Goal: Transaction & Acquisition: Purchase product/service

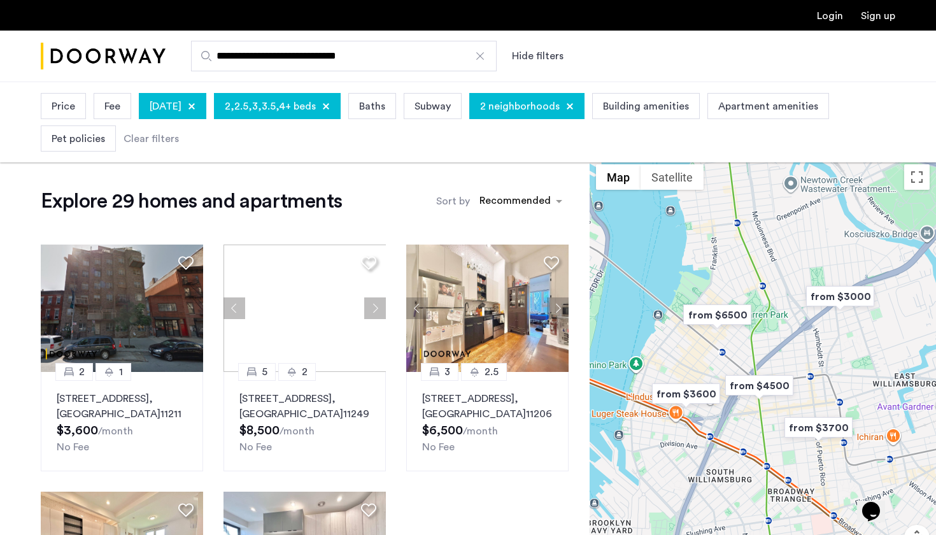
click at [196, 107] on div at bounding box center [192, 107] width 8 height 8
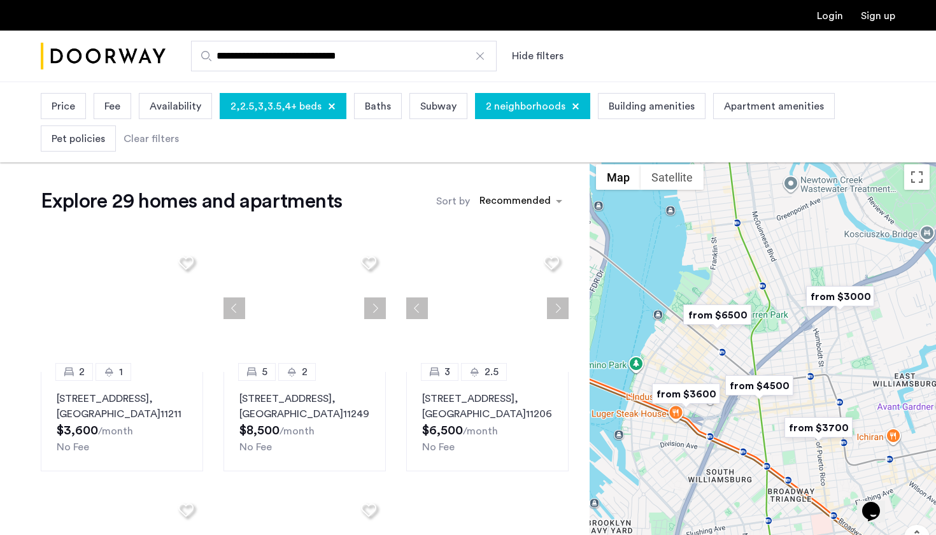
click at [324, 103] on div "2,2.5,3,3.5,4+ beds" at bounding box center [283, 106] width 127 height 26
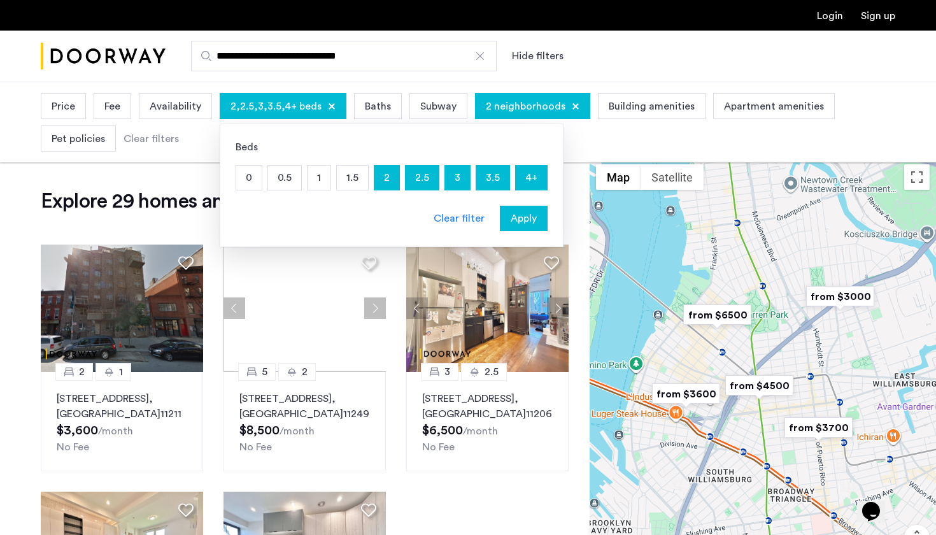
click at [331, 110] on div "2,2.5,3,3.5,4+ beds" at bounding box center [283, 106] width 127 height 26
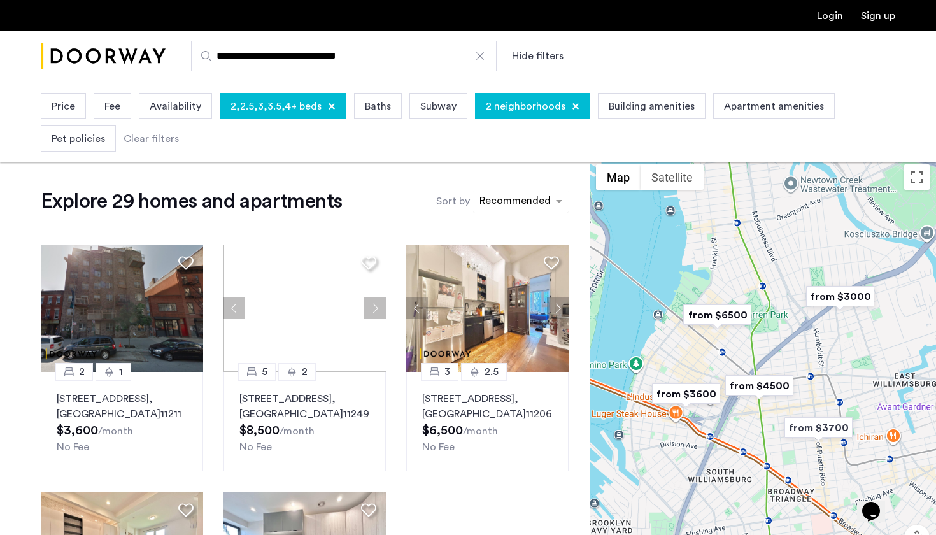
click at [512, 199] on div "sort-apartment" at bounding box center [515, 202] width 75 height 17
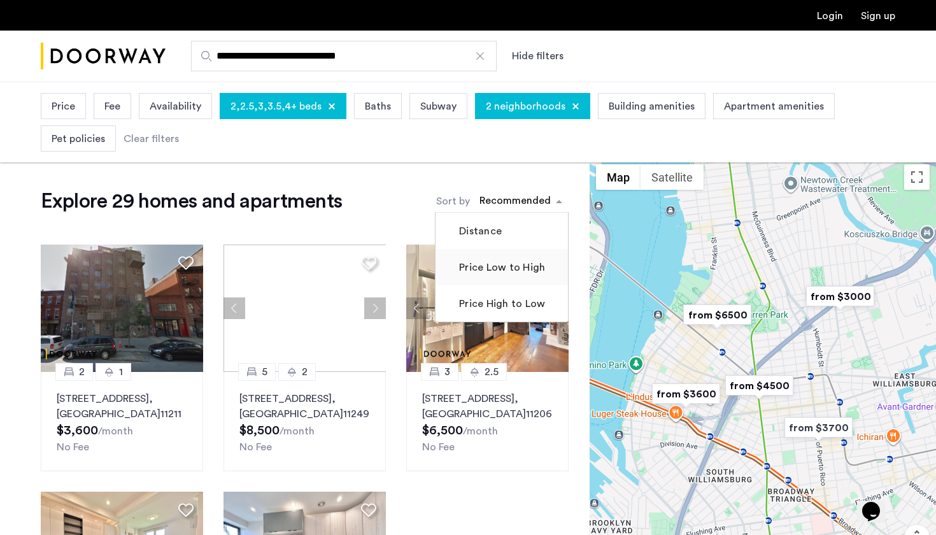
click at [495, 271] on label "Price Low to High" at bounding box center [501, 267] width 89 height 15
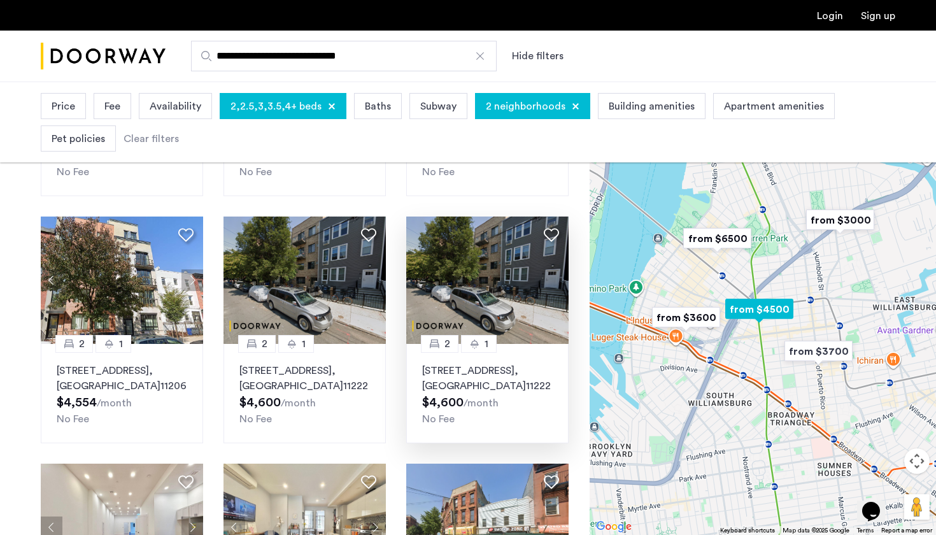
scroll to position [601, 0]
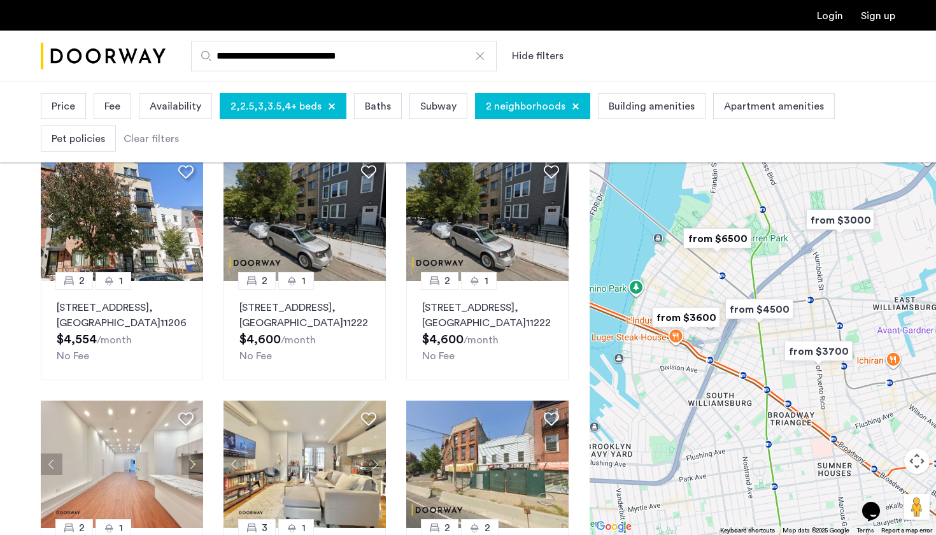
click at [753, 311] on img "from $4500" at bounding box center [759, 309] width 78 height 29
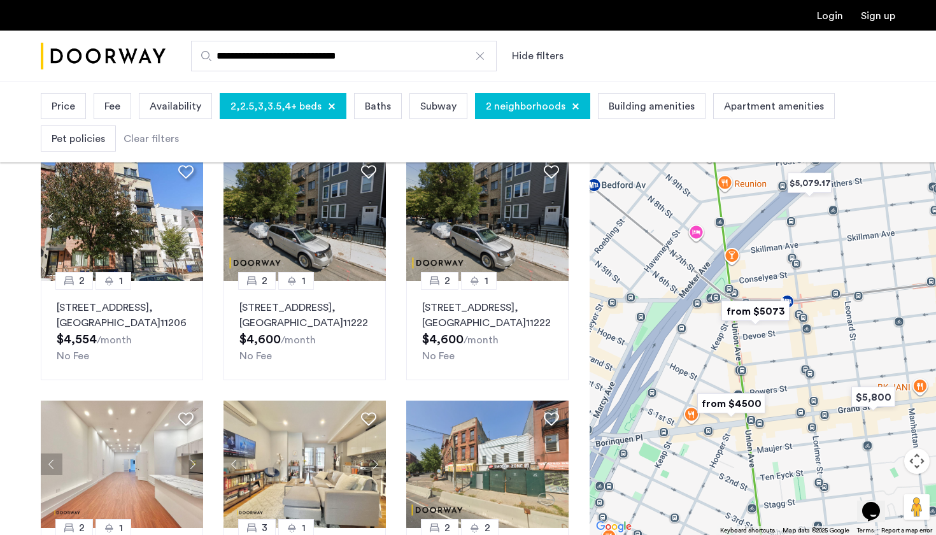
click at [735, 403] on img "from $4500" at bounding box center [731, 403] width 78 height 29
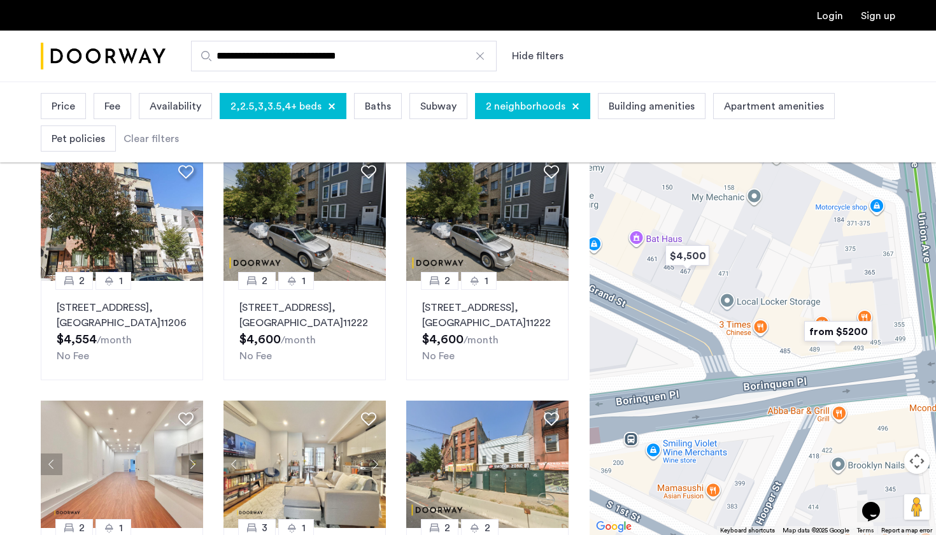
click at [827, 332] on img "from $5200" at bounding box center [838, 331] width 78 height 29
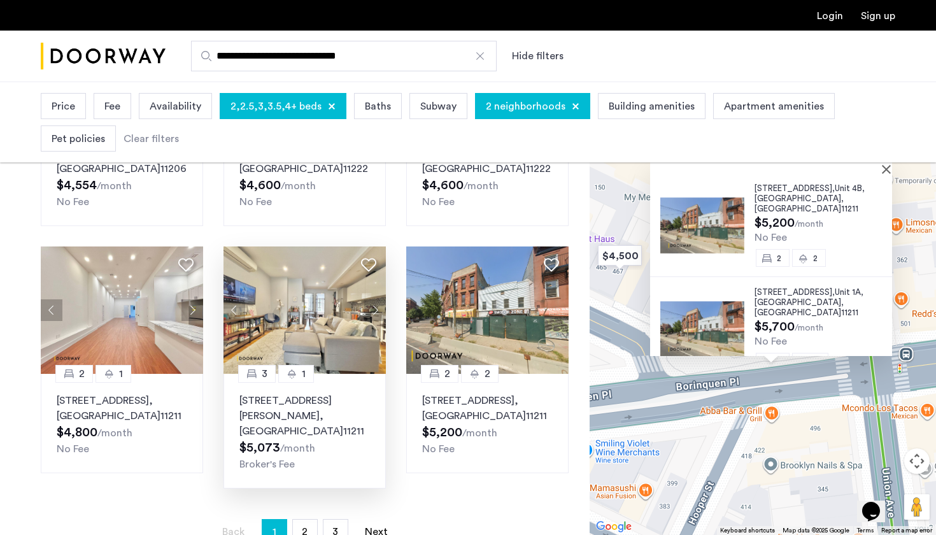
scroll to position [804, 0]
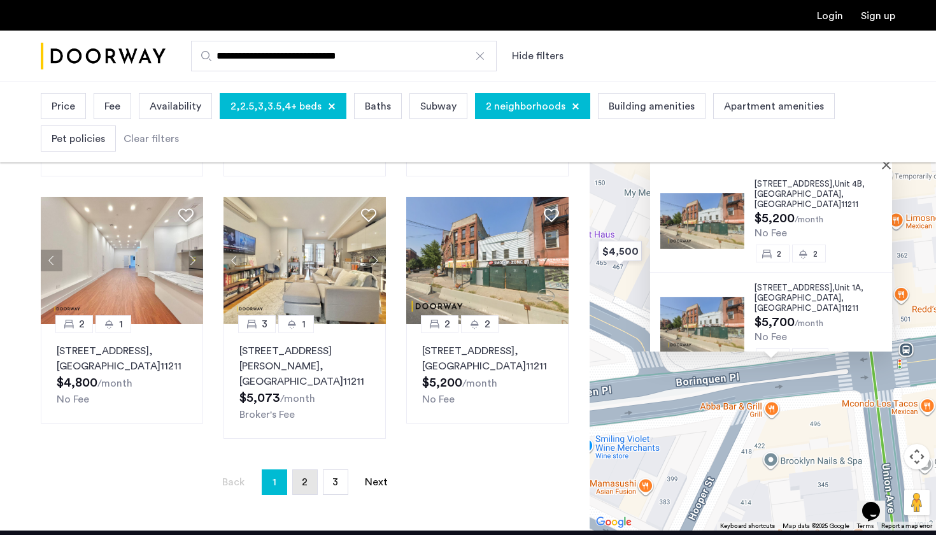
click at [301, 470] on link "page 2" at bounding box center [305, 482] width 24 height 24
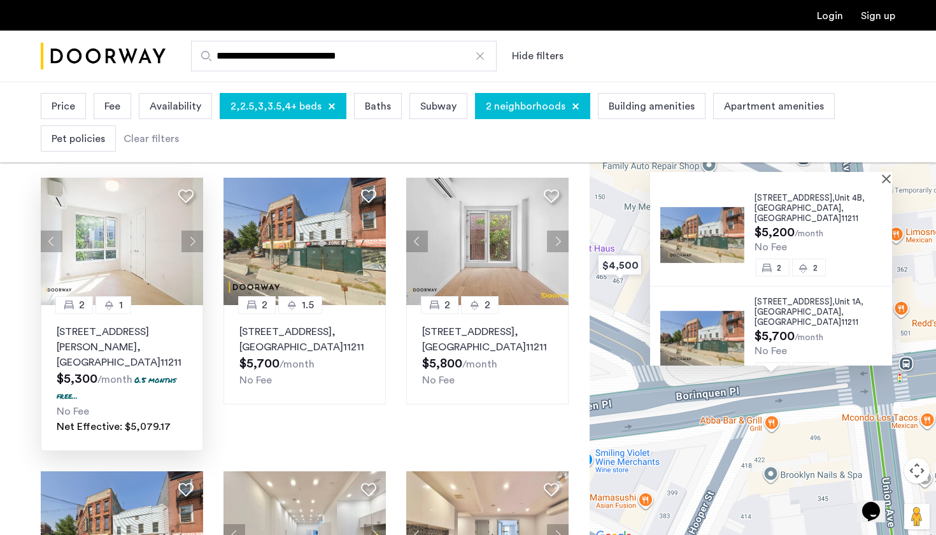
scroll to position [68, 0]
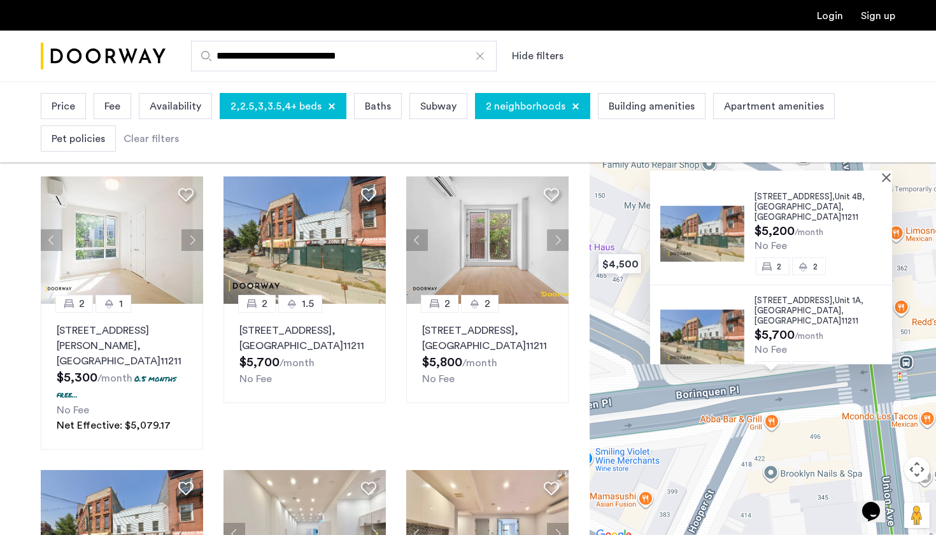
click at [732, 466] on div "489 Grand Street, Unit 4B, Brooklyn , NY 11211 $5,200 /month No Fee 2 2 489 Gra…" at bounding box center [763, 316] width 346 height 453
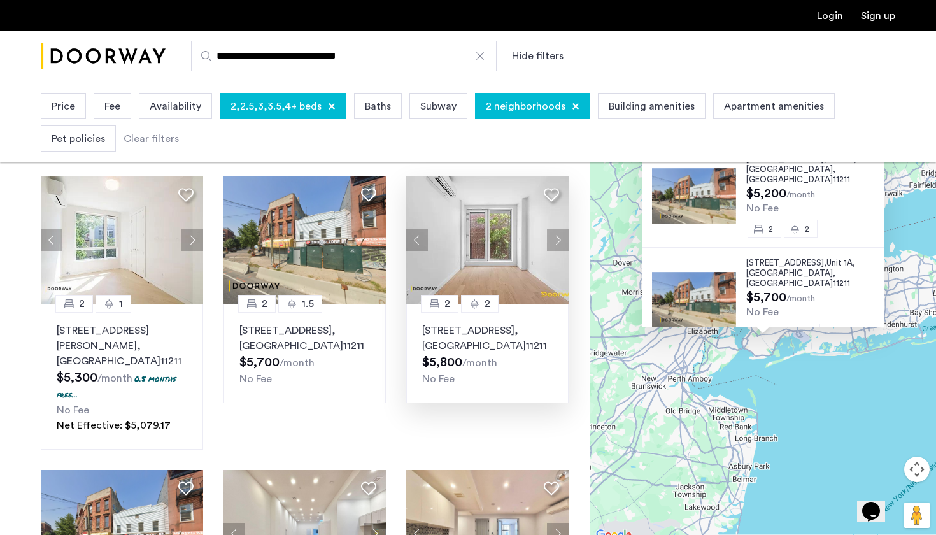
click at [490, 382] on div "No Fee" at bounding box center [487, 378] width 131 height 15
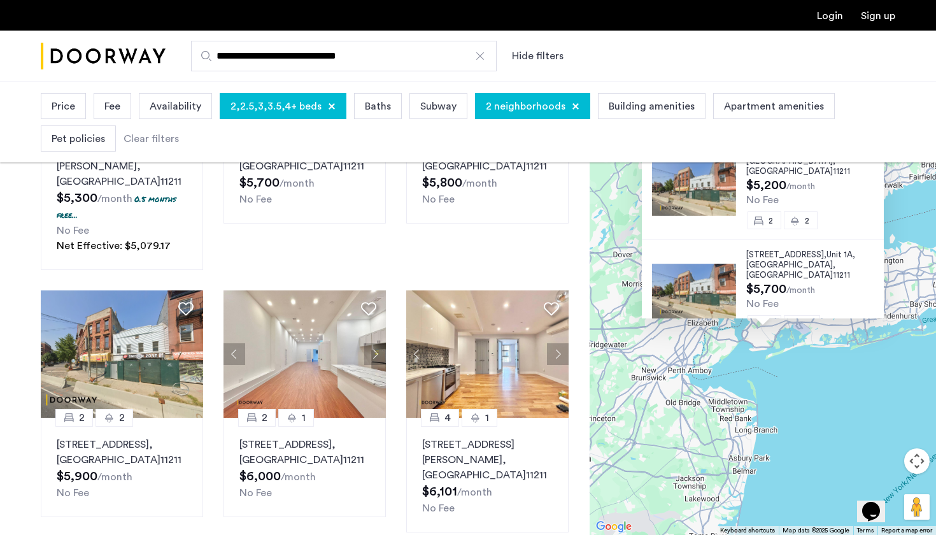
scroll to position [0, 0]
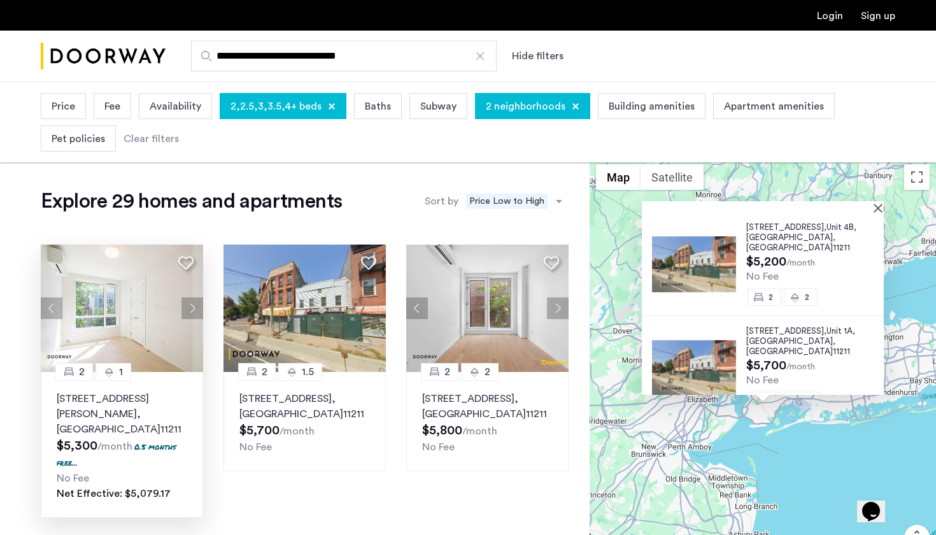
click at [99, 327] on img at bounding box center [122, 308] width 163 height 127
click at [567, 146] on div "Price Fee Availability 2,2.5,3,3.5,4+ beds Baths Subway 2 neighborhoods Buildin…" at bounding box center [468, 122] width 855 height 65
click at [882, 208] on div at bounding box center [763, 206] width 242 height 11
click at [885, 208] on button "Close" at bounding box center [880, 207] width 9 height 9
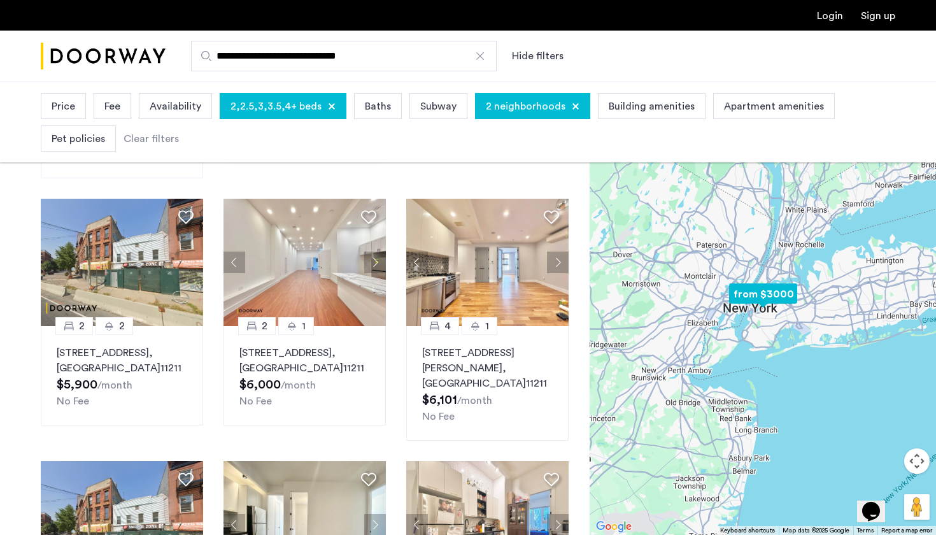
scroll to position [405, 0]
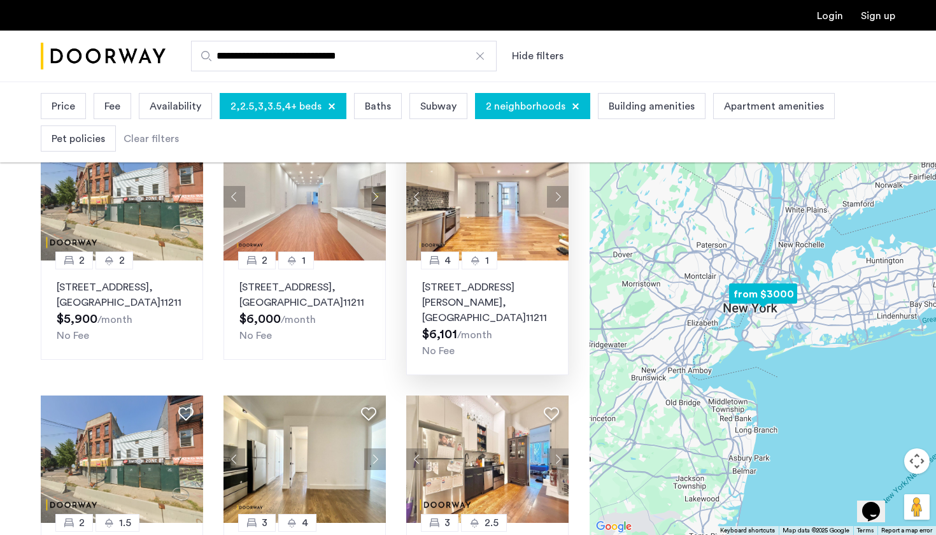
click at [504, 206] on img at bounding box center [487, 196] width 163 height 127
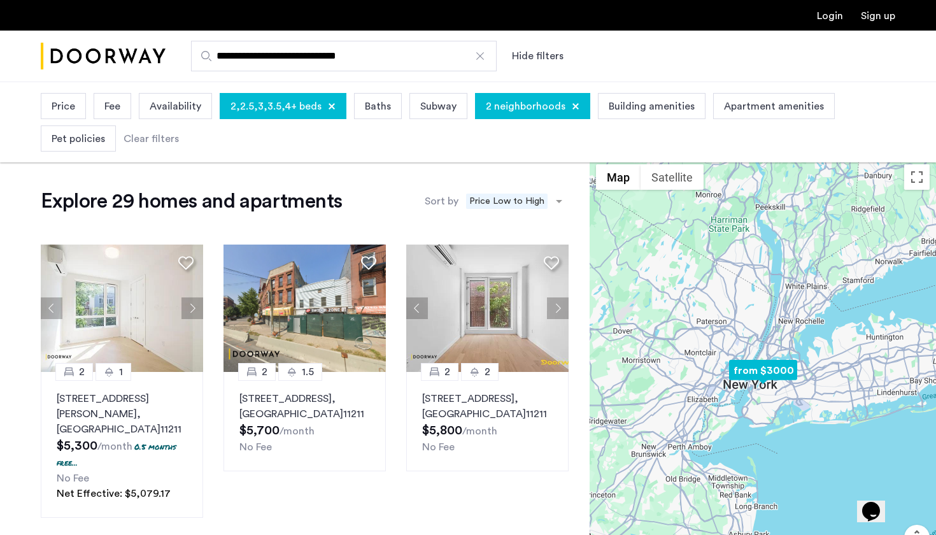
scroll to position [0, 0]
click at [522, 200] on span "Price Low to High" at bounding box center [507, 201] width 82 height 15
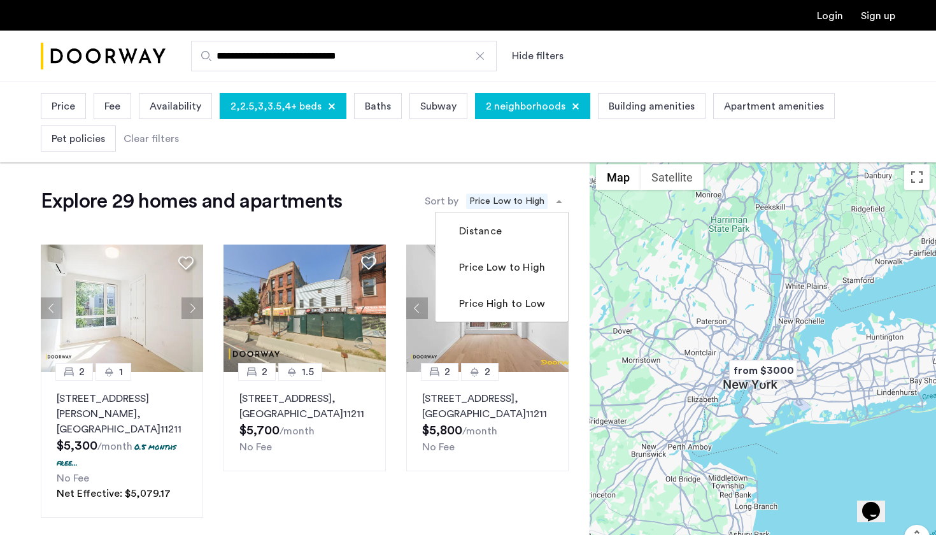
click at [133, 141] on div "Clear filters" at bounding box center [151, 138] width 55 height 15
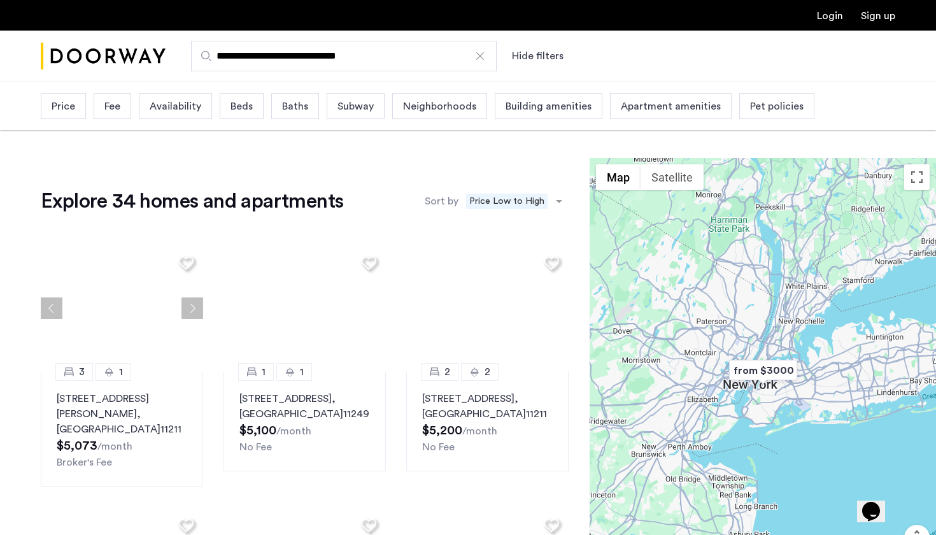
click at [192, 101] on span "Availability" at bounding box center [176, 106] width 52 height 15
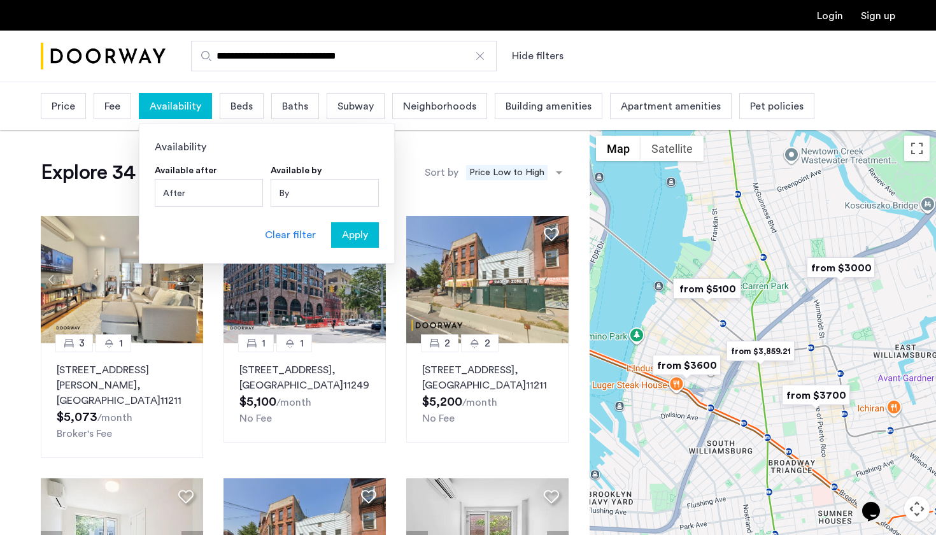
click at [229, 189] on div "After" at bounding box center [209, 193] width 108 height 28
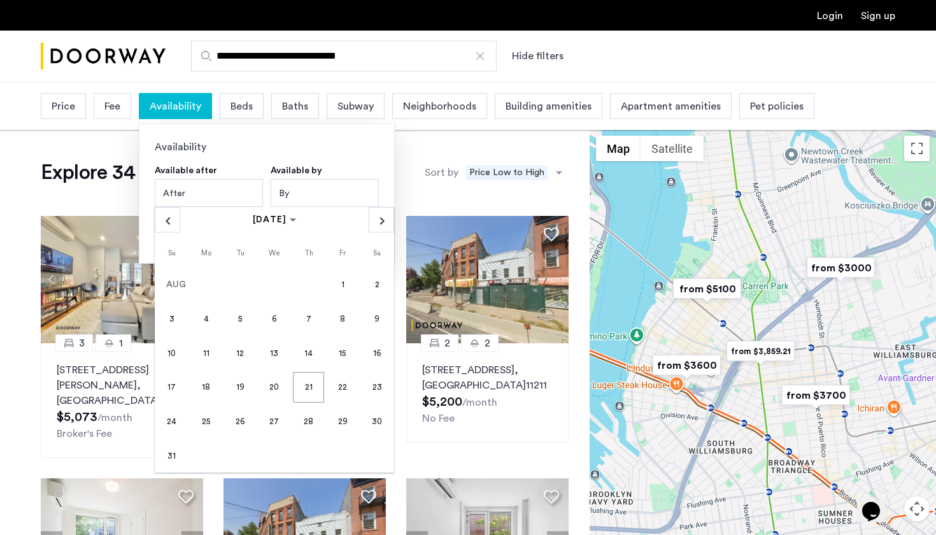
click at [171, 451] on span "31" at bounding box center [172, 455] width 31 height 31
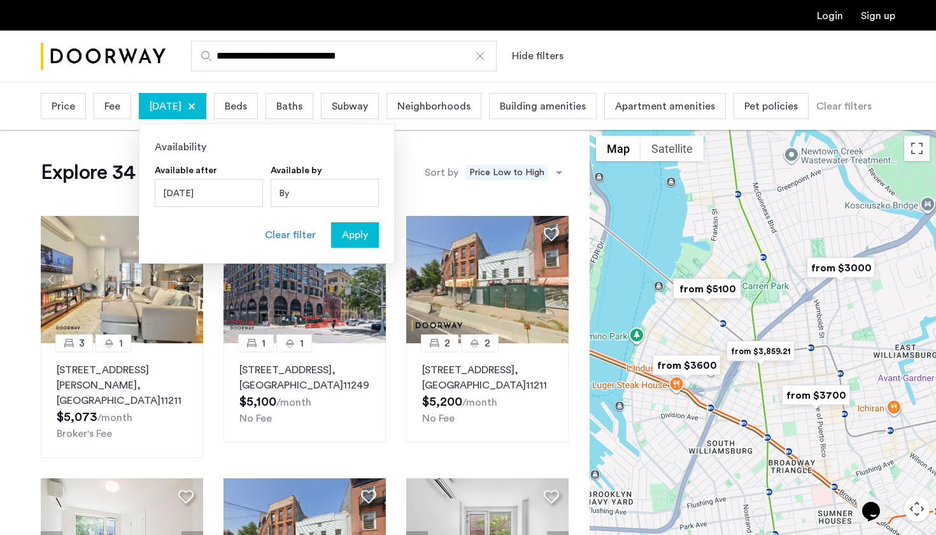
click at [363, 240] on span "Apply" at bounding box center [355, 234] width 26 height 15
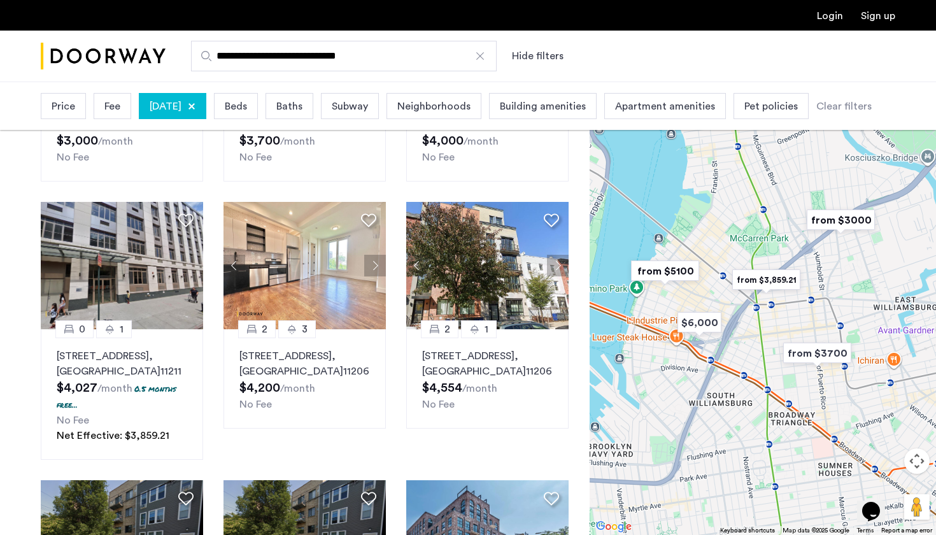
scroll to position [469, 0]
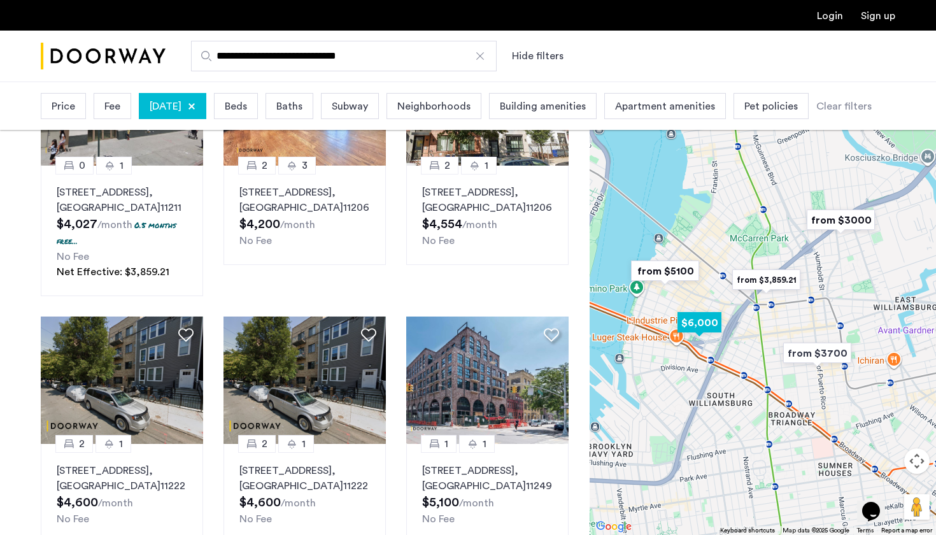
click at [711, 320] on img "$6,000" at bounding box center [699, 322] width 54 height 29
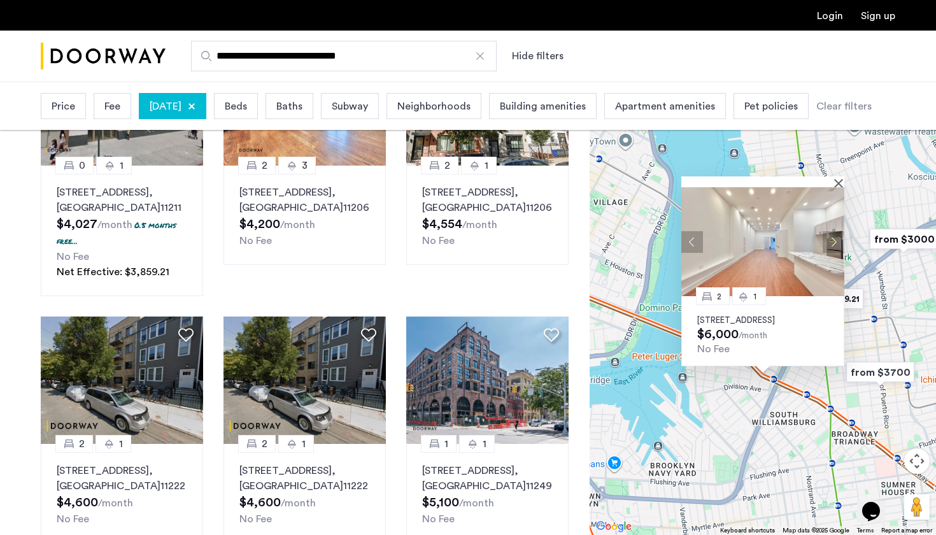
click at [882, 208] on div "2 1 217 South 4th Street, Unit 4B, Brooklyn, NY 11211 $6,000 /month No Fee" at bounding box center [763, 308] width 346 height 453
click at [889, 237] on img "from $3000" at bounding box center [904, 239] width 78 height 29
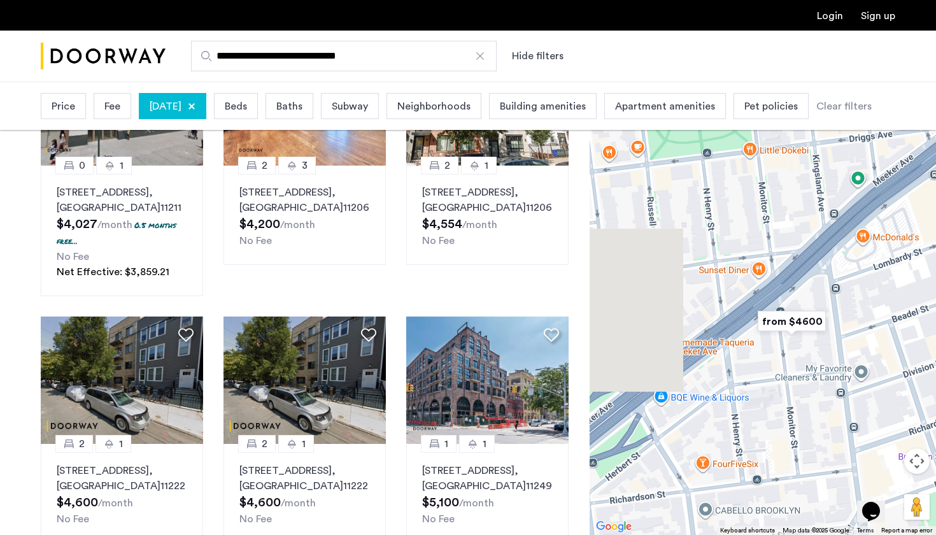
drag, startPoint x: 785, startPoint y: 425, endPoint x: 936, endPoint y: 416, distance: 150.6
click at [936, 416] on div "To navigate, press the arrow keys. 2 1 217 South 4th Street, Unit 4B, Brooklyn,…" at bounding box center [763, 308] width 346 height 453
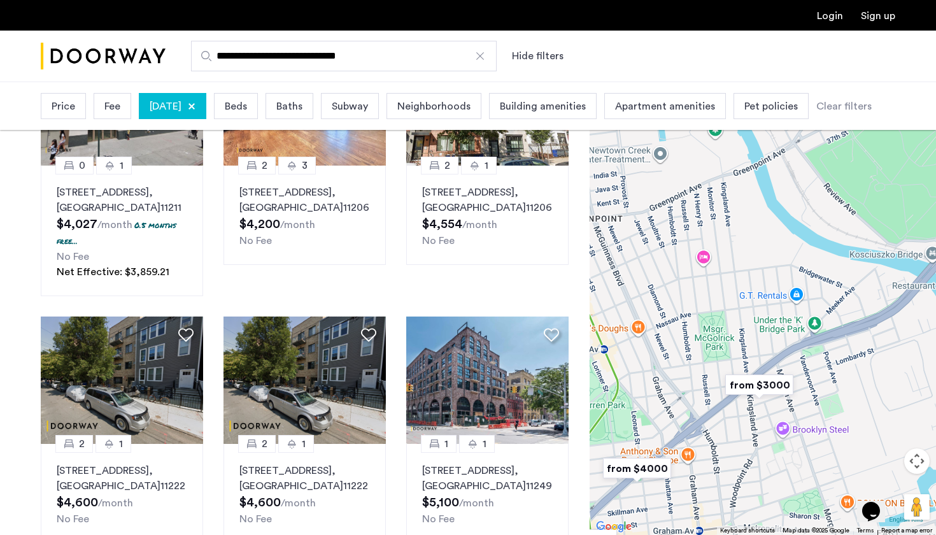
click at [648, 469] on img "from $4000" at bounding box center [637, 468] width 78 height 29
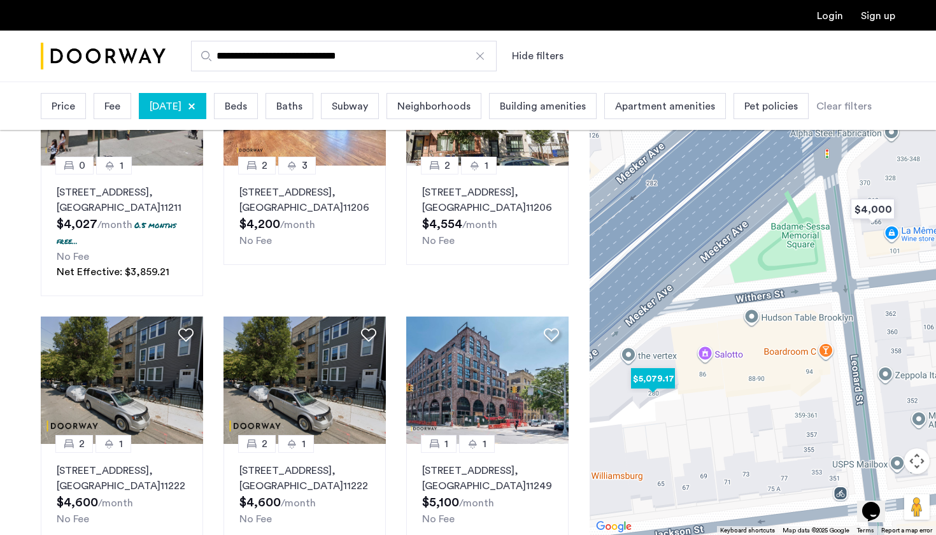
click at [658, 380] on img "$5,079.17" at bounding box center [653, 378] width 54 height 29
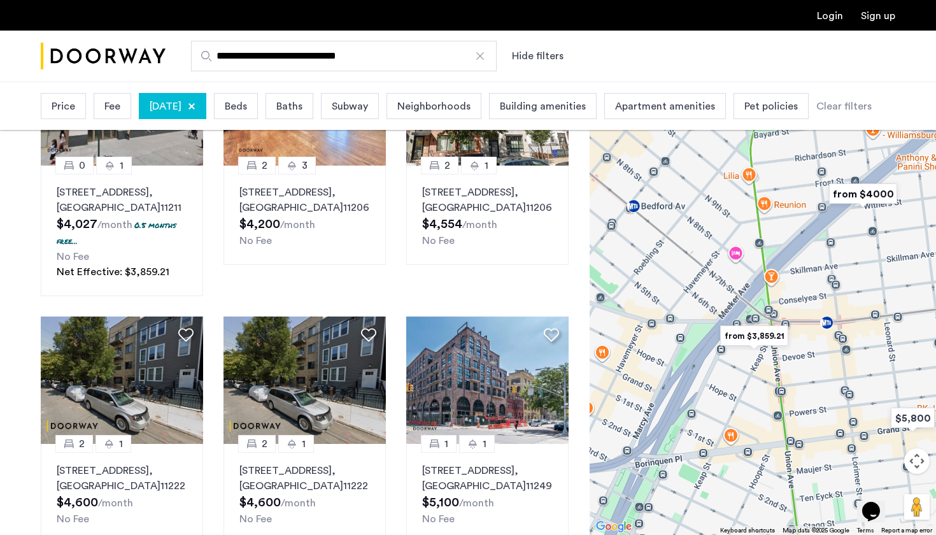
drag, startPoint x: 715, startPoint y: 457, endPoint x: 745, endPoint y: 218, distance: 240.1
click at [745, 217] on div at bounding box center [763, 308] width 346 height 453
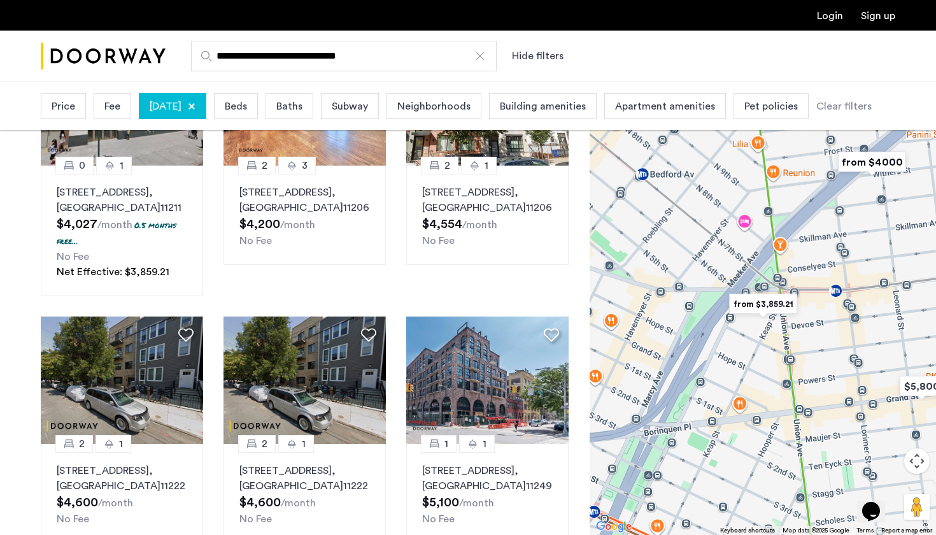
click at [752, 304] on img "from $3,859.21" at bounding box center [763, 304] width 78 height 29
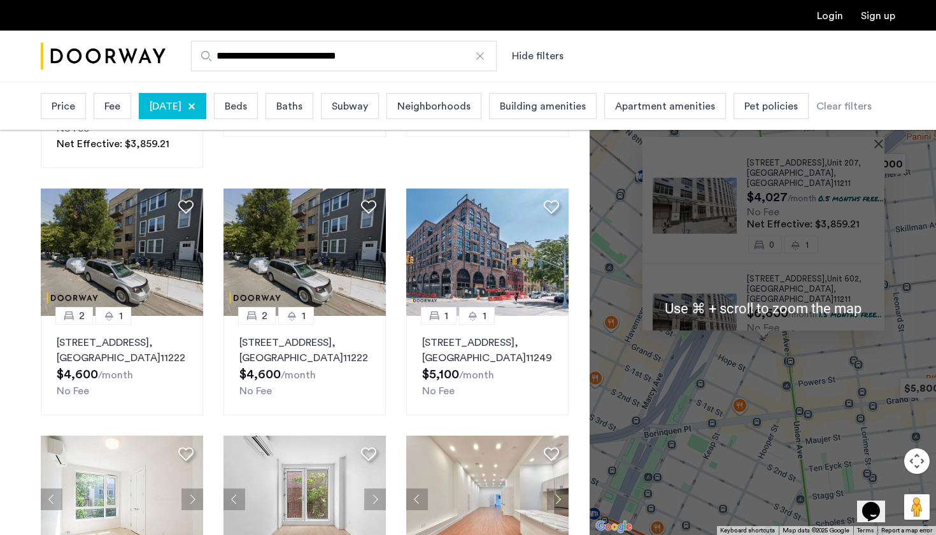
scroll to position [897, 0]
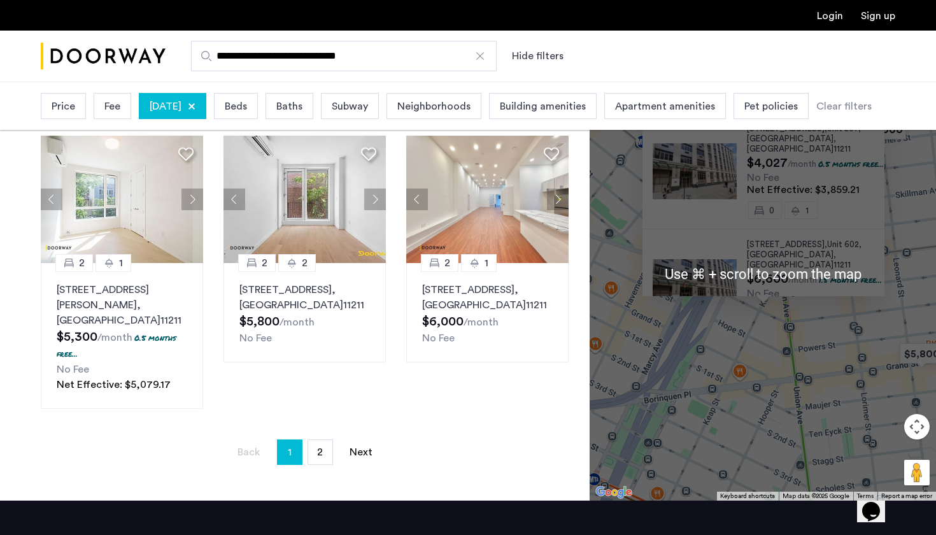
click at [789, 385] on div "487 Keap Street, Unit 207, Brooklyn , NY 11211 $4,027 /month 0.5 months free...…" at bounding box center [763, 273] width 346 height 453
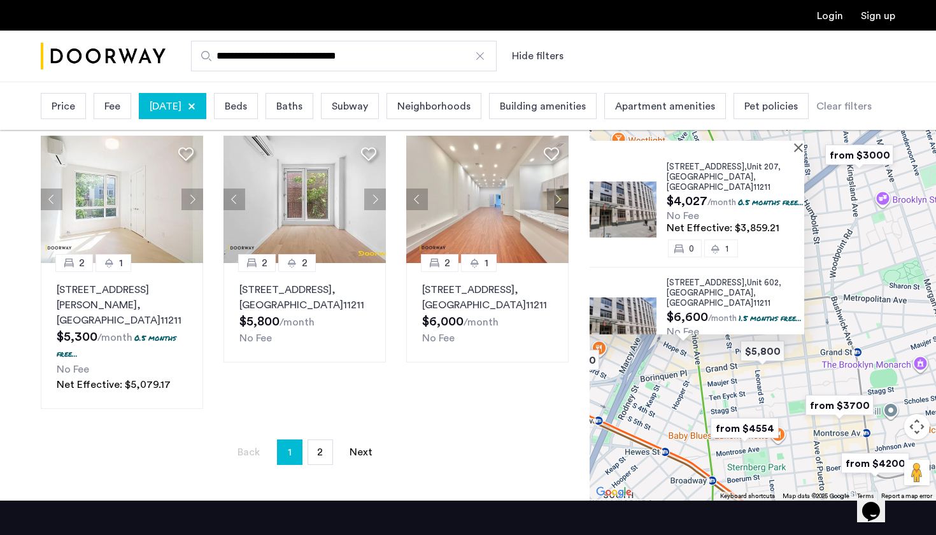
drag, startPoint x: 847, startPoint y: 342, endPoint x: 743, endPoint y: 366, distance: 107.2
click at [742, 366] on div "487 Keap Street, Unit 207, Brooklyn , NY 11211 $4,027 /month 0.5 months free...…" at bounding box center [763, 273] width 346 height 453
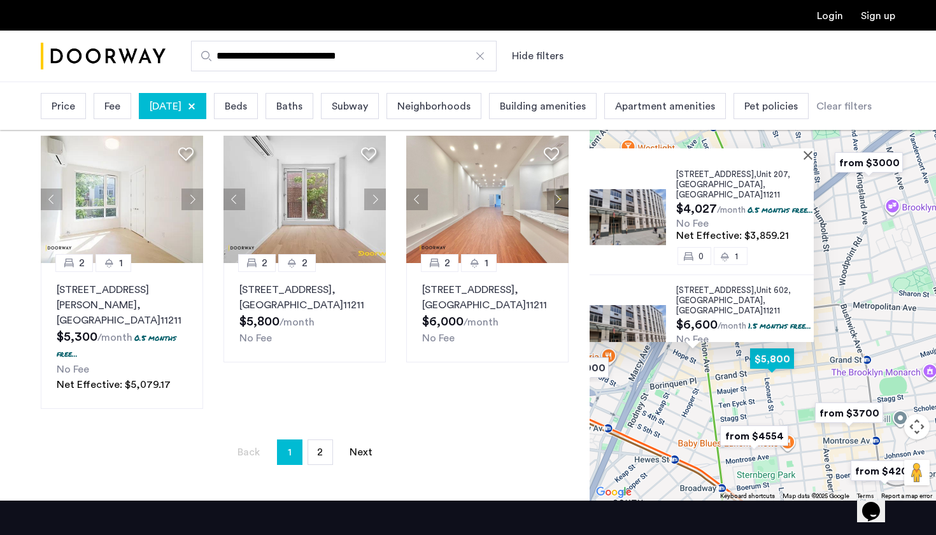
click at [780, 345] on img "$5,800" at bounding box center [772, 359] width 54 height 29
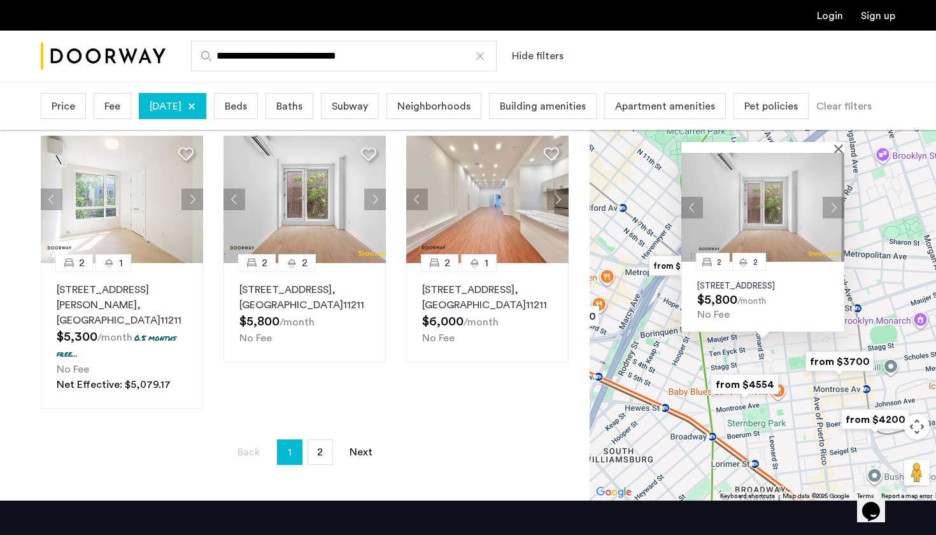
click at [810, 388] on div "2 [GEOGRAPHIC_DATA][STREET_ADDRESS] $5,800 /month No Fee" at bounding box center [763, 273] width 346 height 453
click at [756, 370] on img "from $4554" at bounding box center [745, 384] width 78 height 29
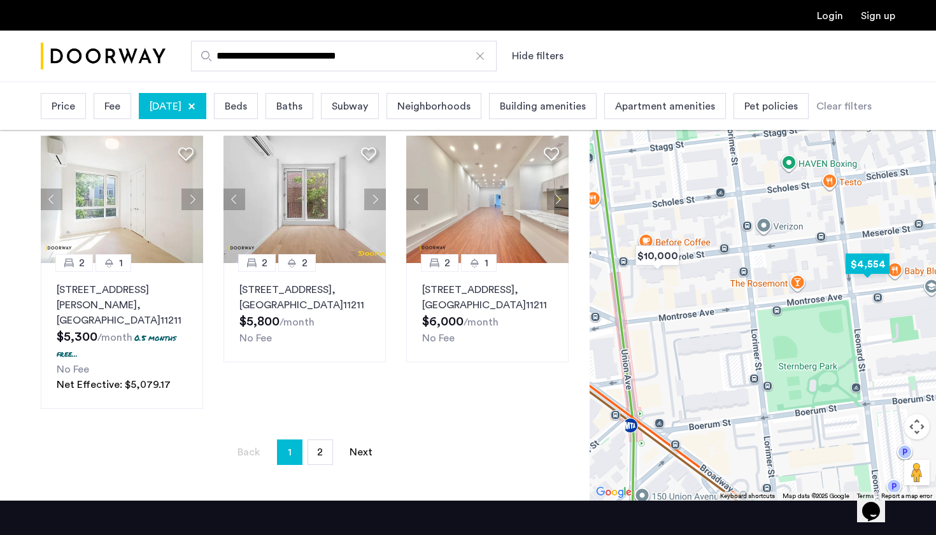
click at [876, 250] on img "$4,554" at bounding box center [868, 264] width 54 height 29
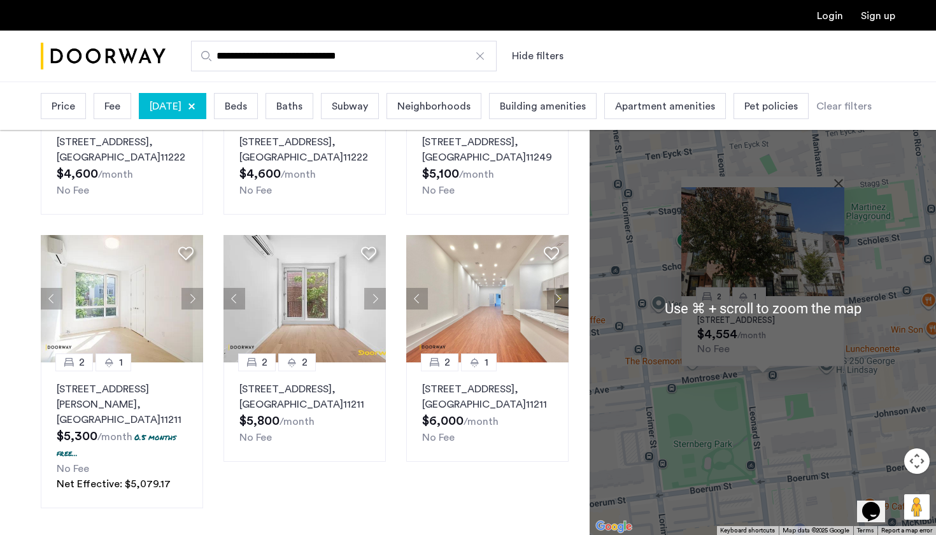
scroll to position [818, 0]
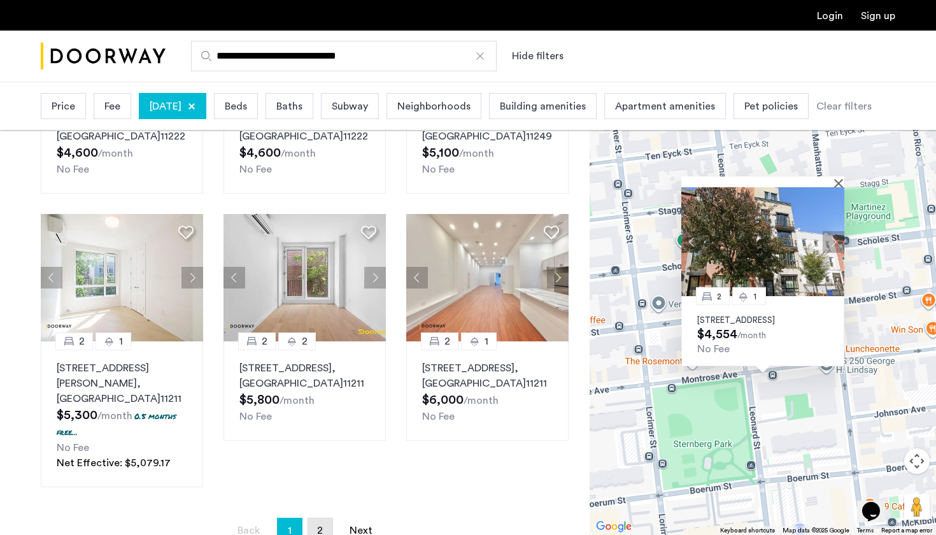
click at [318, 525] on span "2" at bounding box center [320, 530] width 6 height 10
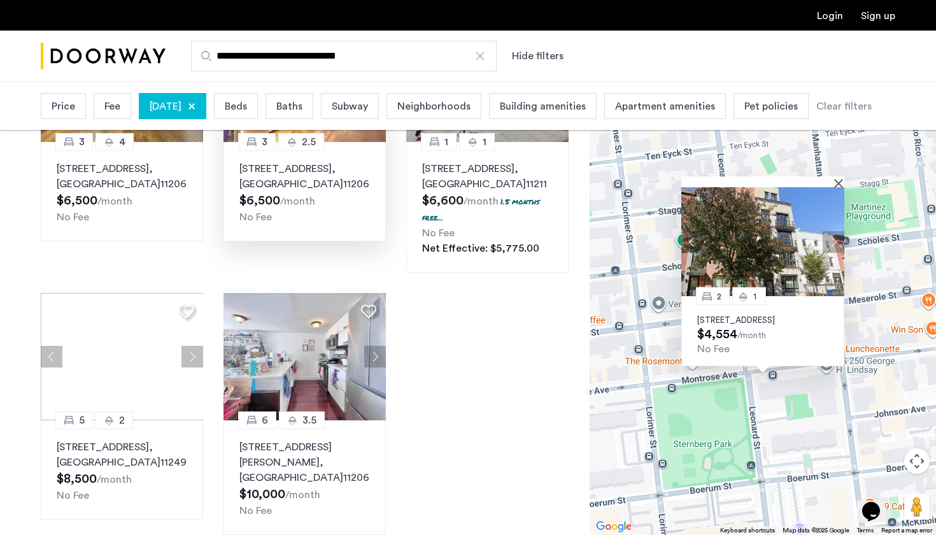
scroll to position [311, 0]
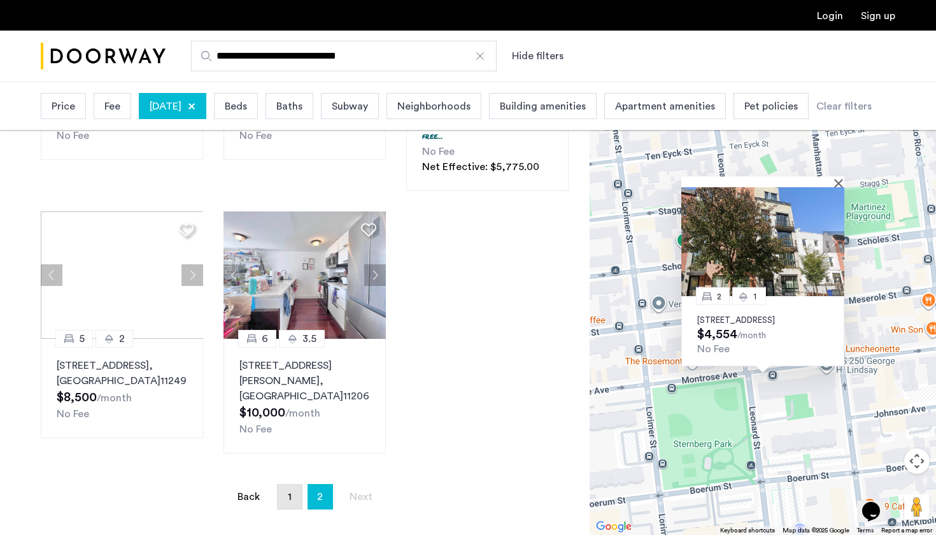
click at [283, 485] on link "page 1" at bounding box center [290, 497] width 24 height 24
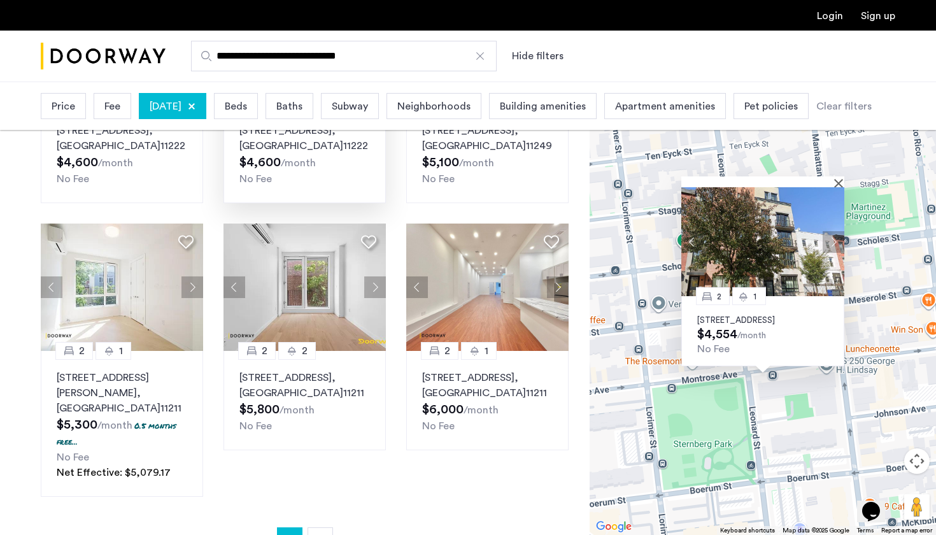
scroll to position [883, 0]
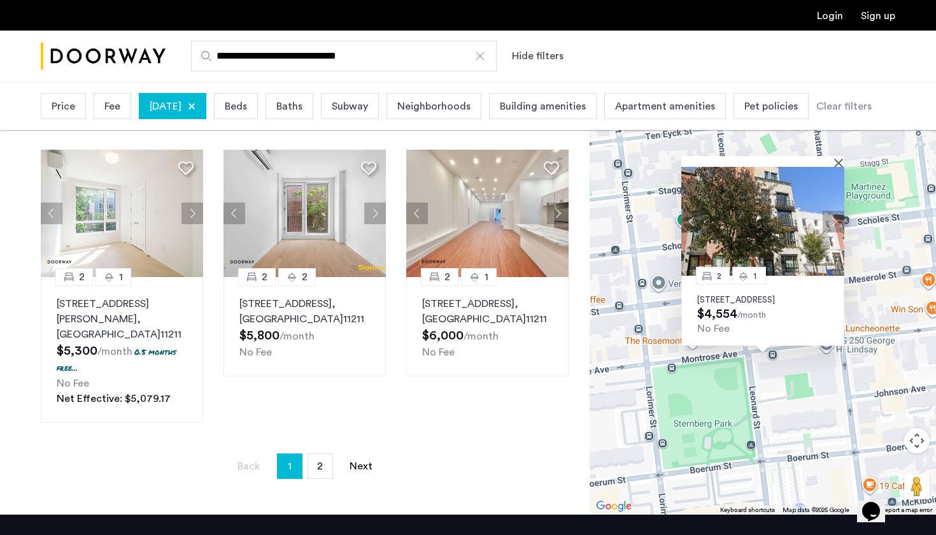
click at [181, 107] on span "August 31, 2025" at bounding box center [166, 106] width 32 height 15
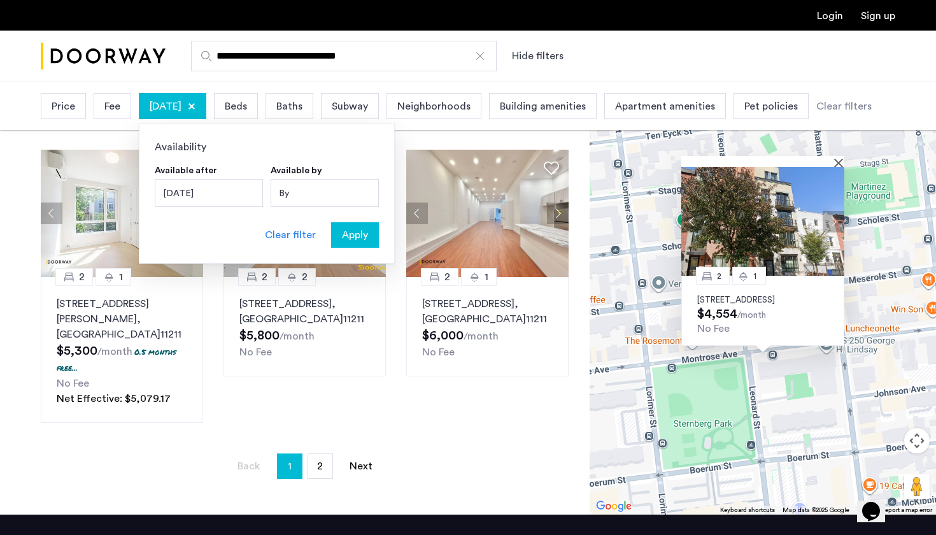
click at [220, 187] on div "August 31, 2025" at bounding box center [209, 193] width 108 height 28
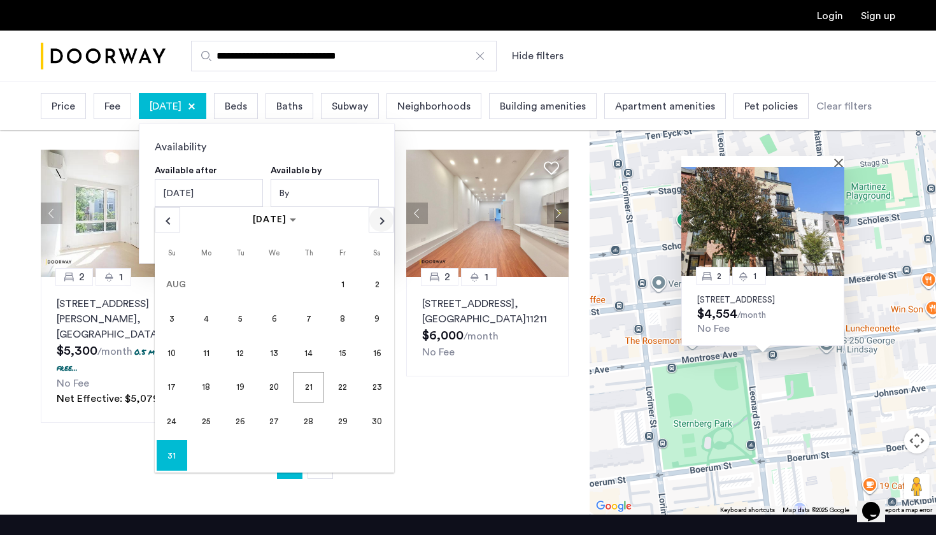
click at [381, 217] on span "Next month" at bounding box center [381, 220] width 24 height 24
click at [206, 322] on span "1" at bounding box center [205, 318] width 31 height 31
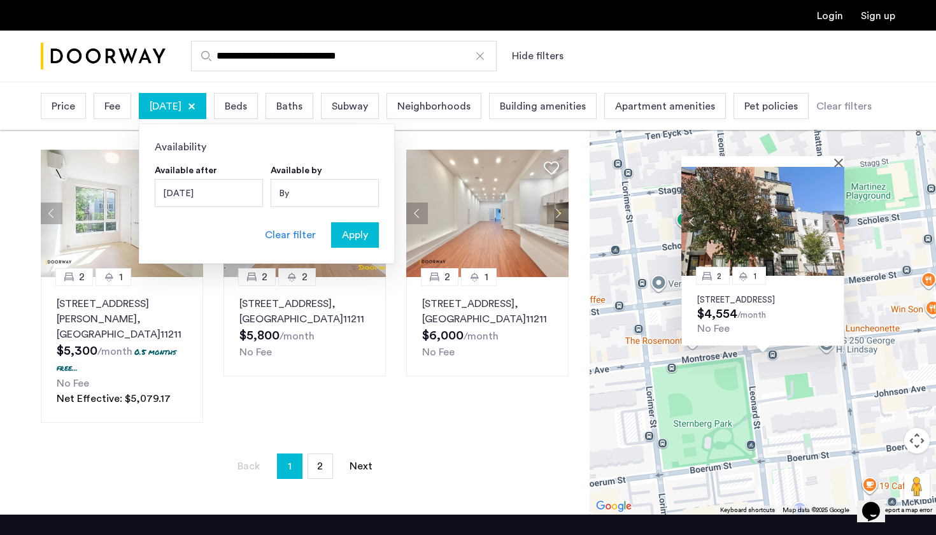
click at [349, 255] on div "Availability Available after September 1, 2025 SEPTEMBER 2025 SEPTEMBER 2025 Su…" at bounding box center [267, 194] width 256 height 140
click at [355, 233] on span "Apply" at bounding box center [355, 234] width 26 height 15
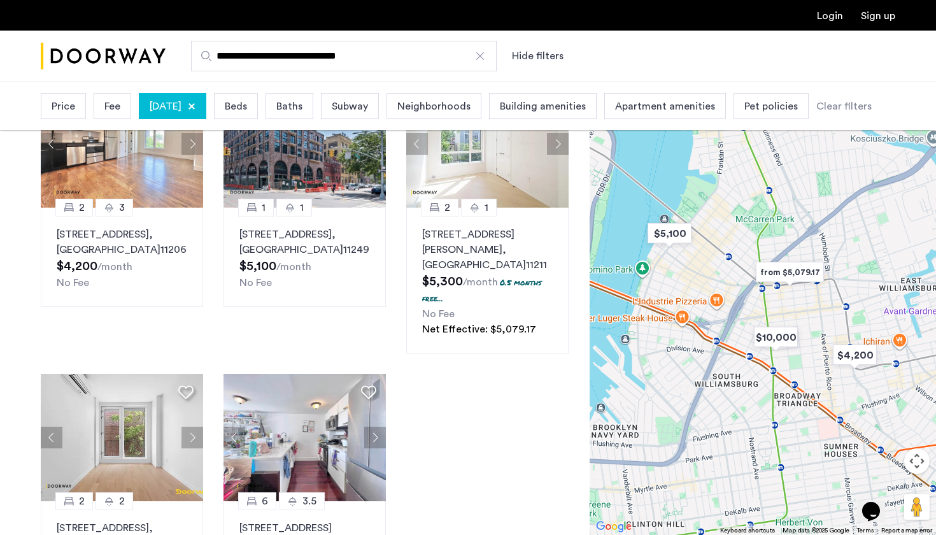
scroll to position [275, 0]
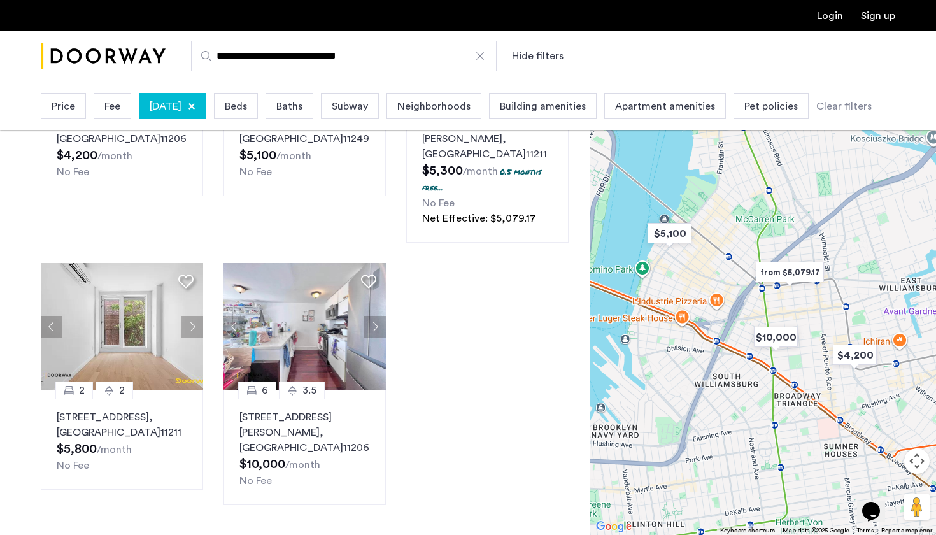
click at [783, 258] on img "from $5,079.17" at bounding box center [790, 272] width 78 height 29
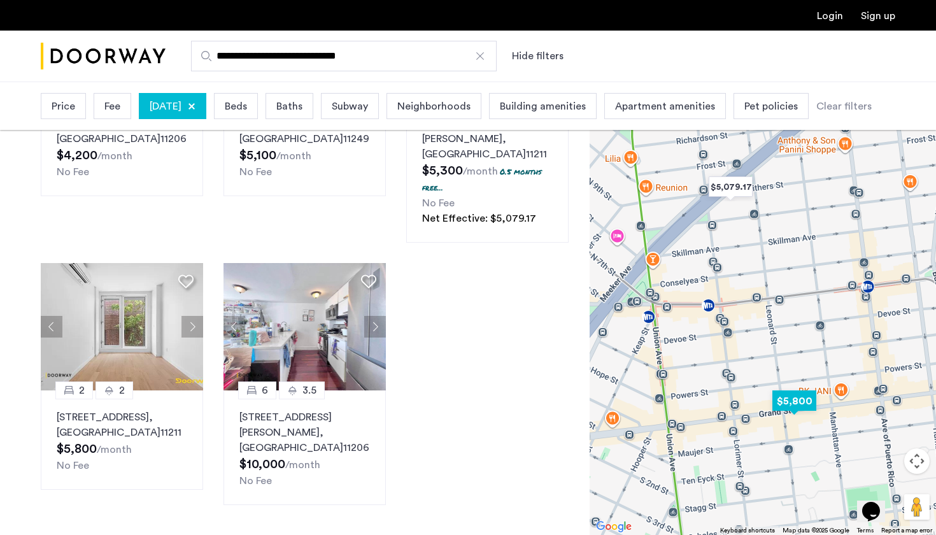
click at [794, 387] on img "$5,800" at bounding box center [794, 401] width 54 height 29
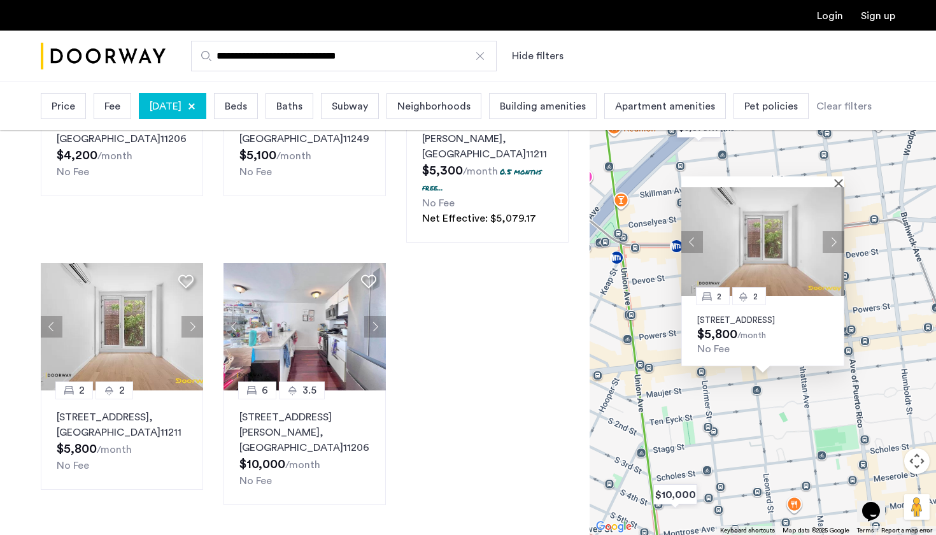
click at [682, 367] on div "2 [GEOGRAPHIC_DATA][STREET_ADDRESS] $5,800 /month No Fee" at bounding box center [763, 308] width 346 height 453
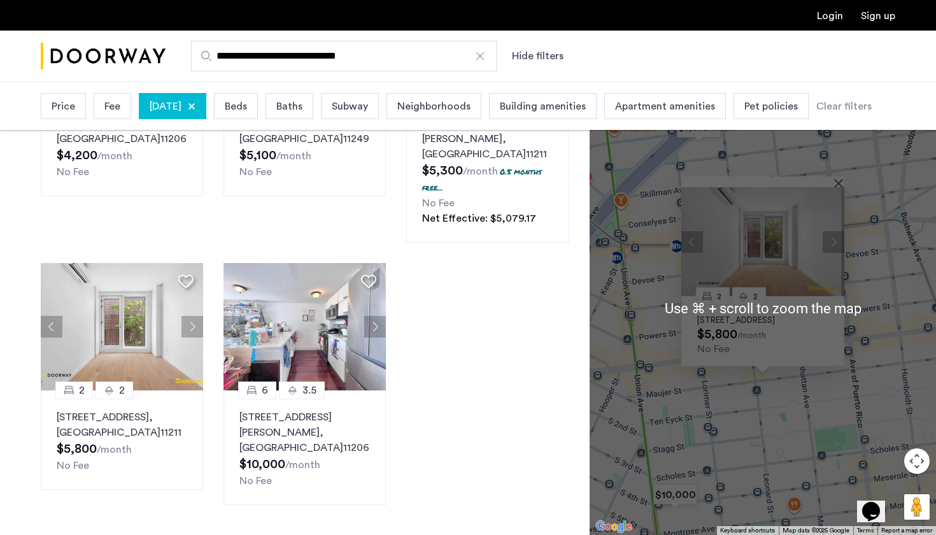
scroll to position [160, 0]
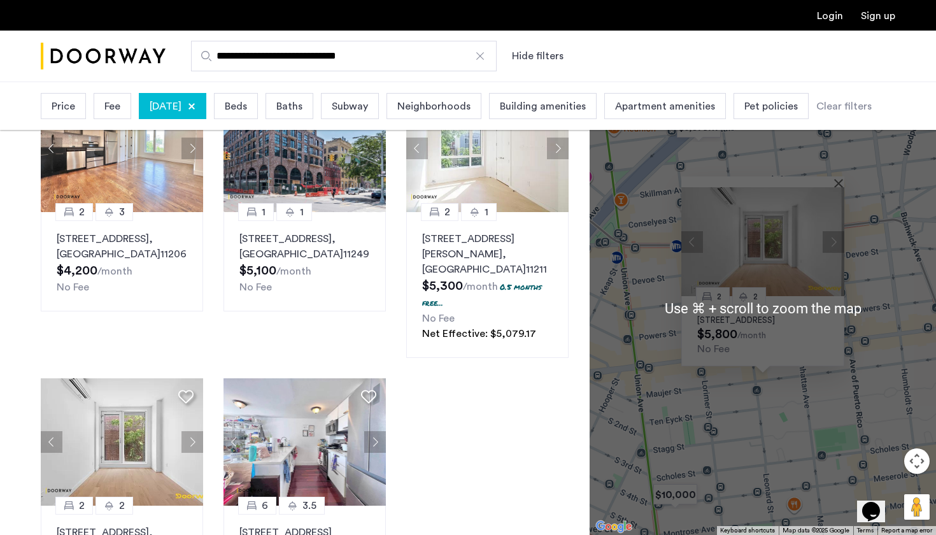
click at [467, 378] on div "2 3 315 Bushwick Avenue, Unit 2B, Brooklyn , NY 11206 $4,200 /month No Fee 1 1 …" at bounding box center [305, 353] width 548 height 556
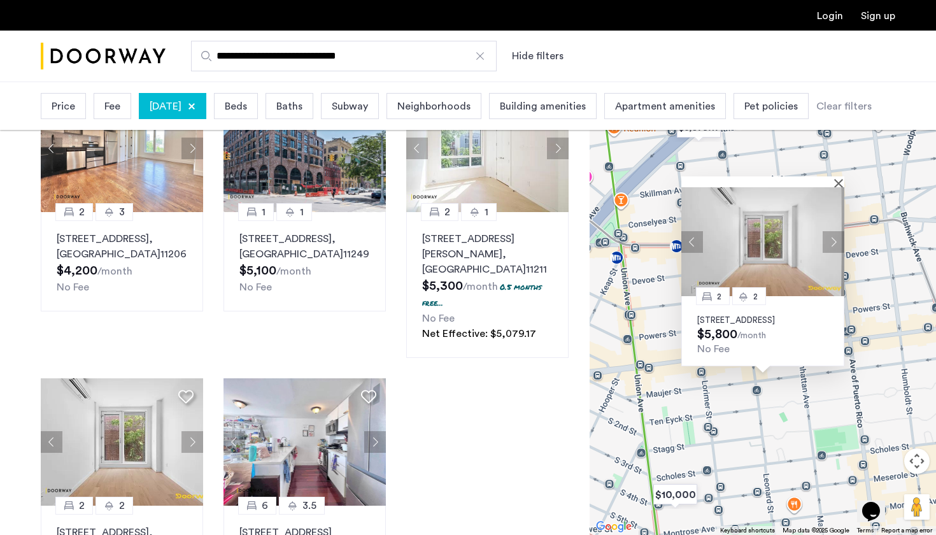
click at [657, 366] on div "2 [GEOGRAPHIC_DATA][STREET_ADDRESS] $5,800 /month No Fee" at bounding box center [763, 308] width 346 height 453
click at [676, 373] on div "2 [GEOGRAPHIC_DATA][STREET_ADDRESS] $5,800 /month No Fee" at bounding box center [763, 308] width 346 height 453
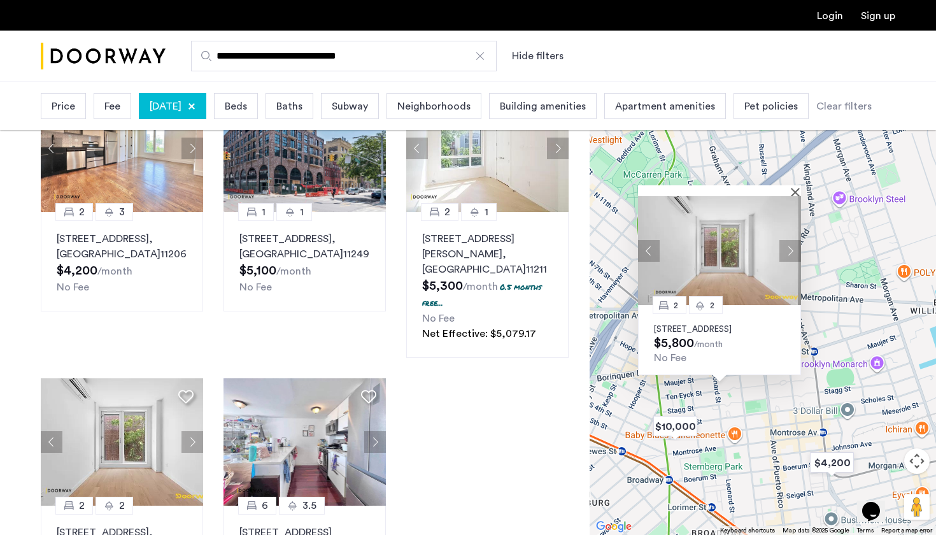
click at [793, 185] on div at bounding box center [719, 190] width 163 height 11
click at [801, 196] on img at bounding box center [719, 250] width 163 height 109
click at [796, 187] on button "Close" at bounding box center [797, 191] width 9 height 9
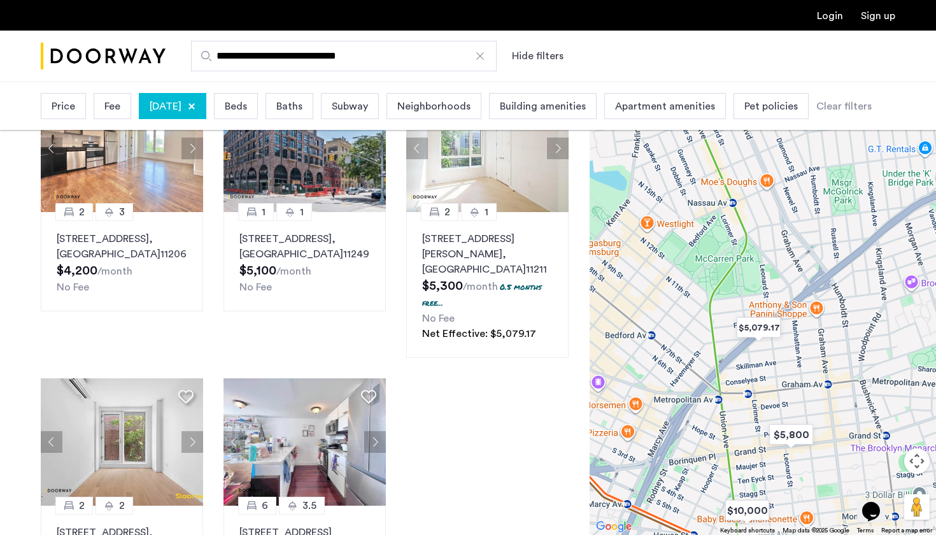
drag, startPoint x: 674, startPoint y: 371, endPoint x: 748, endPoint y: 455, distance: 111.9
click at [748, 455] on div at bounding box center [763, 308] width 346 height 453
click at [763, 334] on img "$5,079.17" at bounding box center [759, 327] width 54 height 29
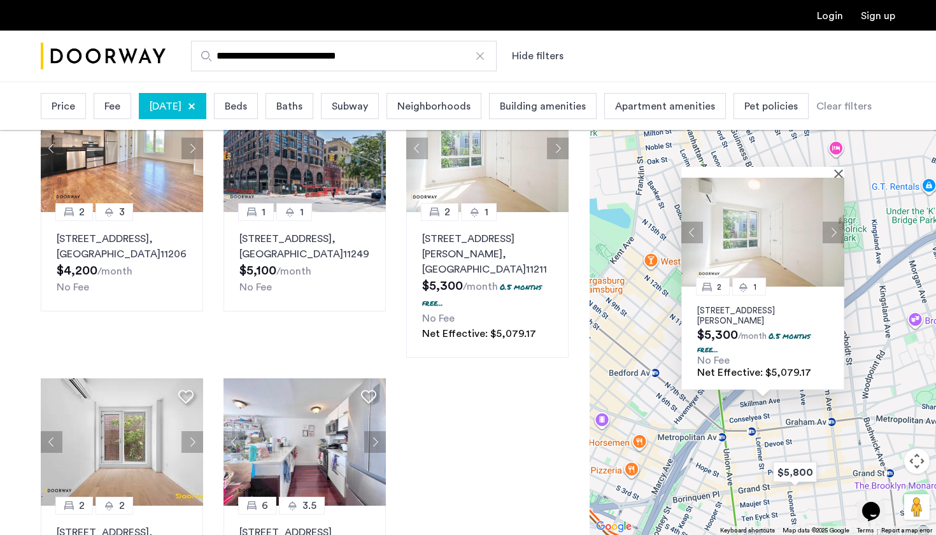
click at [655, 338] on div "2 1 280 Meeker Avenue, Unit 807, Brooklyn, NY 11211 $5,300 /month 0.5 months fr…" at bounding box center [763, 308] width 346 height 453
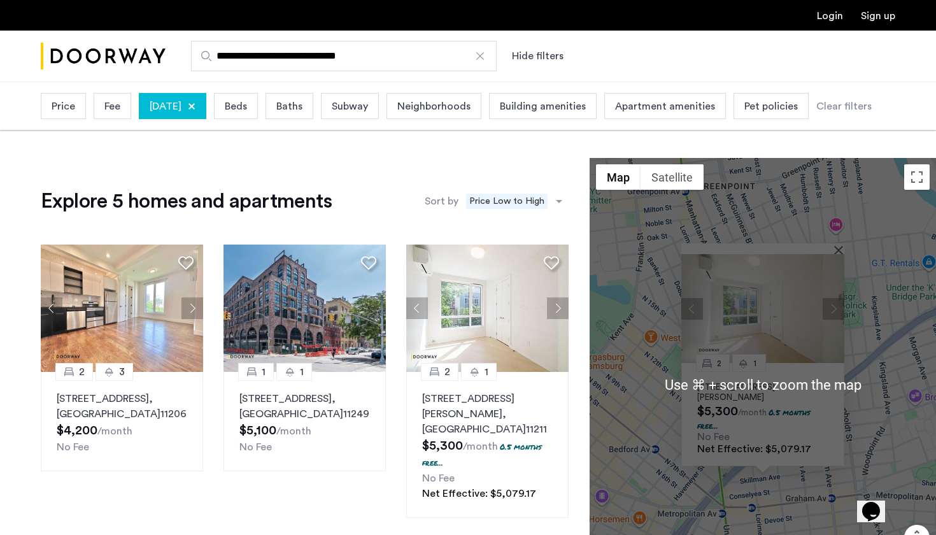
scroll to position [0, 0]
click at [247, 110] on span "Beds" at bounding box center [236, 106] width 22 height 15
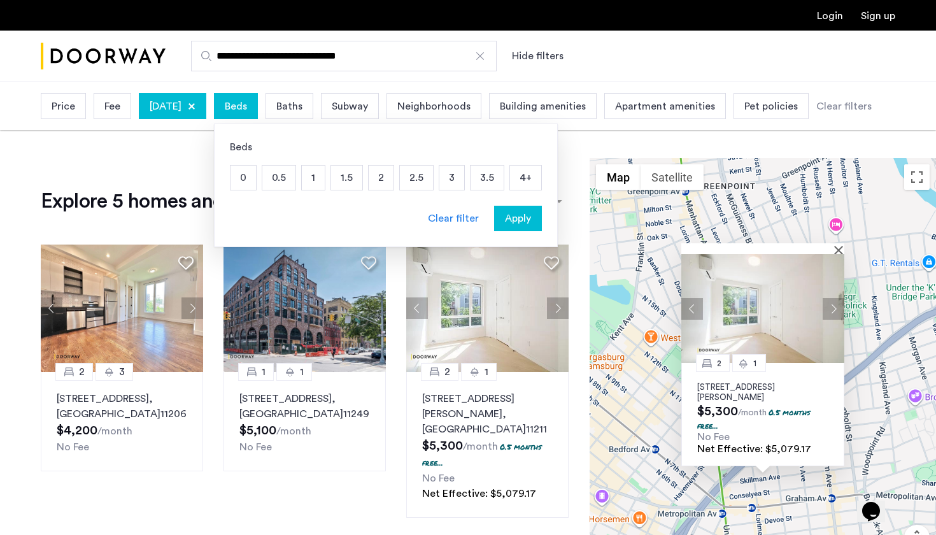
click at [504, 177] on p "3.5" at bounding box center [487, 178] width 33 height 24
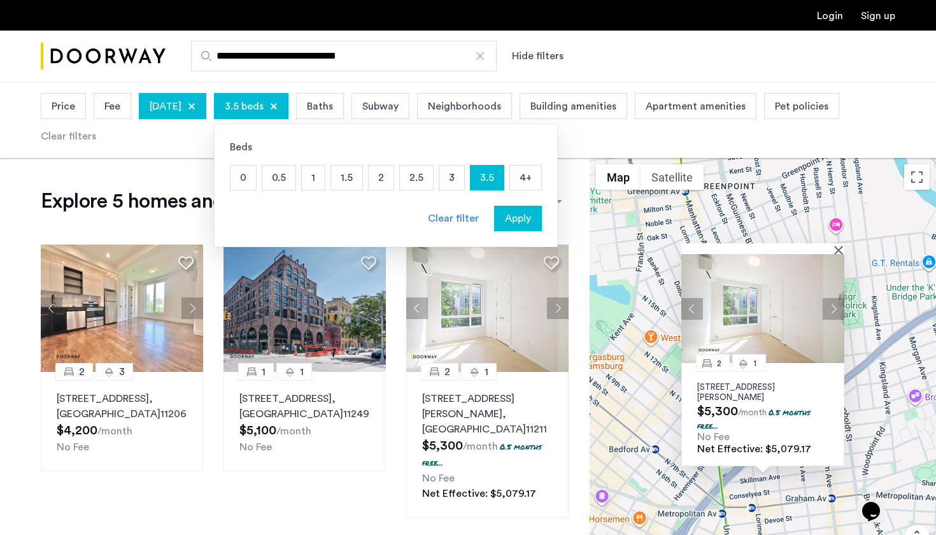
click at [541, 178] on p "4+" at bounding box center [525, 178] width 31 height 24
click at [531, 217] on span "Apply" at bounding box center [518, 218] width 26 height 15
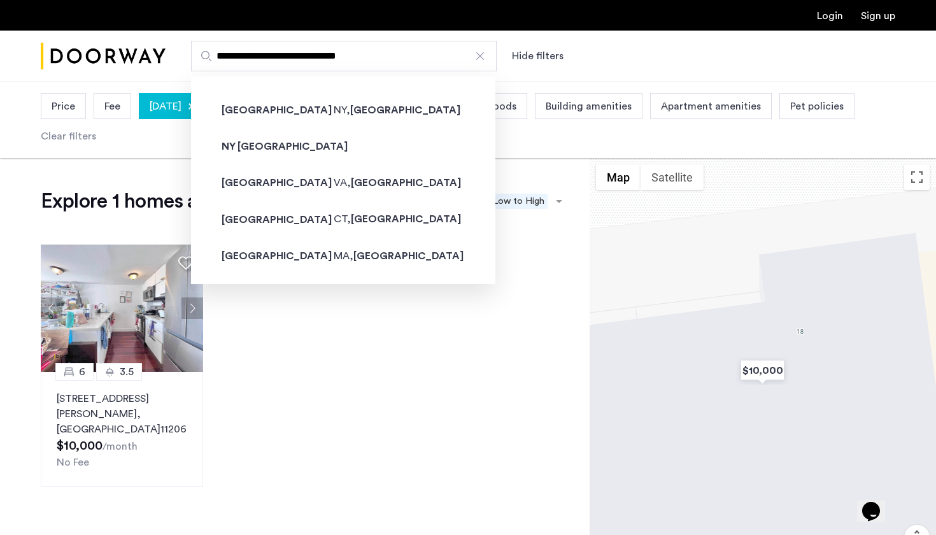
click at [368, 58] on input "**********" at bounding box center [344, 56] width 306 height 31
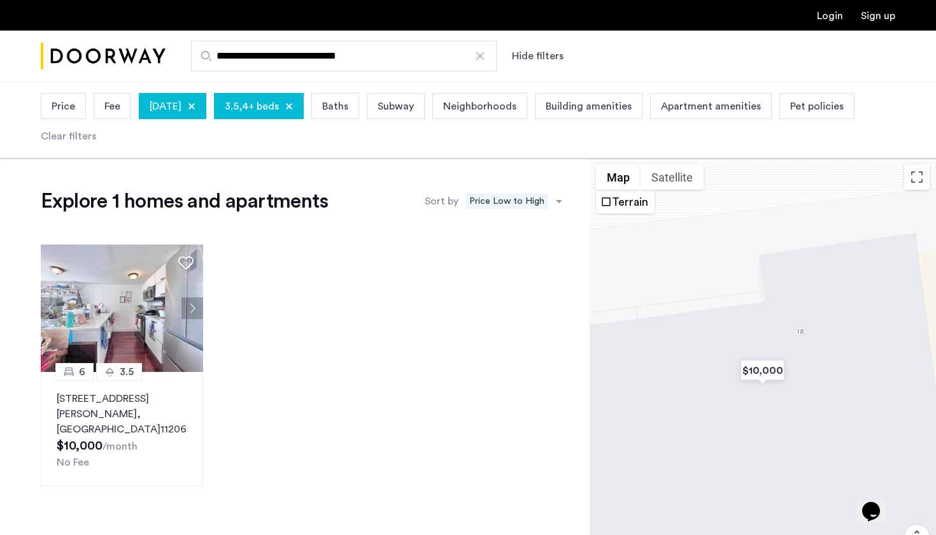
click at [512, 273] on div "6 3.5 16 Meserole Street, Unit PH, Brooklyn , NY 11206 $10,000 /month No Fee" at bounding box center [305, 365] width 548 height 262
click at [530, 188] on div "Explore 1 homes and apartments Sort by Recommended × Price Low to High 6 3.5 16…" at bounding box center [295, 403] width 590 height 490
click at [513, 201] on span "Price Low to High" at bounding box center [507, 201] width 82 height 15
click at [96, 139] on div "Clear filters" at bounding box center [68, 136] width 55 height 15
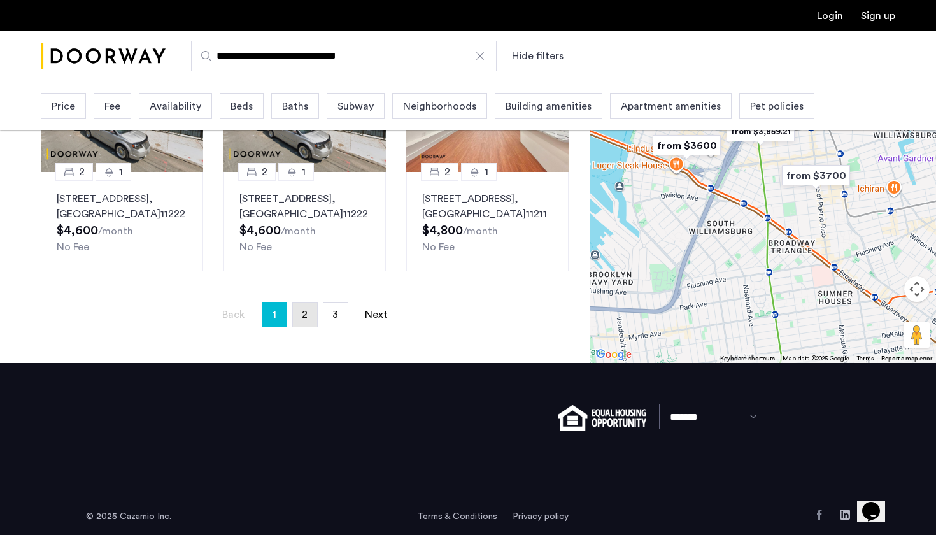
scroll to position [987, 0]
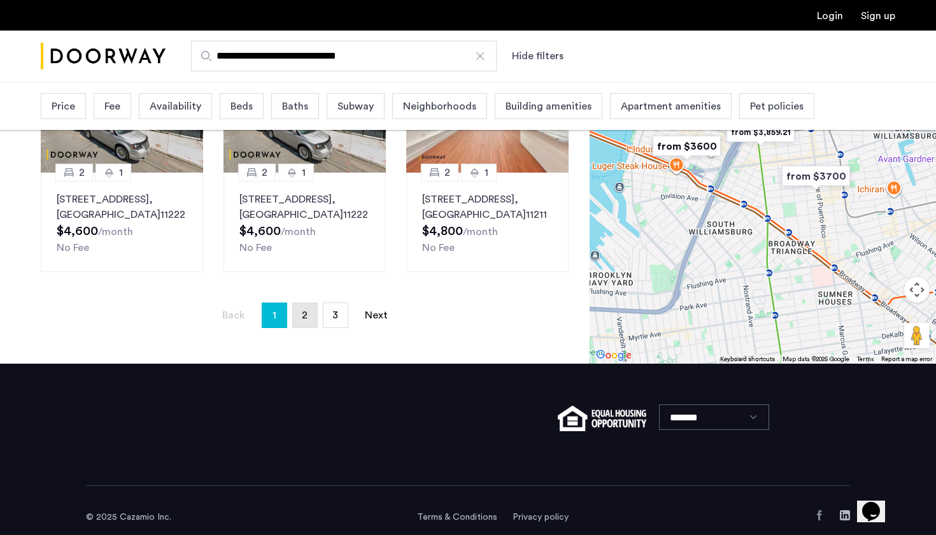
click at [308, 304] on link "page 2" at bounding box center [305, 315] width 24 height 24
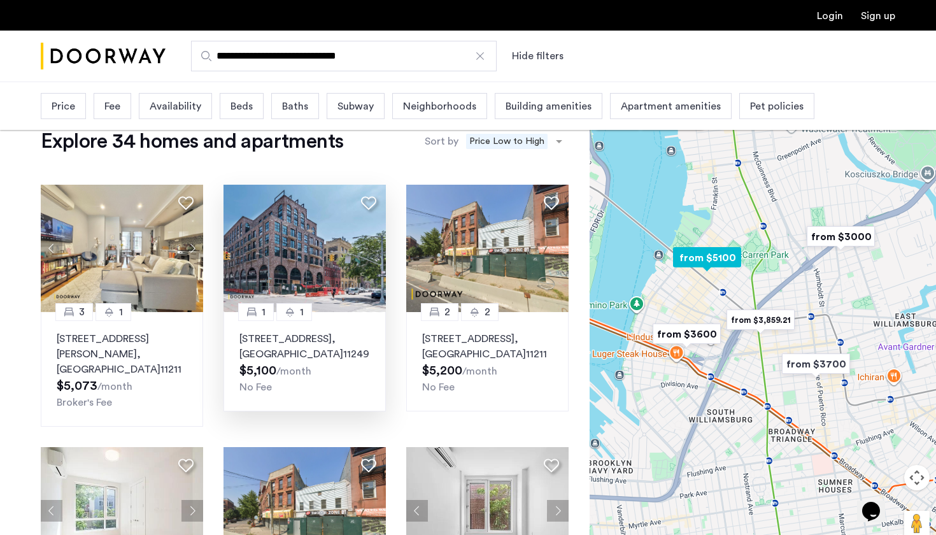
scroll to position [150, 0]
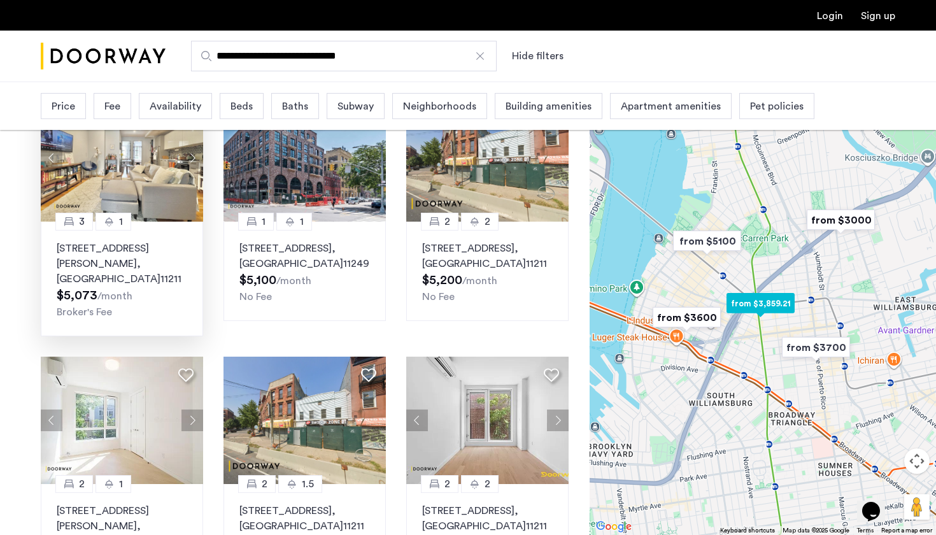
click at [134, 287] on div "17 Devoe Street, Unit 301, Brooklyn , NY 11211 $5,073 /month Broker's Fee" at bounding box center [122, 280] width 131 height 79
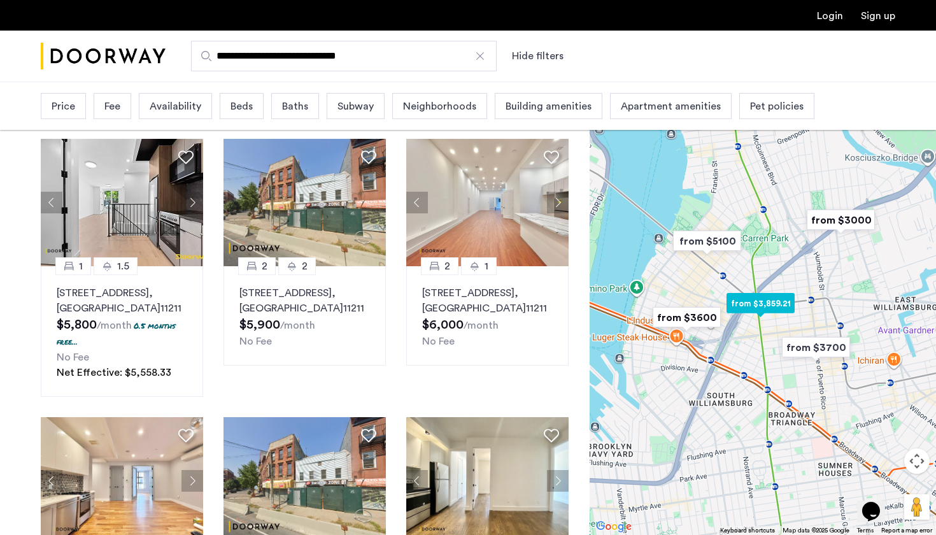
scroll to position [807, 0]
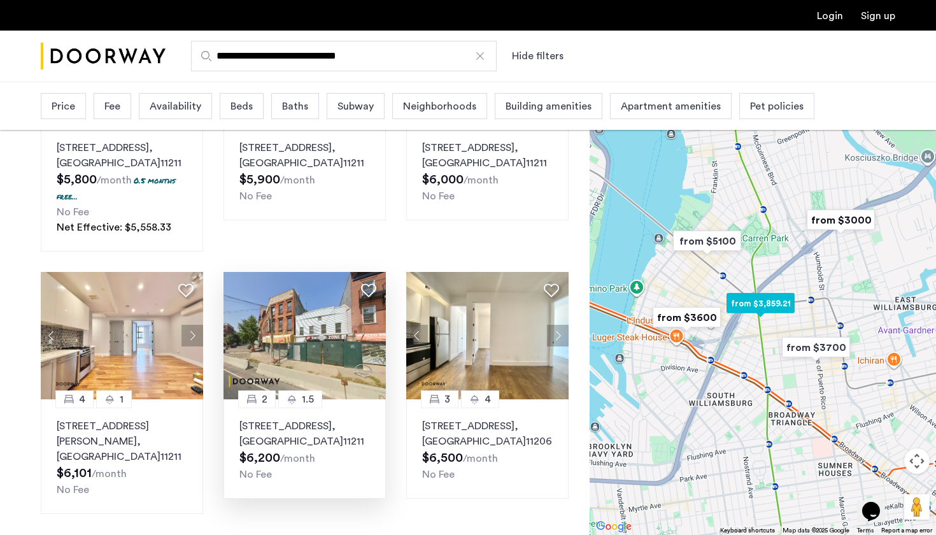
click at [314, 310] on img at bounding box center [305, 335] width 163 height 127
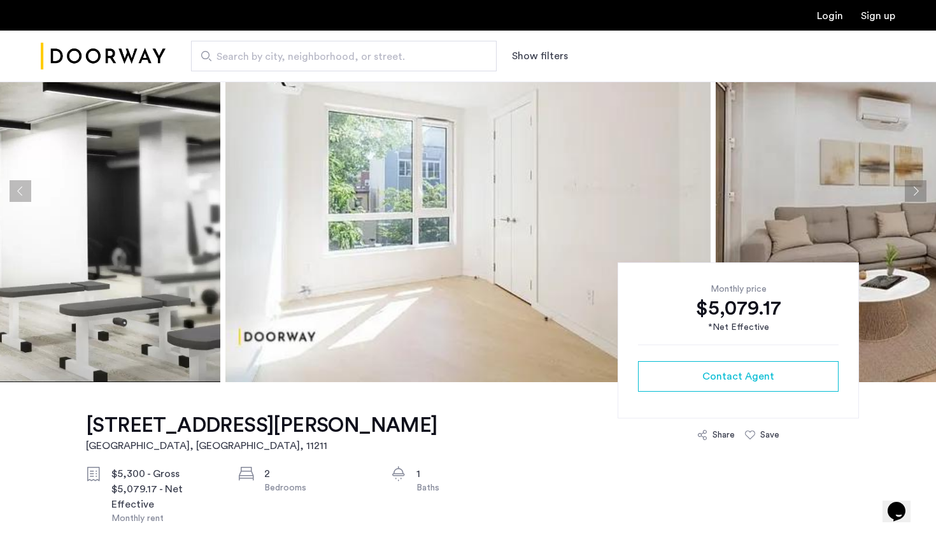
scroll to position [543, 0]
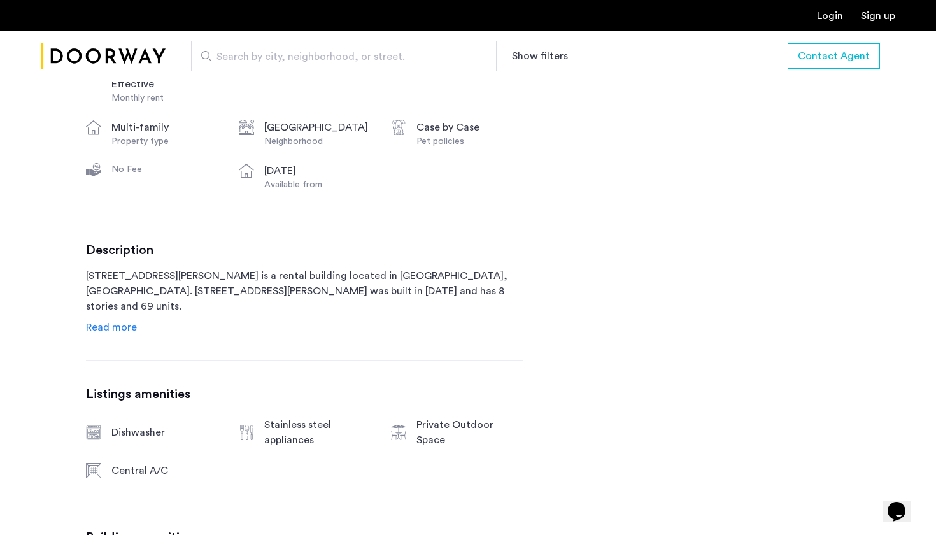
click at [120, 330] on span "Read more" at bounding box center [111, 327] width 51 height 10
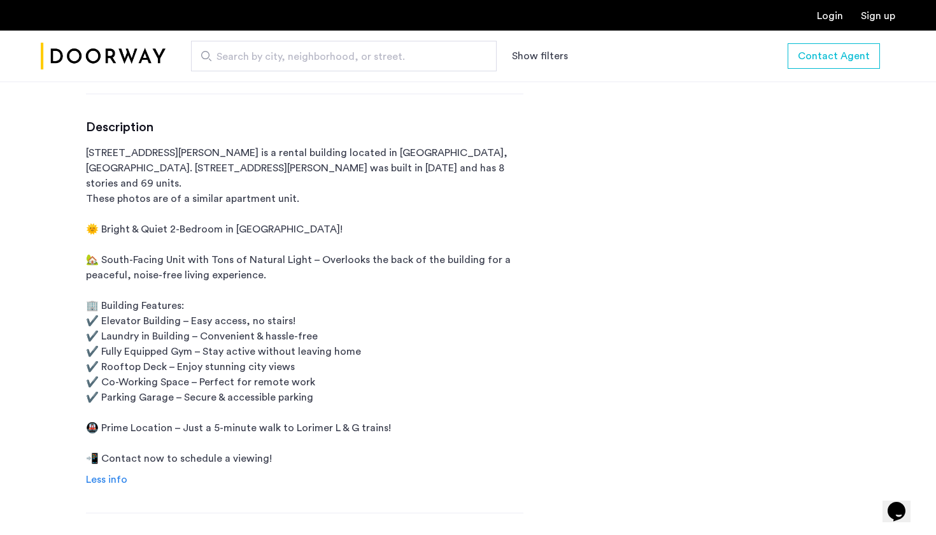
scroll to position [667, 0]
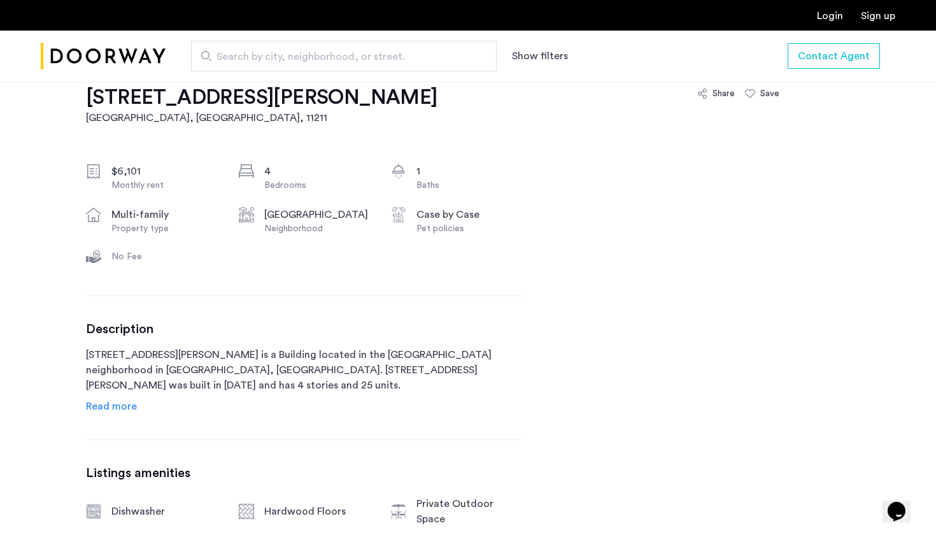
scroll to position [460, 0]
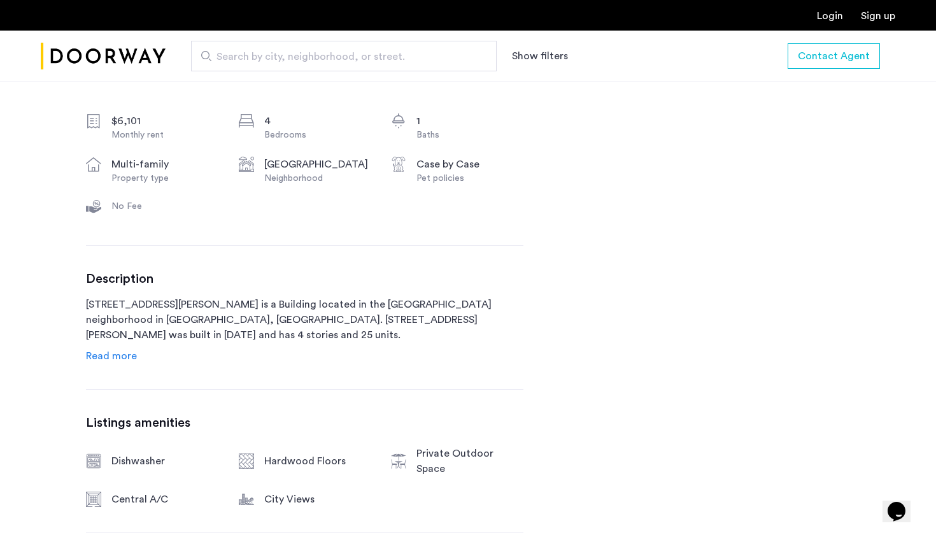
click at [120, 357] on span "Read more" at bounding box center [111, 356] width 51 height 10
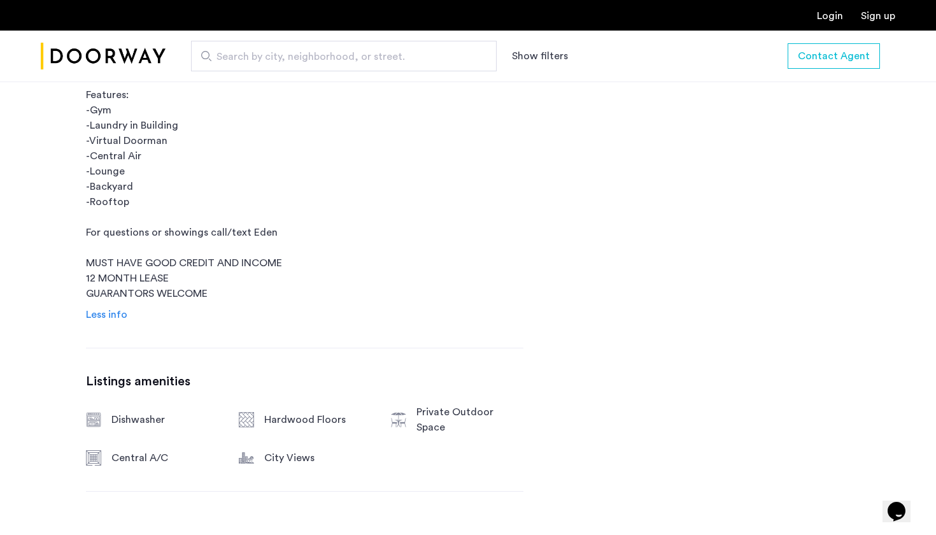
scroll to position [804, 0]
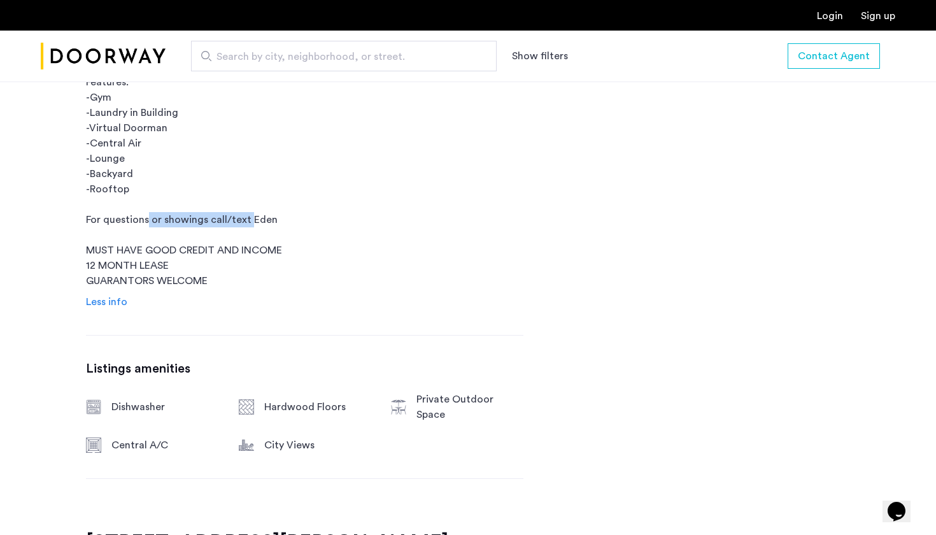
drag, startPoint x: 206, startPoint y: 203, endPoint x: 294, endPoint y: 217, distance: 88.5
click at [294, 217] on p "17 Devoe Street is a Building located in the Williamsburg neighborhood in Brook…" at bounding box center [305, 120] width 438 height 336
click at [469, 255] on p "17 Devoe Street is a Building located in the Williamsburg neighborhood in Brook…" at bounding box center [305, 120] width 438 height 336
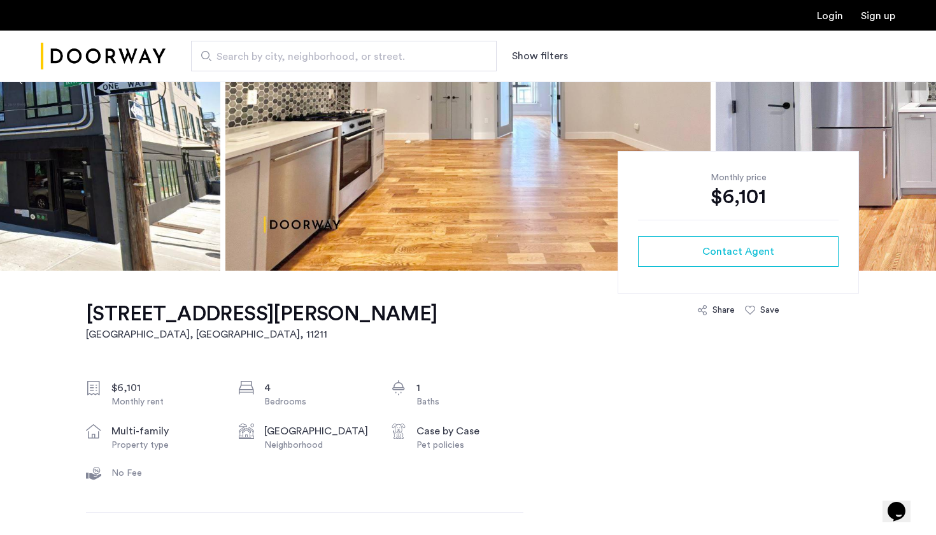
scroll to position [199, 0]
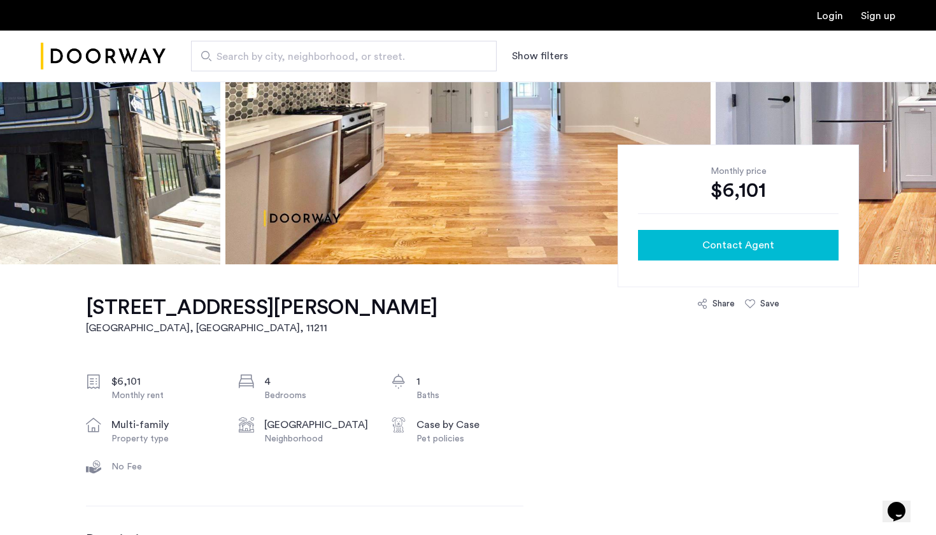
click at [782, 245] on div "Contact Agent" at bounding box center [738, 245] width 180 height 15
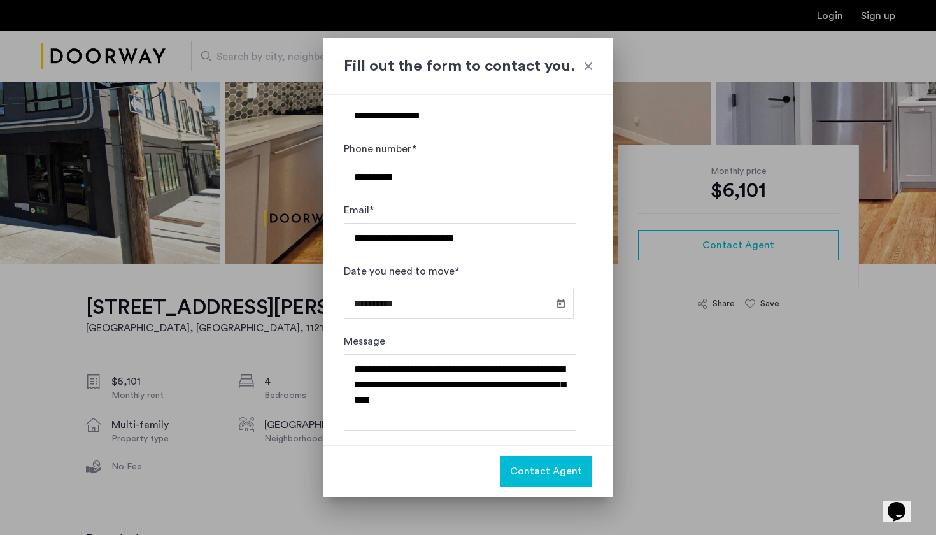
scroll to position [34, 0]
click at [555, 307] on span "Open calendar" at bounding box center [561, 303] width 31 height 31
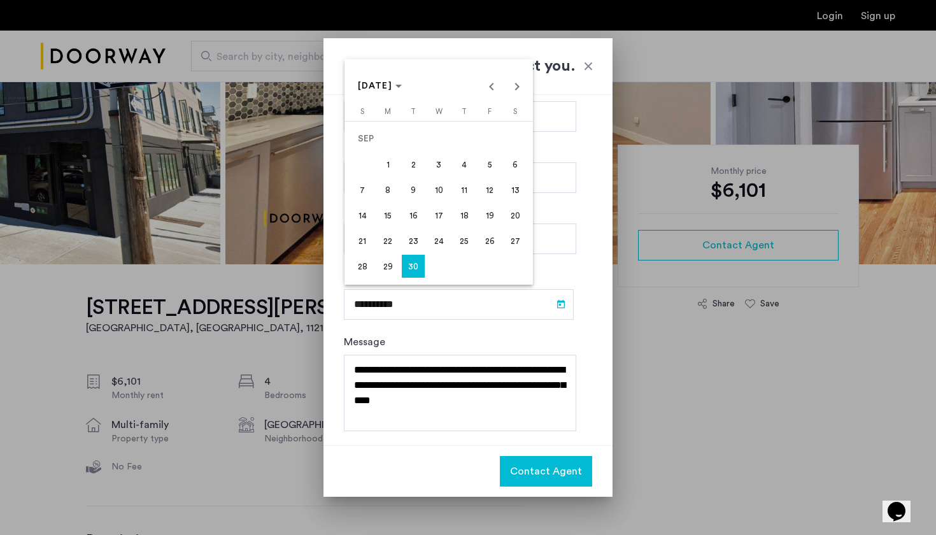
click at [392, 164] on span "1" at bounding box center [387, 164] width 23 height 23
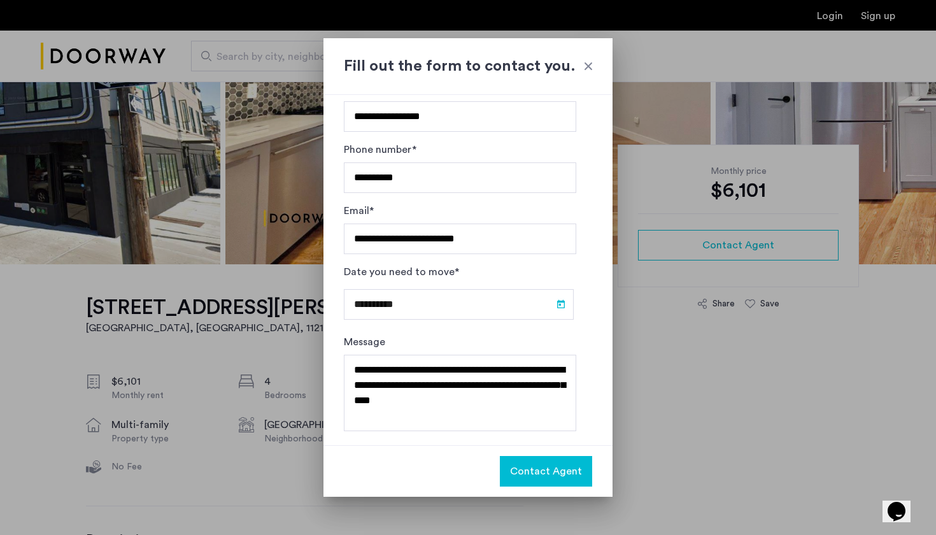
type input "**********"
click at [536, 473] on span "Contact Agent" at bounding box center [546, 471] width 72 height 15
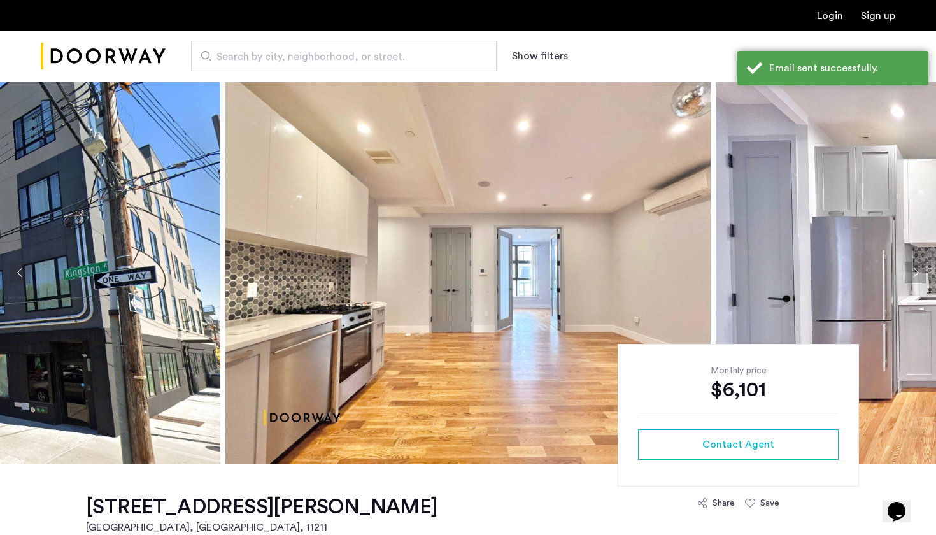
scroll to position [0, 0]
click at [73, 69] on img "Cazamio Logo" at bounding box center [103, 56] width 125 height 48
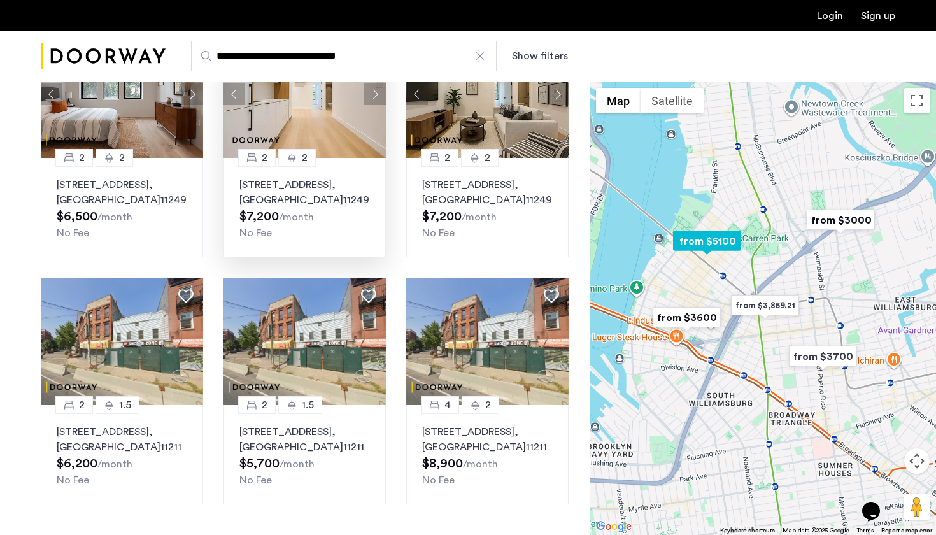
scroll to position [708, 0]
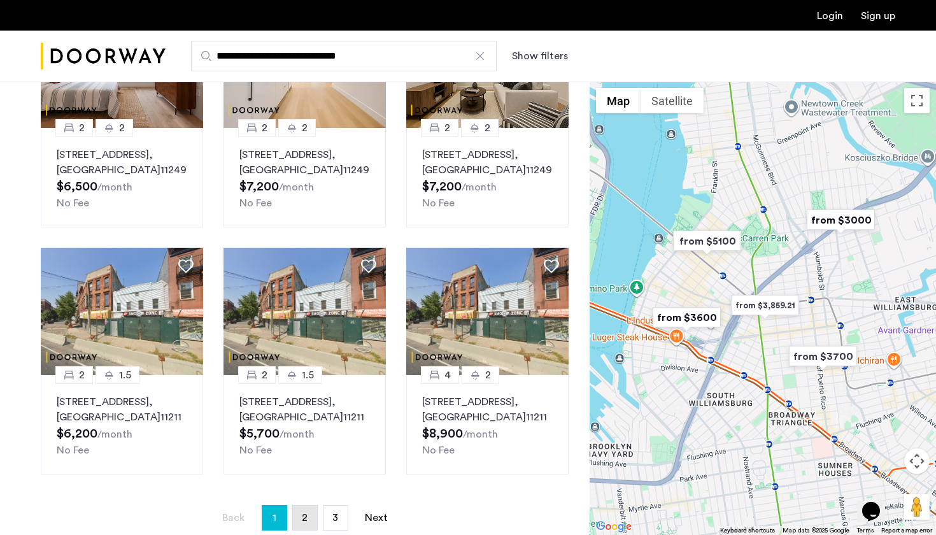
click at [305, 513] on span "2" at bounding box center [305, 518] width 6 height 10
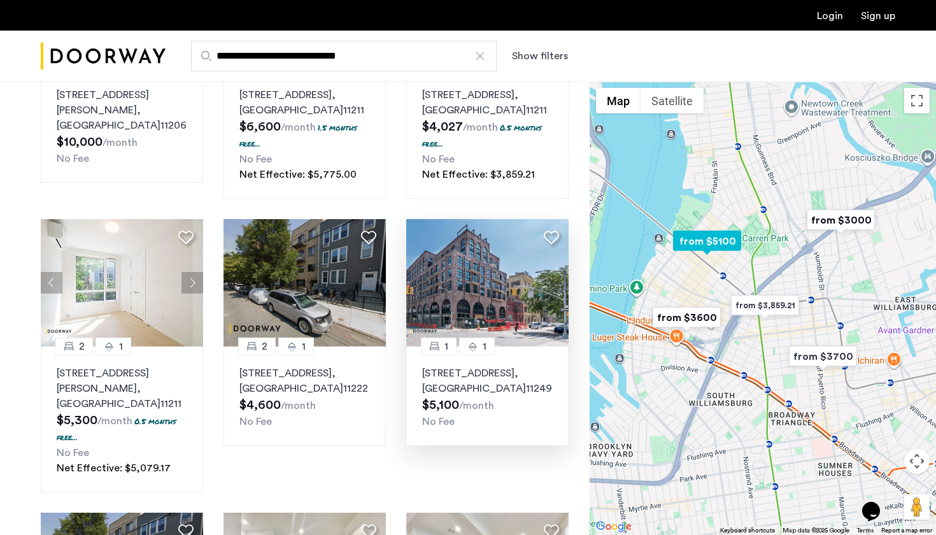
scroll to position [761, 0]
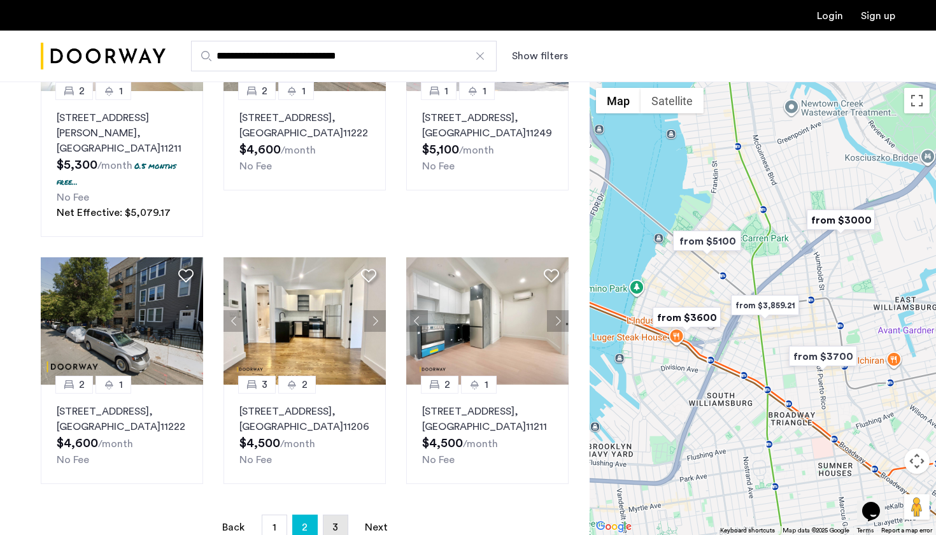
click at [339, 517] on link "page 3" at bounding box center [336, 527] width 24 height 24
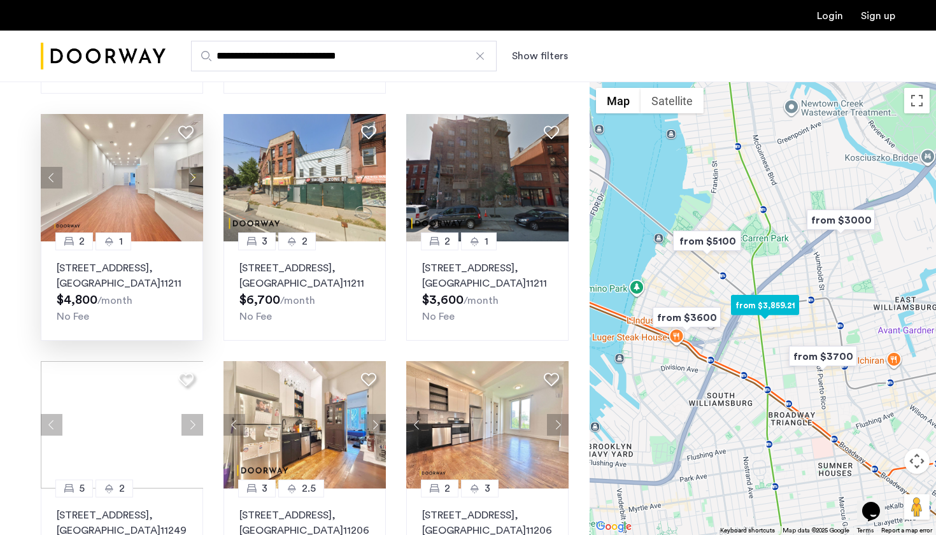
scroll to position [409, 0]
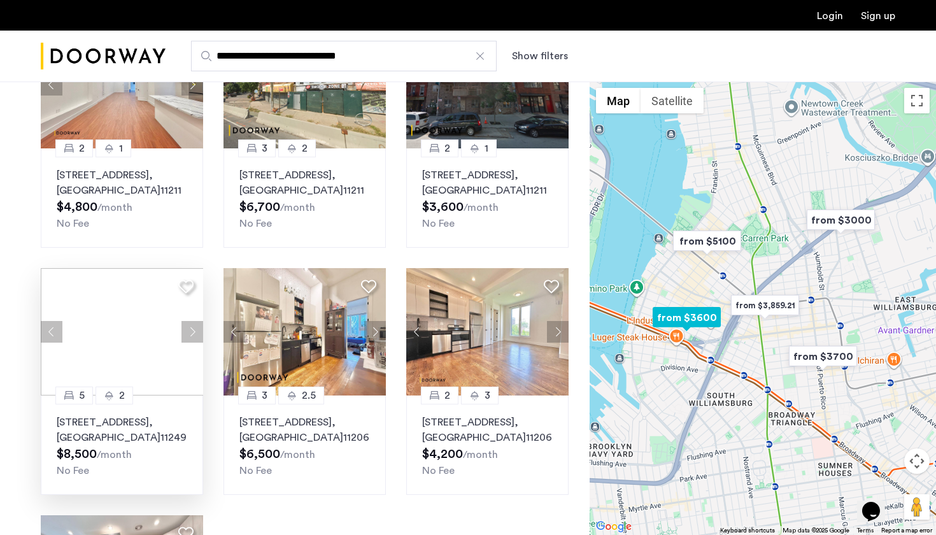
click at [124, 322] on img at bounding box center [122, 331] width 163 height 127
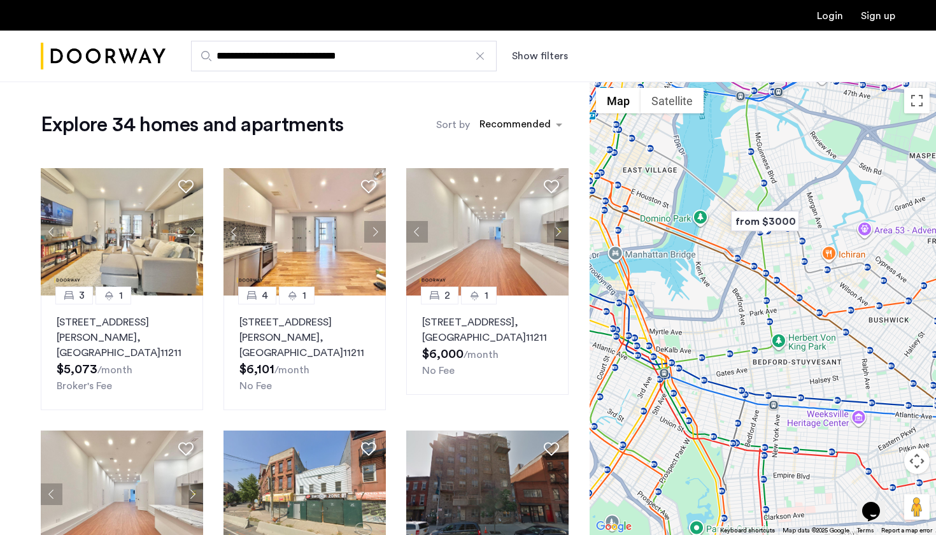
scroll to position [0, 0]
click at [106, 62] on img "Cazamio Logo" at bounding box center [103, 56] width 125 height 48
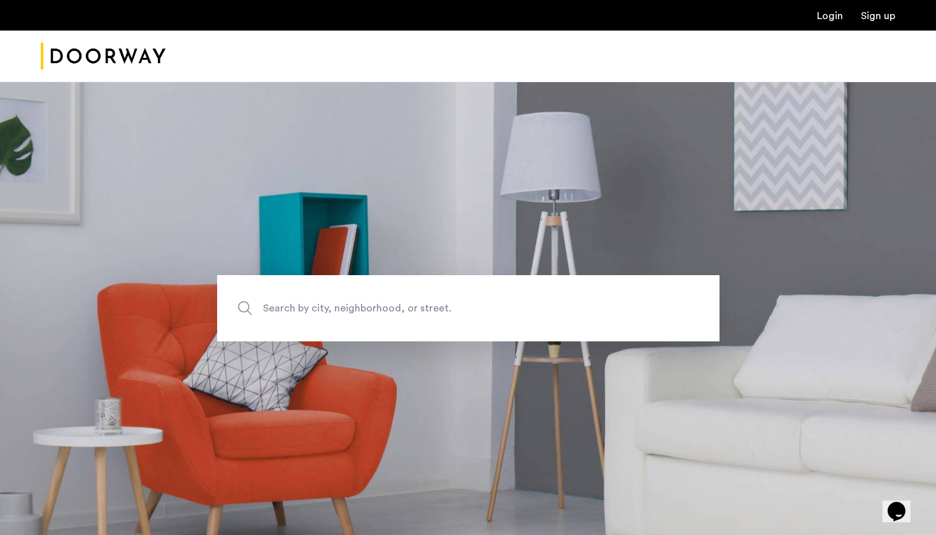
click at [124, 64] on img "Cazamio Logo" at bounding box center [103, 56] width 125 height 48
click at [121, 60] on img "Cazamio Logo" at bounding box center [103, 56] width 125 height 48
click at [57, 57] on img "Cazamio Logo" at bounding box center [103, 56] width 125 height 48
click at [22, 64] on div at bounding box center [468, 57] width 936 height 52
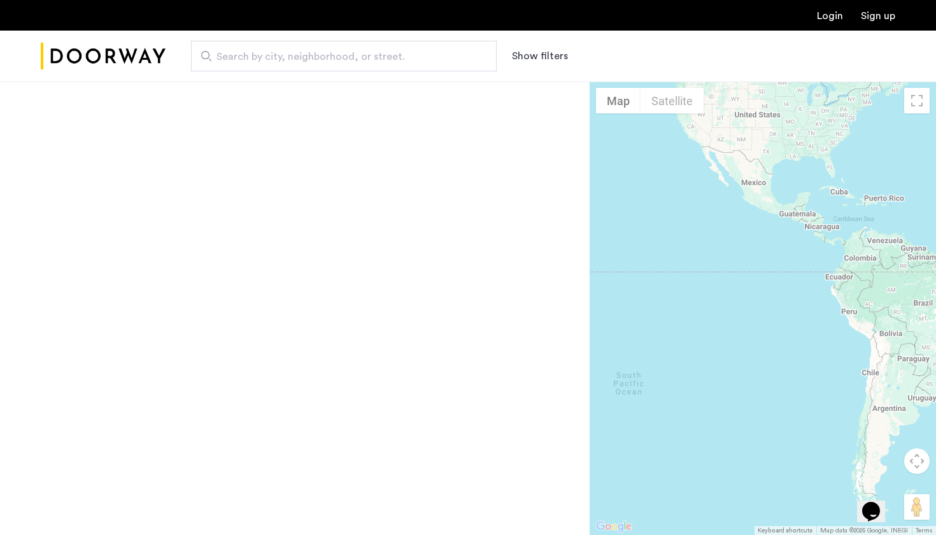
click at [558, 62] on button "Show filters" at bounding box center [540, 55] width 56 height 15
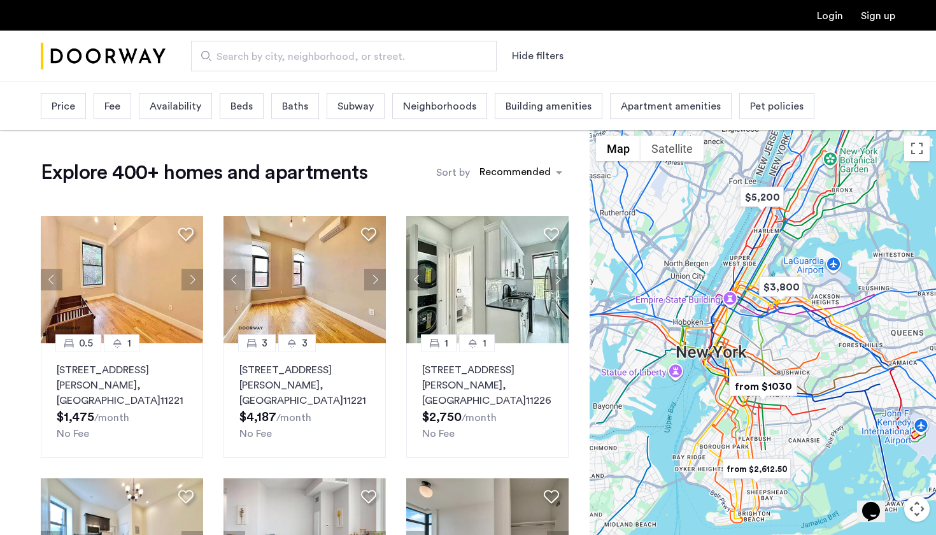
click at [187, 109] on span "Availability" at bounding box center [176, 106] width 52 height 15
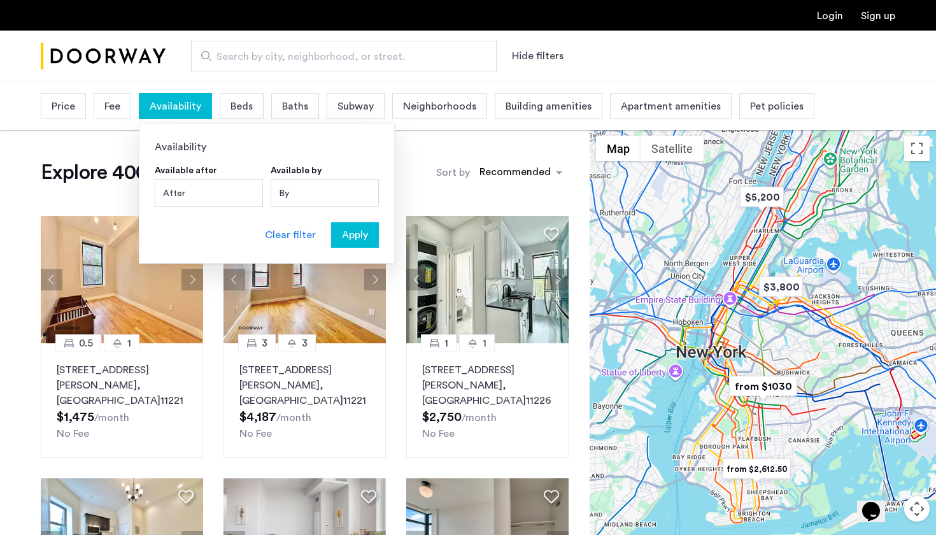
click at [310, 190] on div "By" at bounding box center [325, 193] width 108 height 28
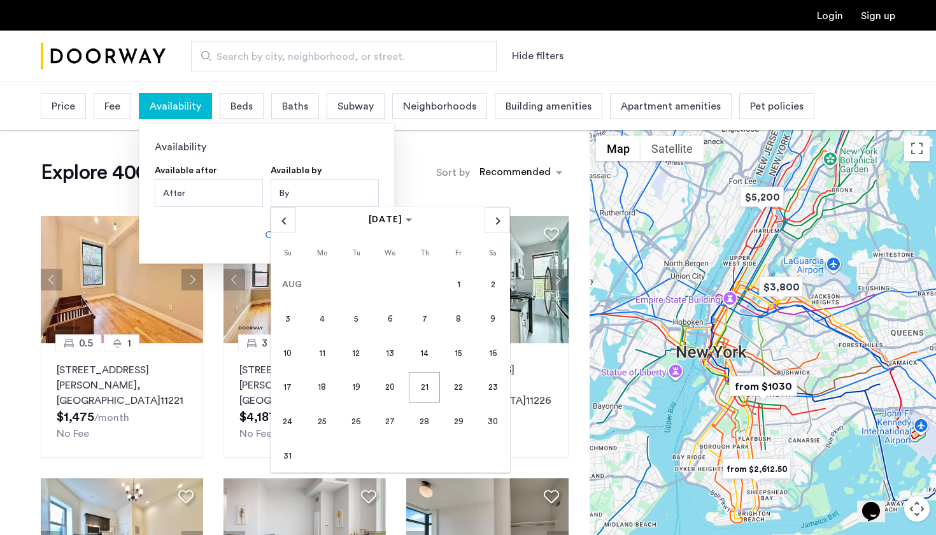
click at [295, 453] on span "31" at bounding box center [288, 455] width 31 height 31
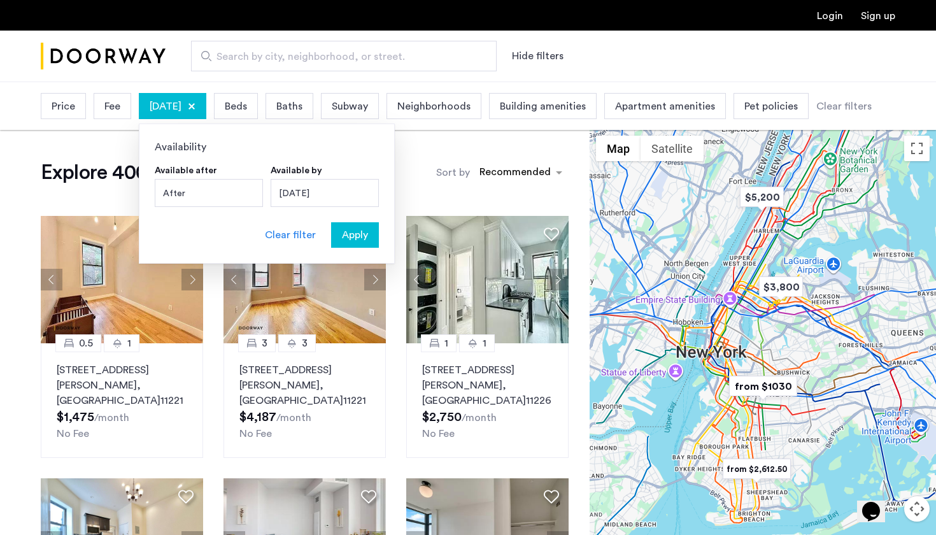
click at [359, 197] on div "August 31, 2025" at bounding box center [325, 193] width 108 height 28
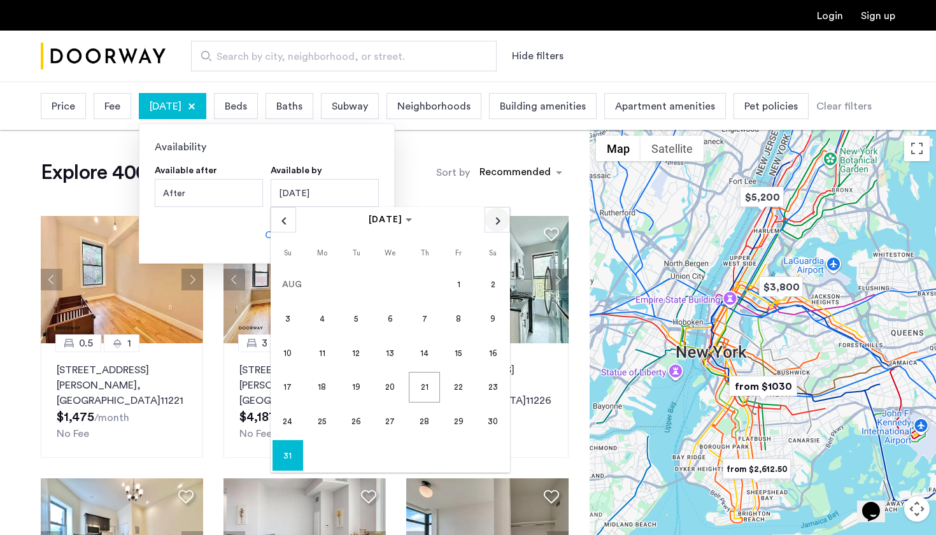
click at [497, 225] on span "Next month" at bounding box center [497, 220] width 24 height 24
click at [318, 318] on span "1" at bounding box center [321, 318] width 31 height 31
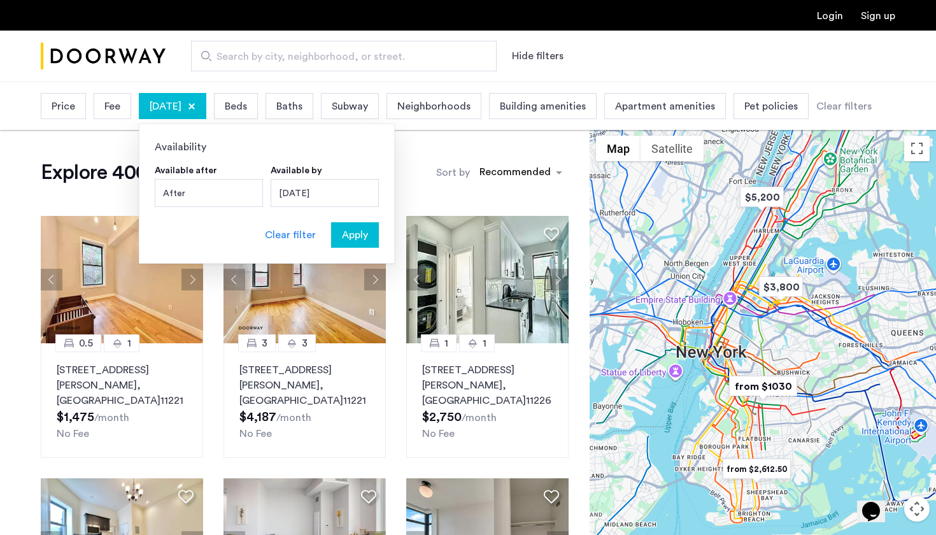
click at [343, 238] on span "Apply" at bounding box center [355, 234] width 26 height 15
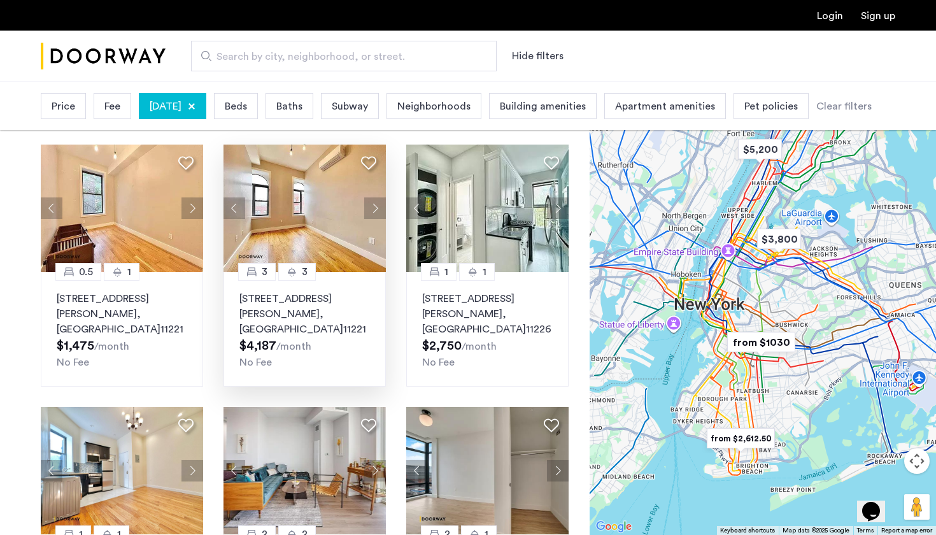
scroll to position [100, 0]
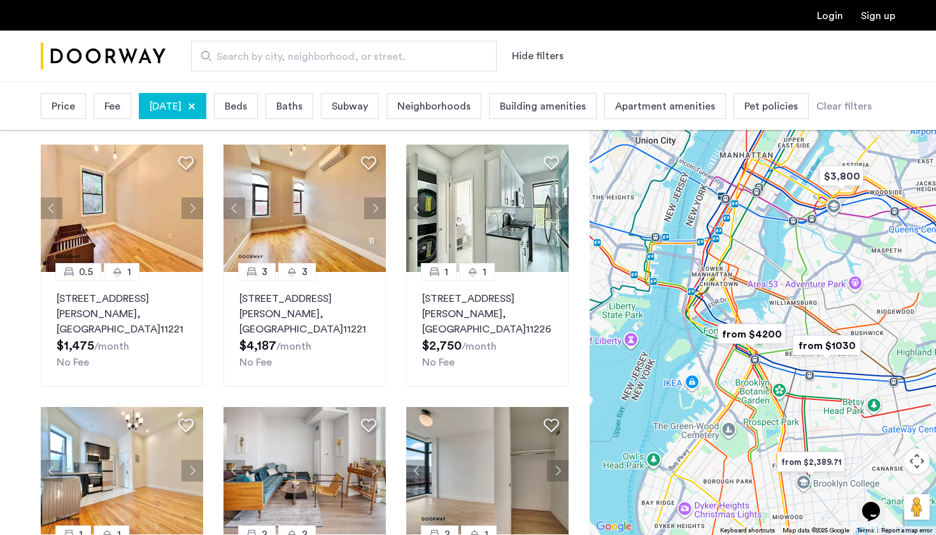
click at [471, 108] on span "Neighborhoods" at bounding box center [433, 106] width 73 height 15
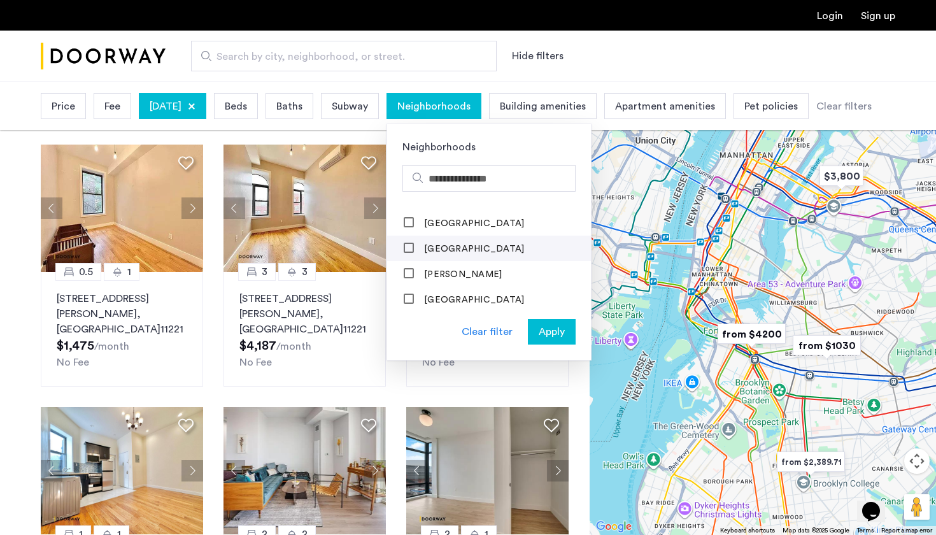
scroll to position [1483, 0]
click at [565, 335] on span "Apply" at bounding box center [552, 331] width 26 height 15
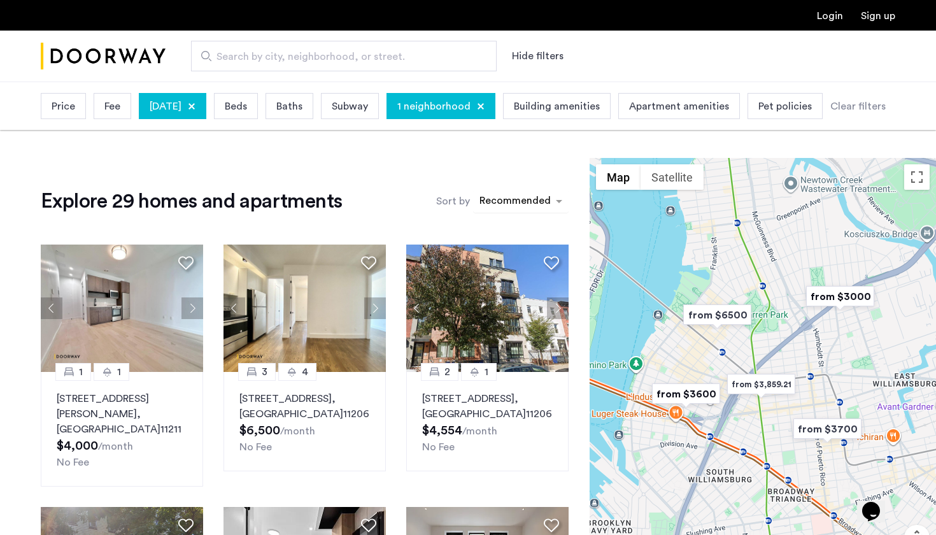
click at [523, 201] on div "sort-apartment" at bounding box center [515, 202] width 75 height 17
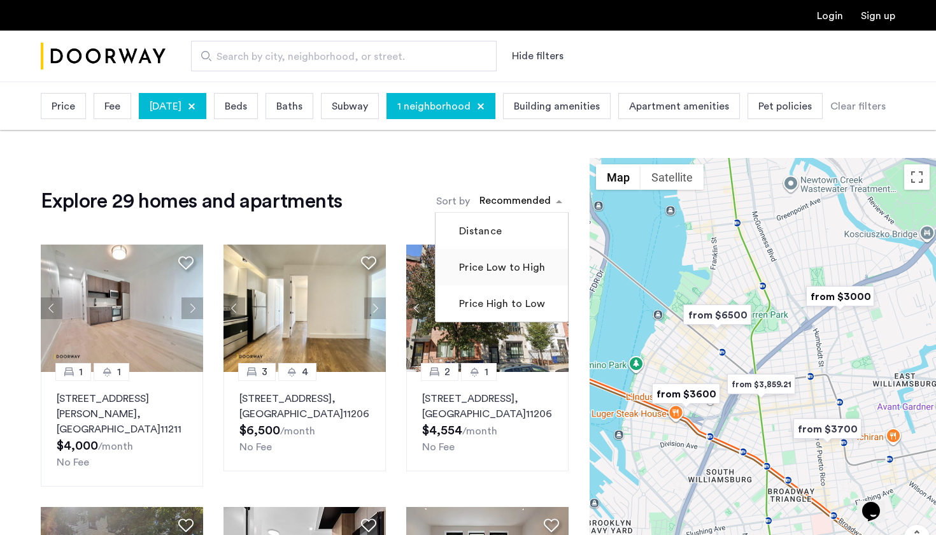
click at [513, 275] on label "Price Low to High" at bounding box center [501, 267] width 89 height 15
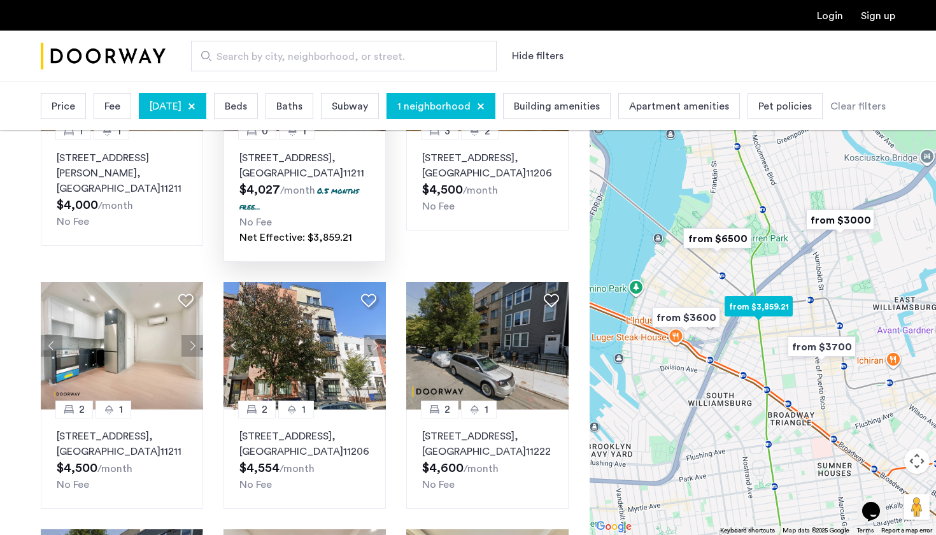
scroll to position [555, 0]
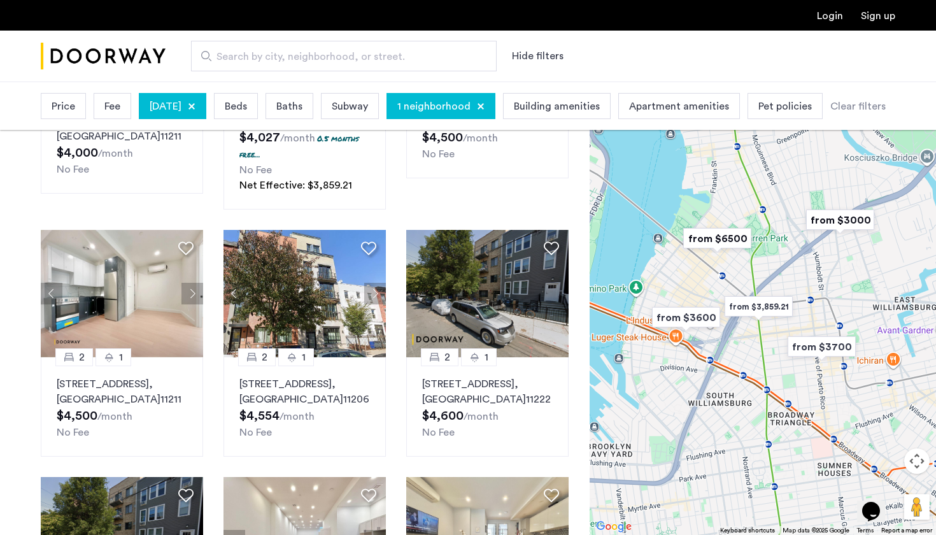
click at [258, 115] on div "Beds" at bounding box center [236, 106] width 44 height 26
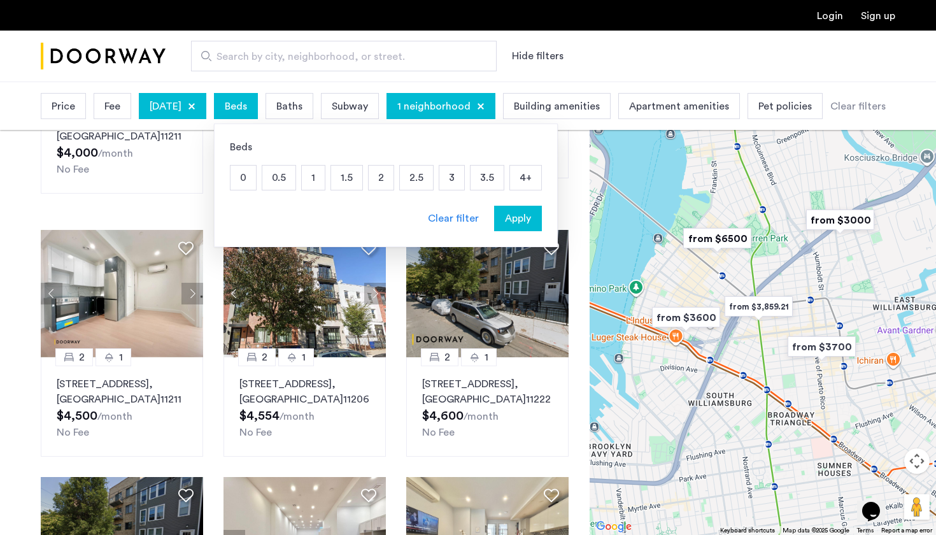
click at [464, 179] on p "3" at bounding box center [451, 178] width 25 height 24
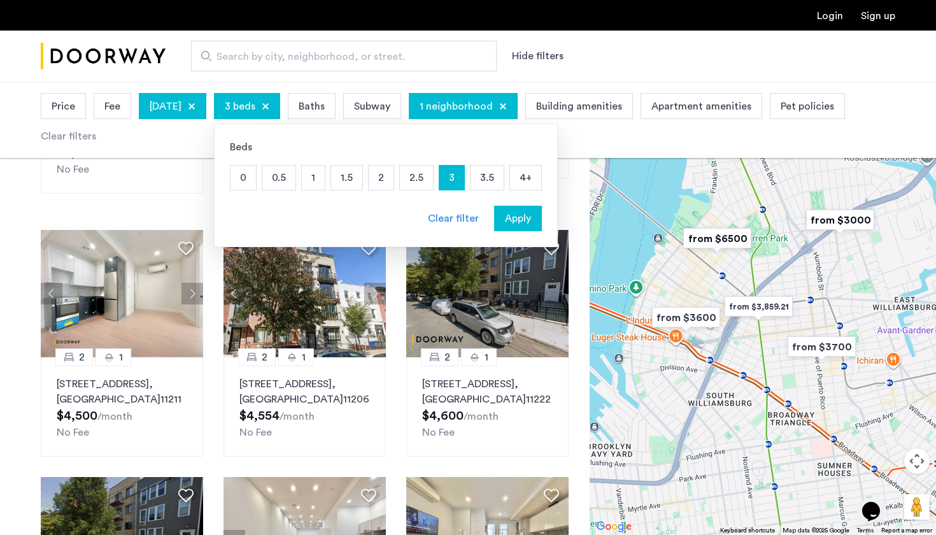
click at [541, 183] on p "4+" at bounding box center [525, 178] width 31 height 24
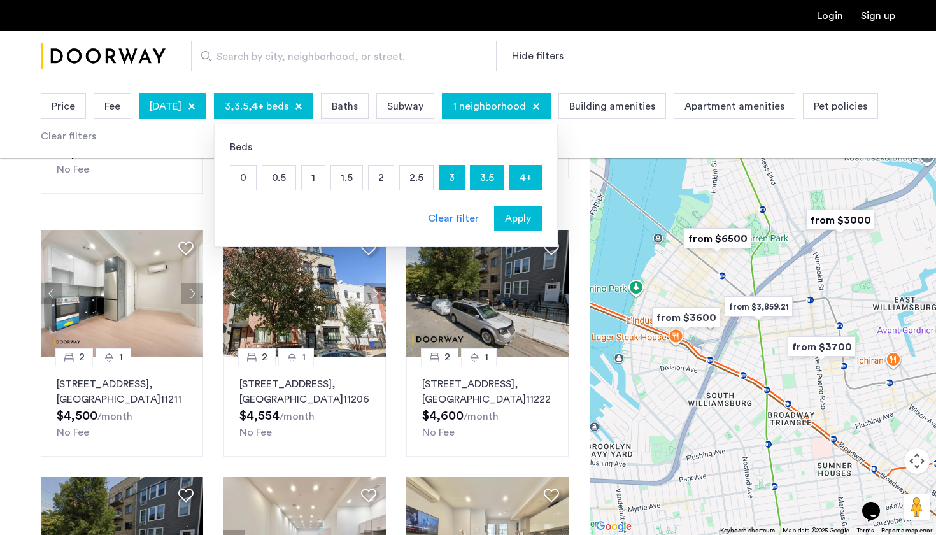
click at [531, 222] on span "Apply" at bounding box center [518, 218] width 26 height 15
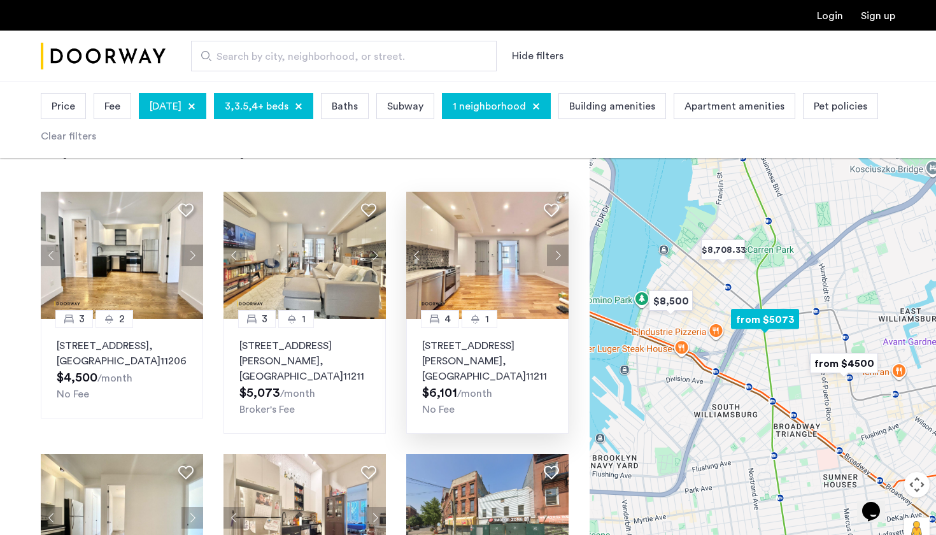
scroll to position [40, 0]
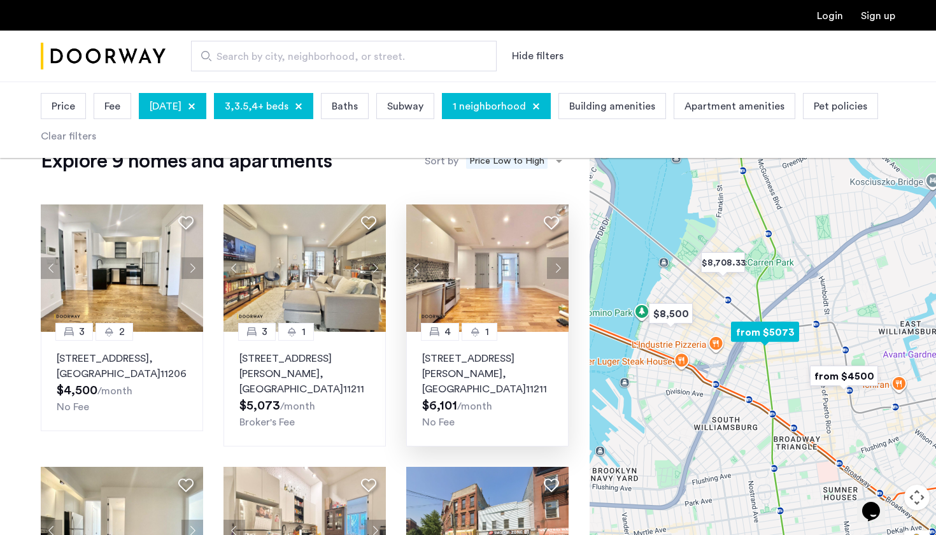
click at [486, 278] on img at bounding box center [487, 267] width 163 height 127
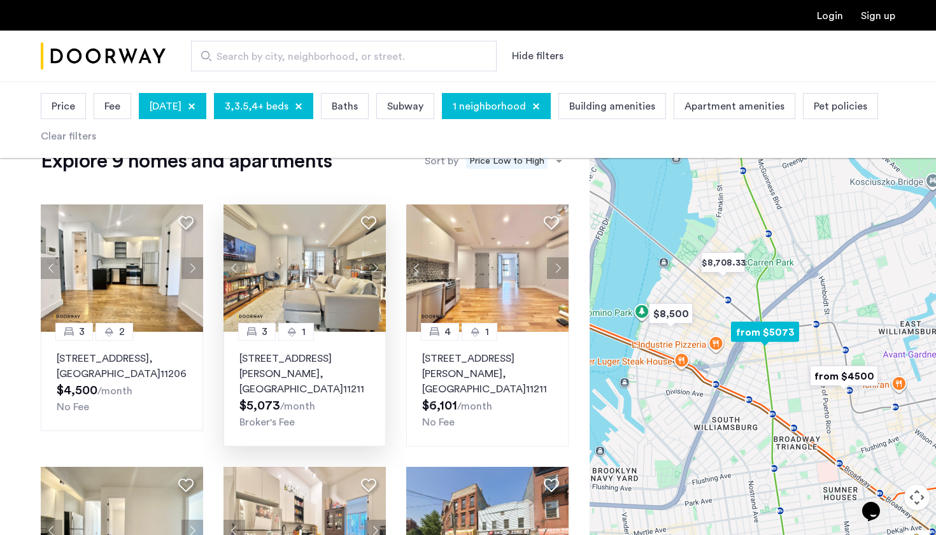
click at [303, 287] on img at bounding box center [305, 267] width 163 height 127
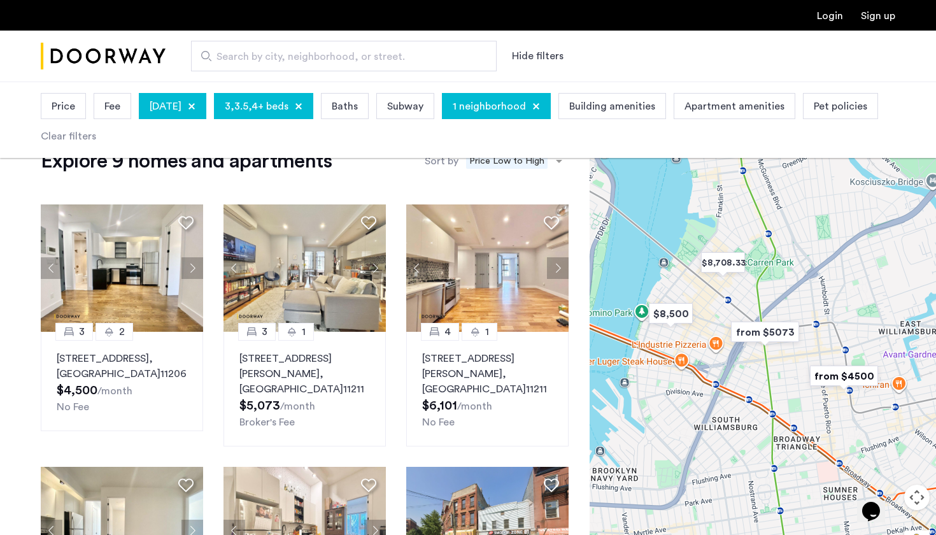
click at [114, 107] on span "Fee" at bounding box center [112, 106] width 16 height 15
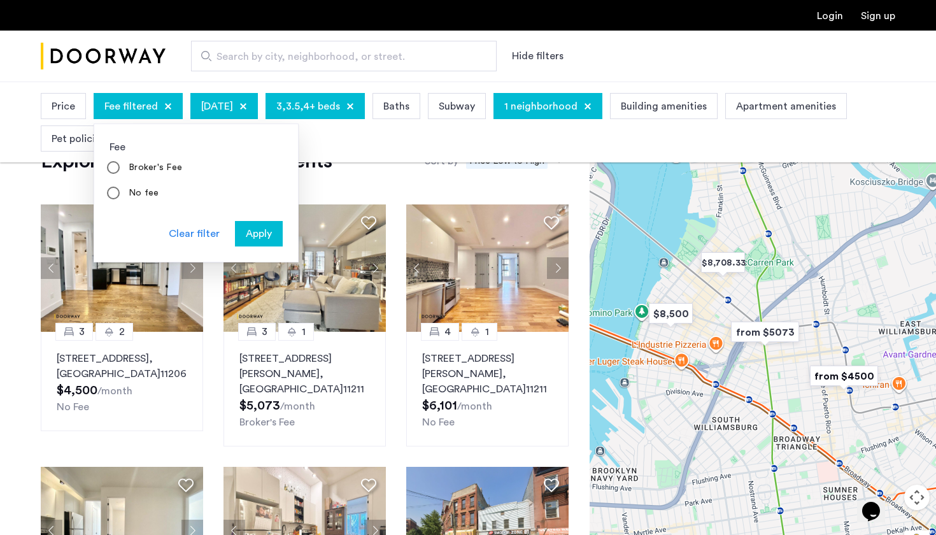
click at [261, 227] on span "Apply" at bounding box center [259, 233] width 26 height 15
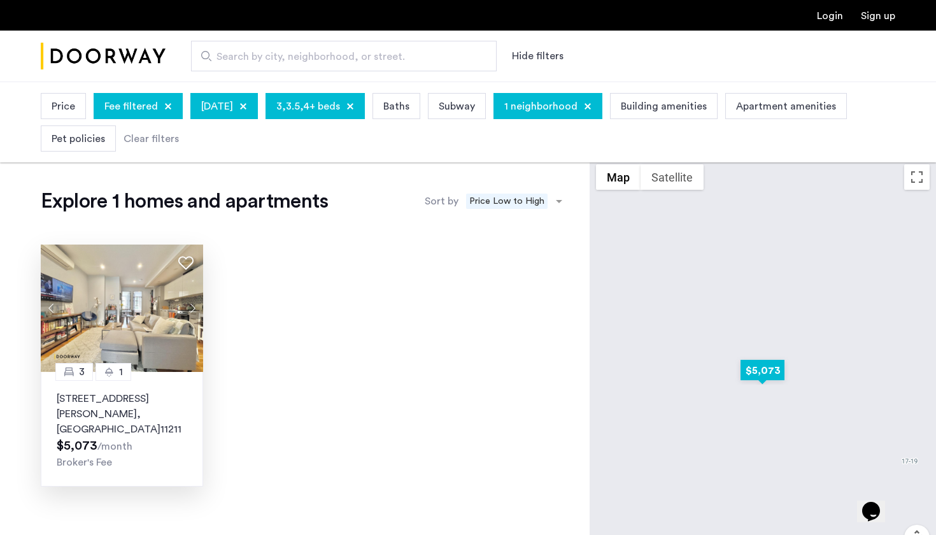
click at [149, 298] on img at bounding box center [122, 308] width 163 height 127
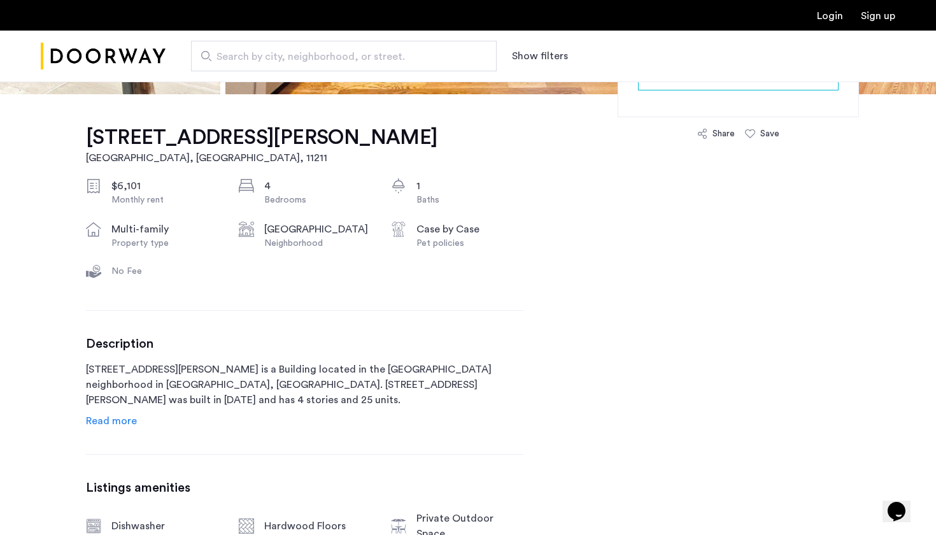
scroll to position [502, 0]
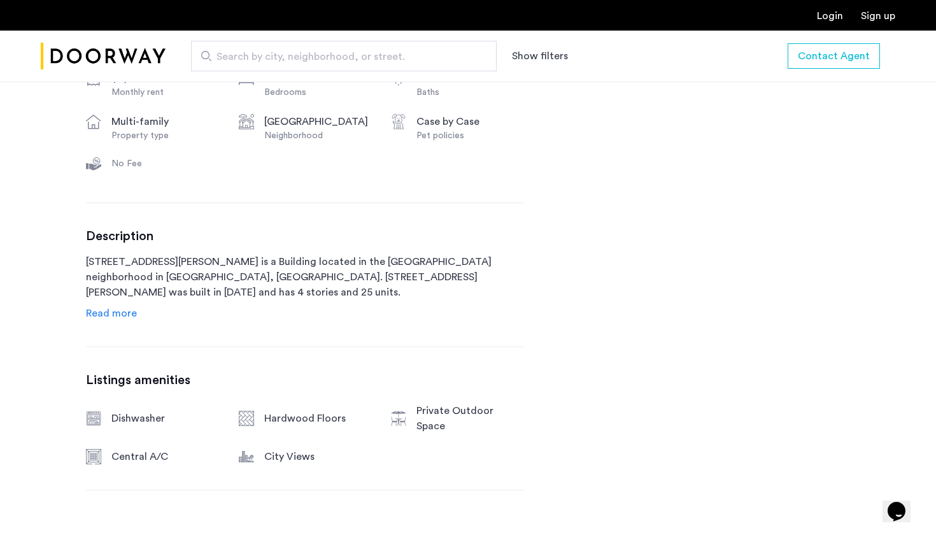
click at [117, 313] on span "Read more" at bounding box center [111, 313] width 51 height 10
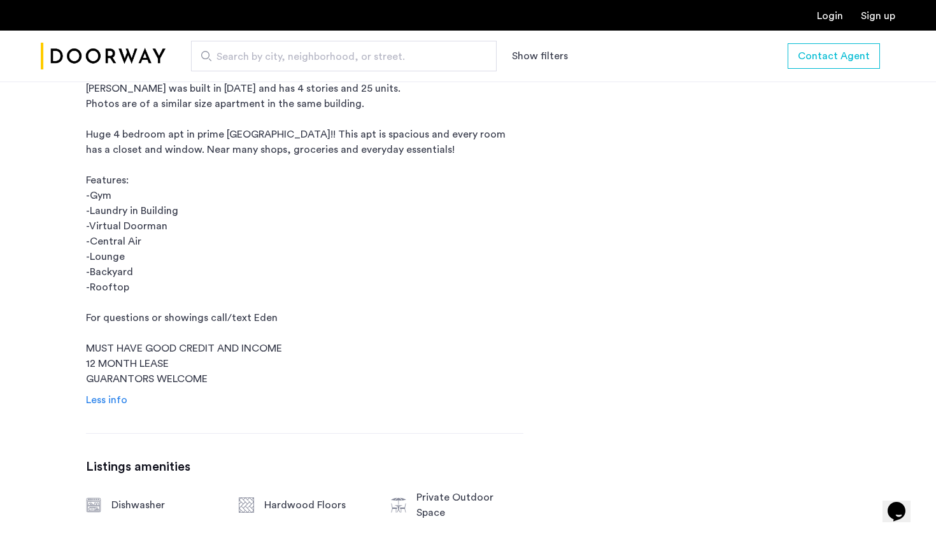
scroll to position [736, 0]
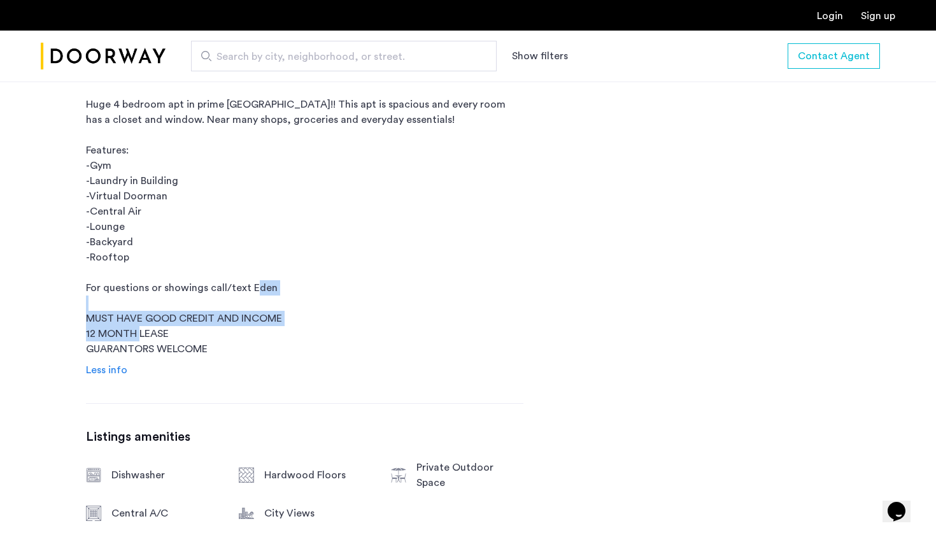
drag, startPoint x: 93, startPoint y: 301, endPoint x: 221, endPoint y: 317, distance: 128.9
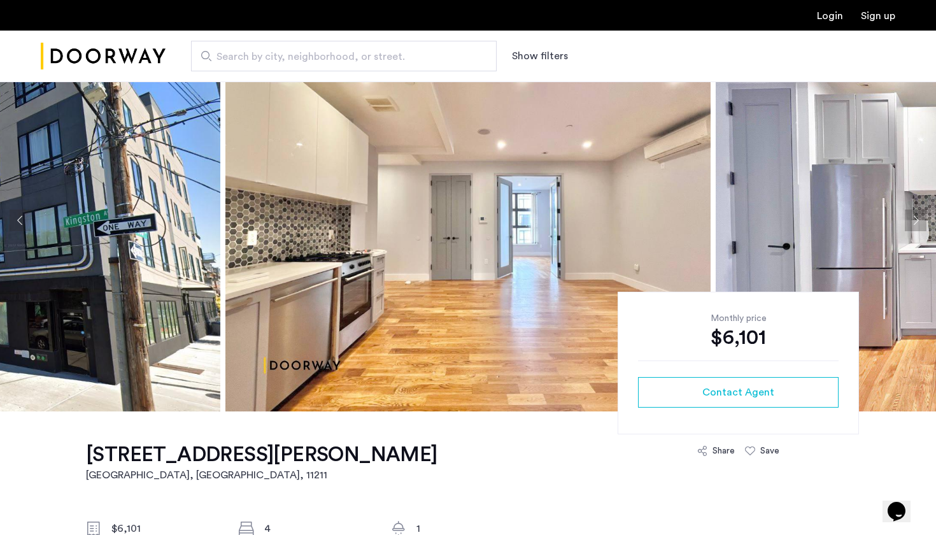
scroll to position [225, 0]
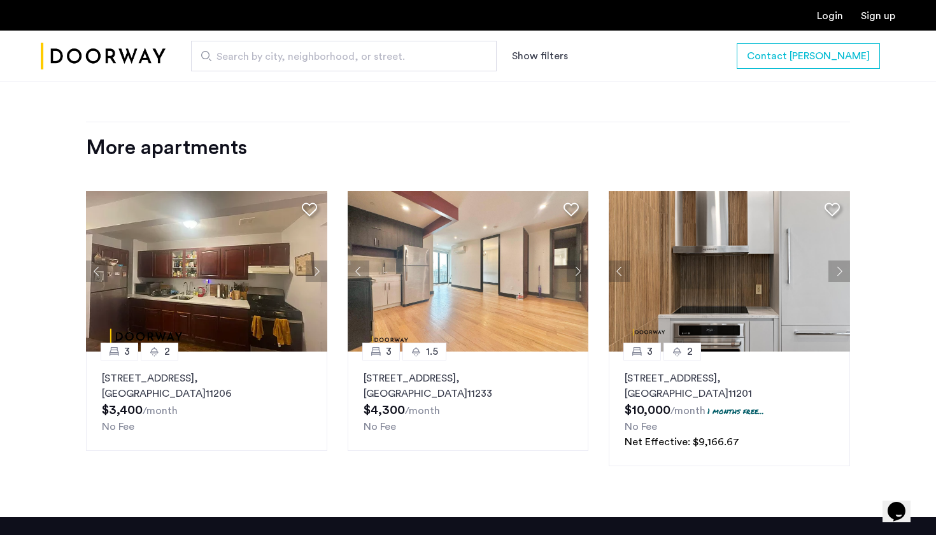
scroll to position [1290, 0]
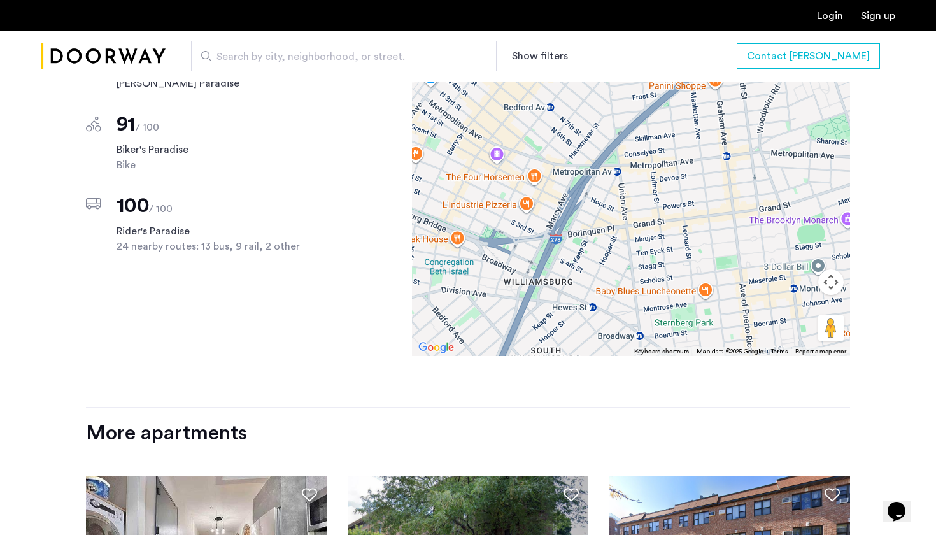
scroll to position [1276, 0]
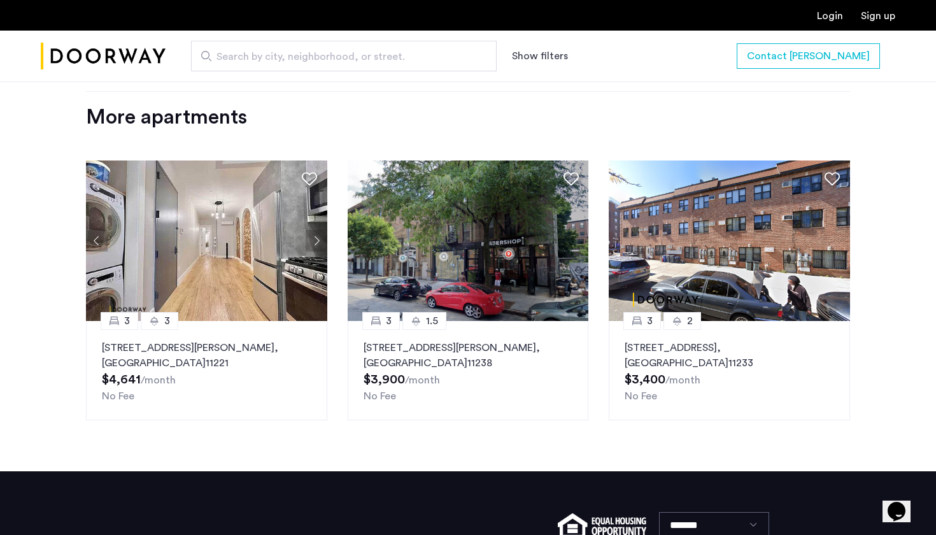
click at [185, 165] on img at bounding box center [206, 240] width 241 height 160
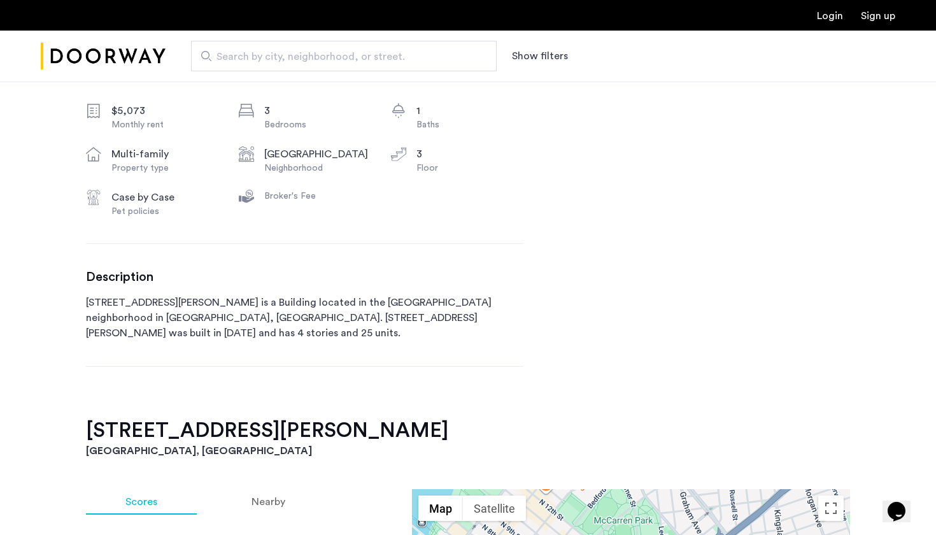
scroll to position [760, 0]
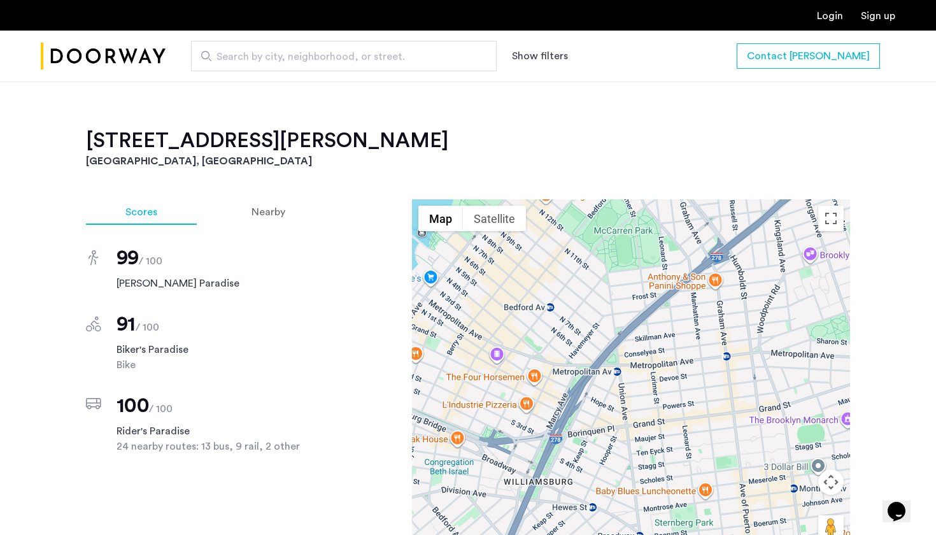
click at [534, 57] on button "Show filters" at bounding box center [540, 55] width 56 height 15
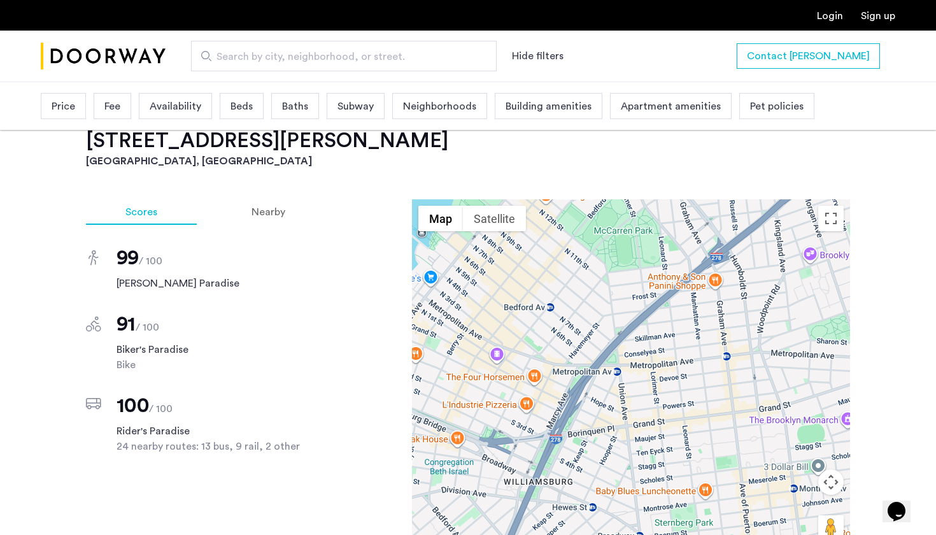
click at [254, 110] on div "Beds" at bounding box center [242, 106] width 44 height 26
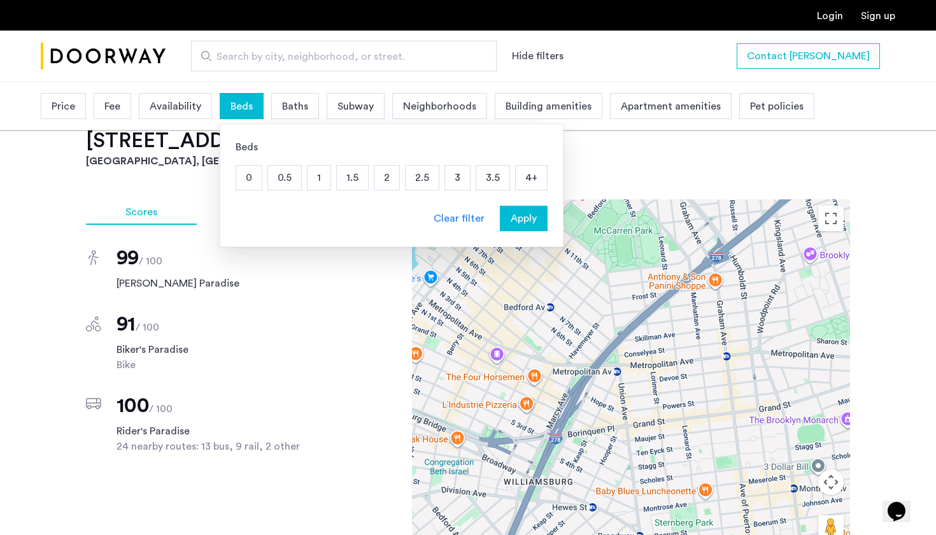
click at [165, 110] on span "Availability" at bounding box center [176, 106] width 52 height 15
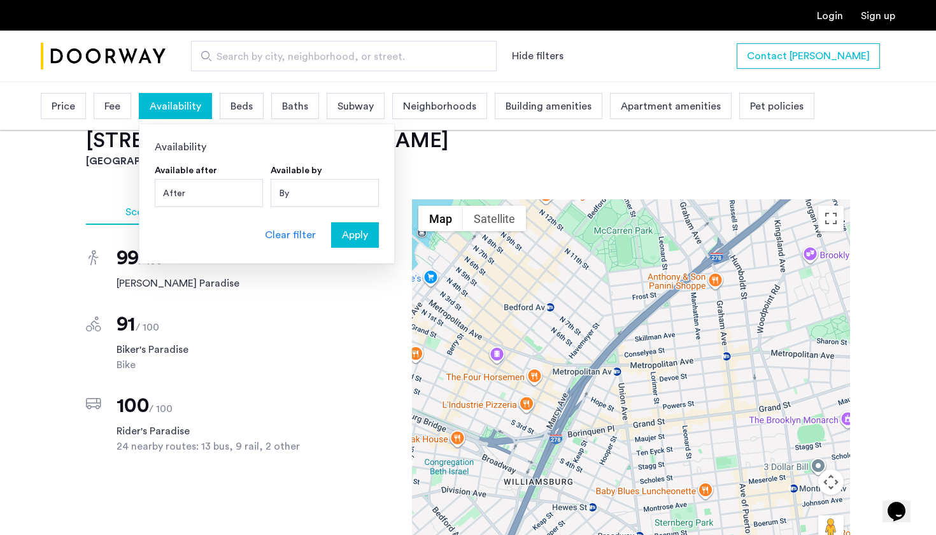
click at [203, 197] on div "After" at bounding box center [209, 193] width 108 height 28
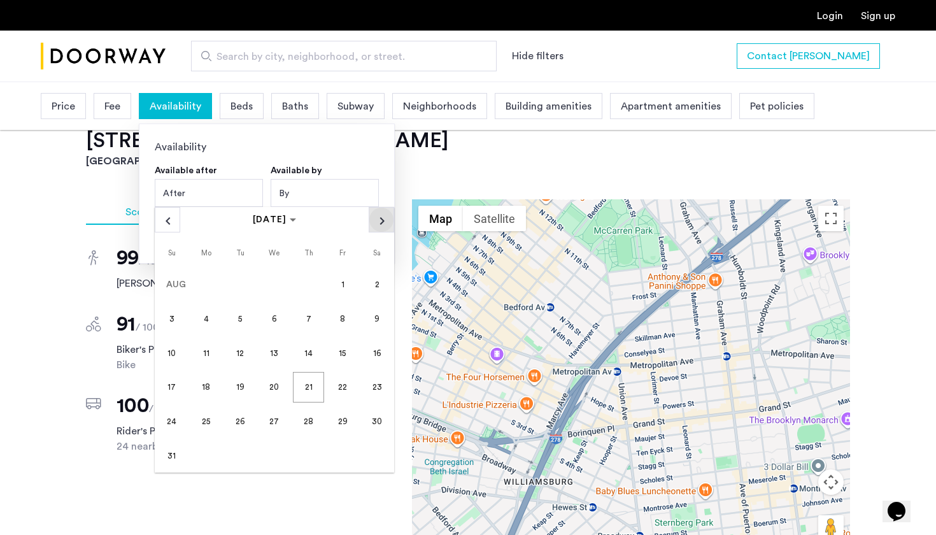
click at [390, 218] on span "Next month" at bounding box center [381, 220] width 24 height 24
click at [209, 319] on span "1" at bounding box center [205, 318] width 31 height 31
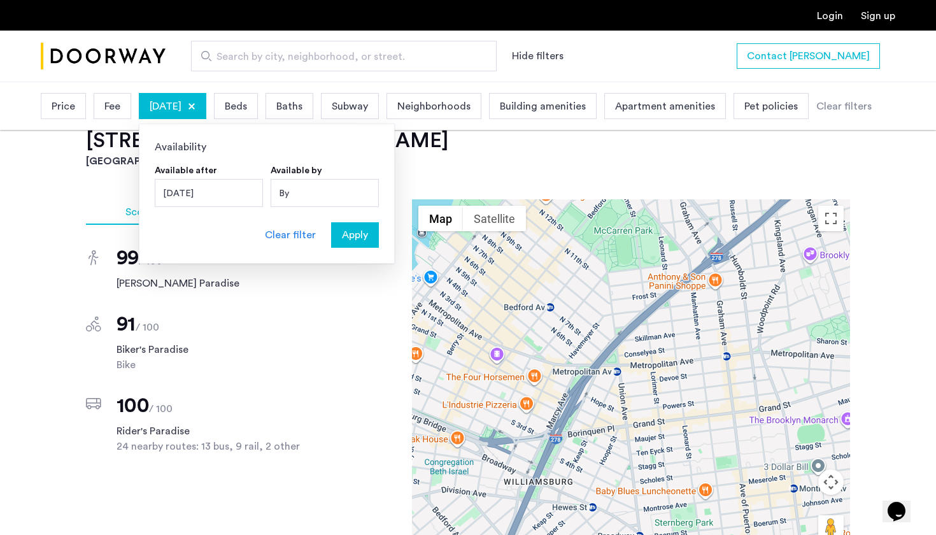
click at [364, 233] on span "Apply" at bounding box center [355, 234] width 26 height 15
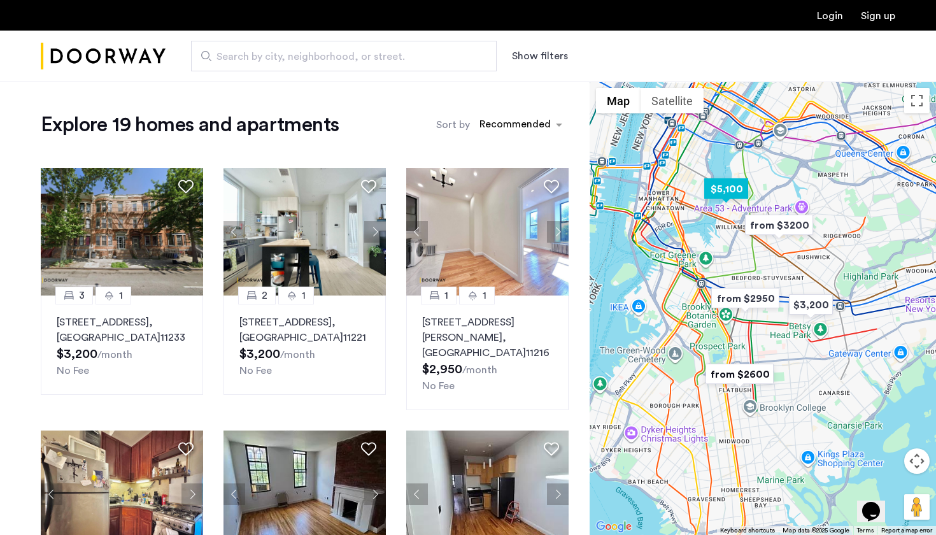
click at [729, 189] on img "$5,100" at bounding box center [726, 188] width 54 height 29
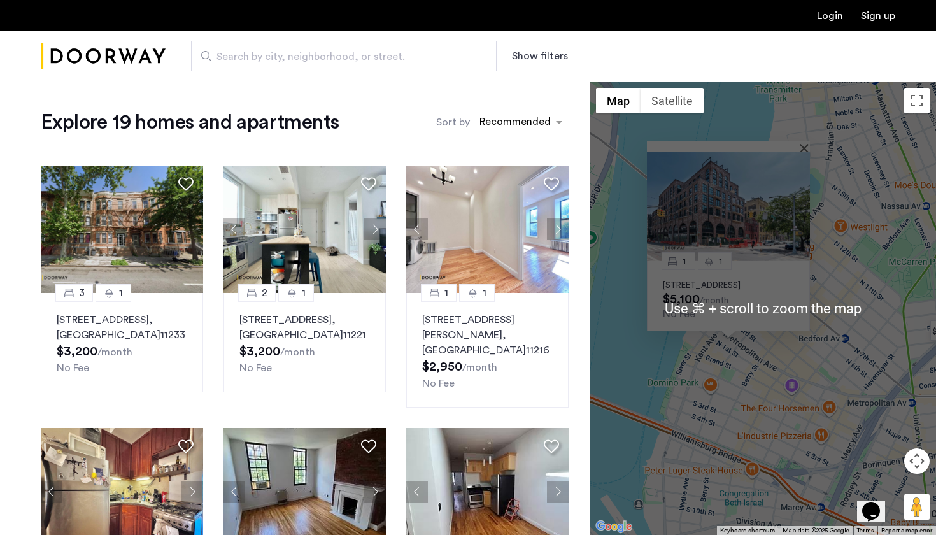
scroll to position [3, 0]
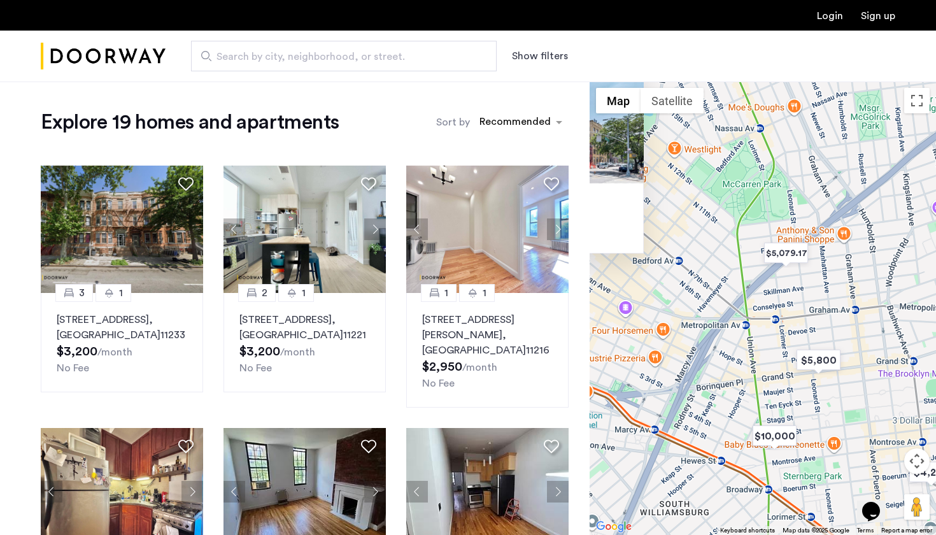
drag, startPoint x: 847, startPoint y: 437, endPoint x: 681, endPoint y: 360, distance: 182.4
click at [681, 360] on div "1 1 187 Kent Avenue, Unit 709, Brooklyn, NY 11249 $5,100 /month No Fee" at bounding box center [763, 308] width 346 height 453
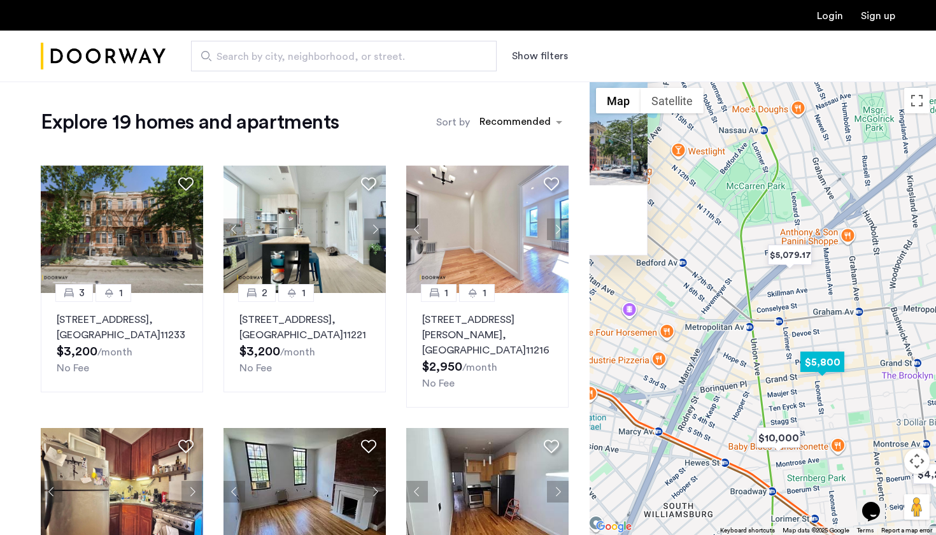
click at [827, 355] on img "$5,800" at bounding box center [822, 362] width 54 height 29
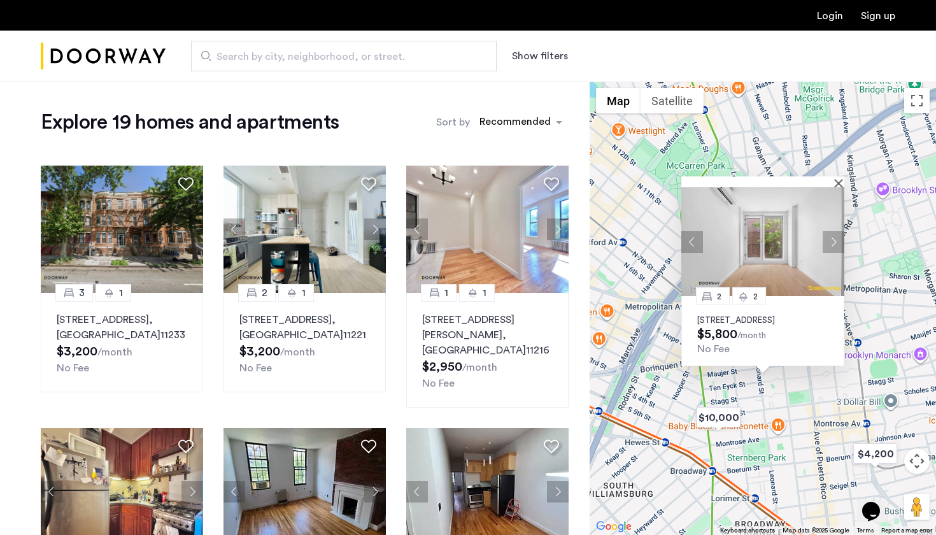
click at [791, 403] on div "2 [GEOGRAPHIC_DATA][STREET_ADDRESS] $5,800 /month No Fee" at bounding box center [763, 308] width 346 height 453
click at [708, 417] on img "$10,000" at bounding box center [719, 417] width 54 height 29
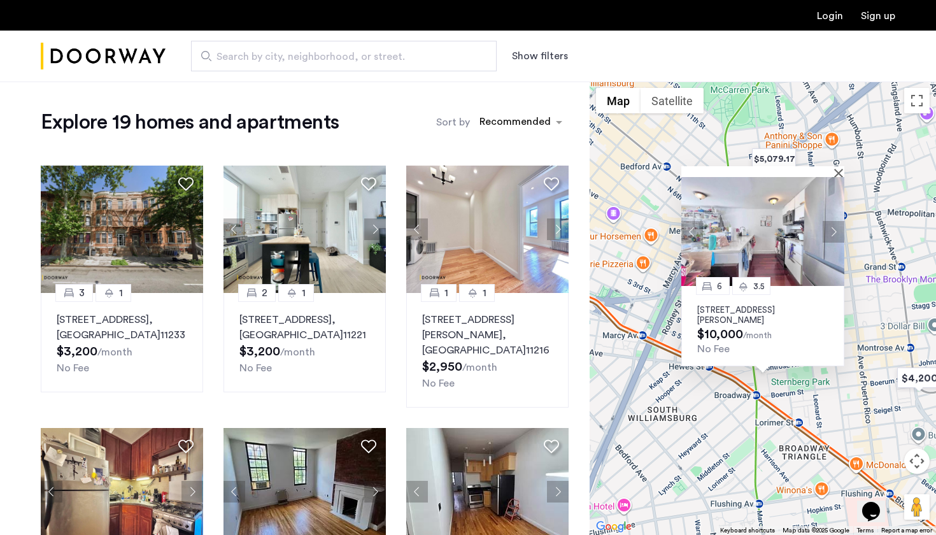
click at [673, 420] on div "6 3.5 16 Meserole Street, Unit PH, Brooklyn, NY 11206 $10,000 /month No Fee" at bounding box center [763, 308] width 346 height 453
click at [809, 345] on div "No Fee" at bounding box center [762, 349] width 131 height 12
click at [838, 174] on button "Close" at bounding box center [841, 172] width 9 height 9
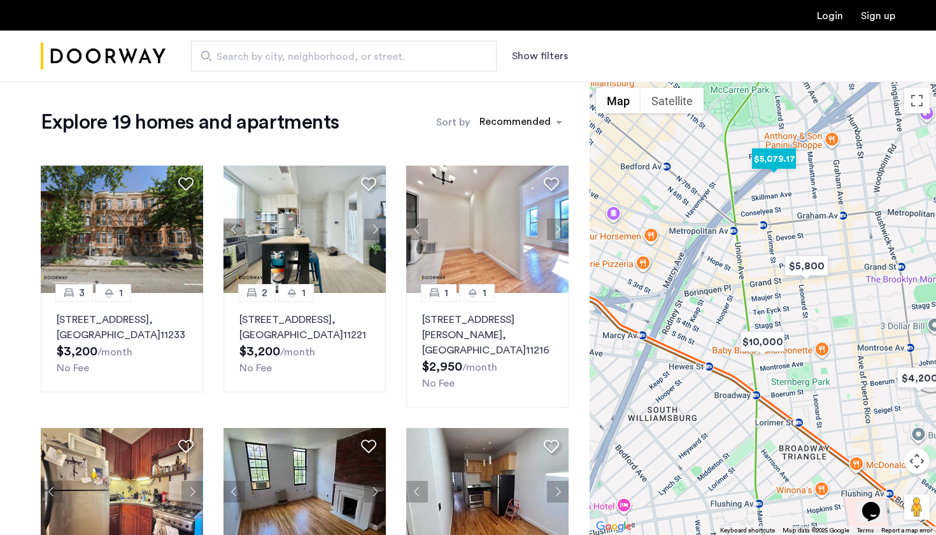
click at [776, 162] on img "$5,079.17" at bounding box center [774, 159] width 54 height 29
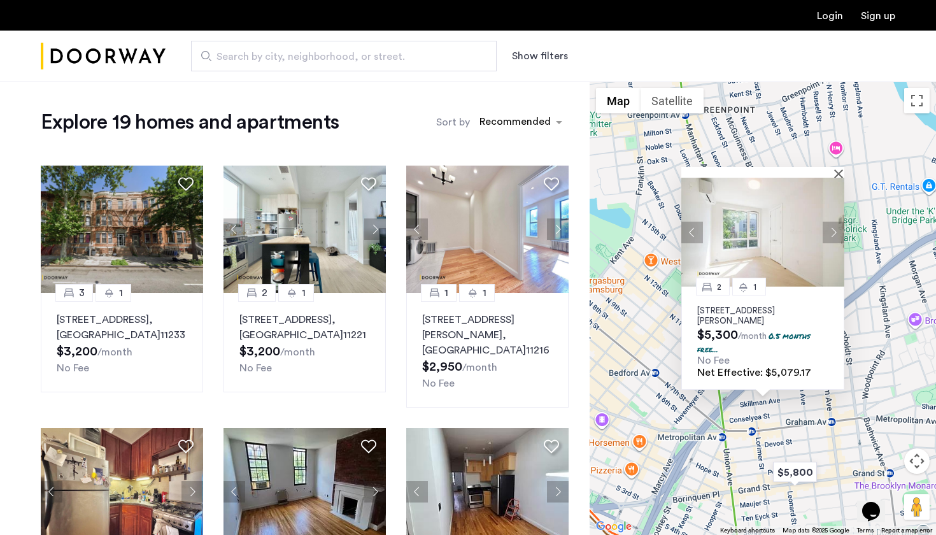
click at [835, 172] on div at bounding box center [758, 172] width 154 height 11
click at [839, 173] on button "Close" at bounding box center [841, 173] width 9 height 9
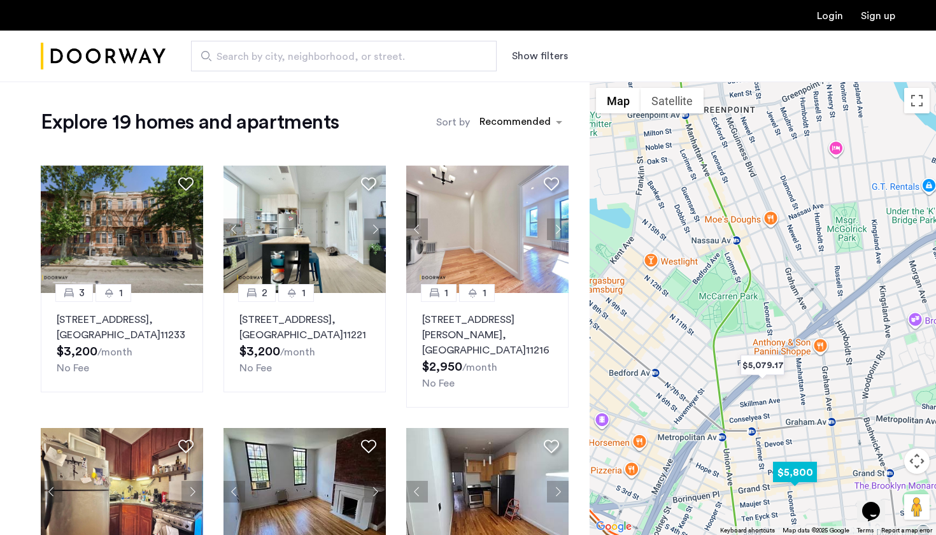
click at [792, 471] on img "$5,800" at bounding box center [795, 472] width 54 height 29
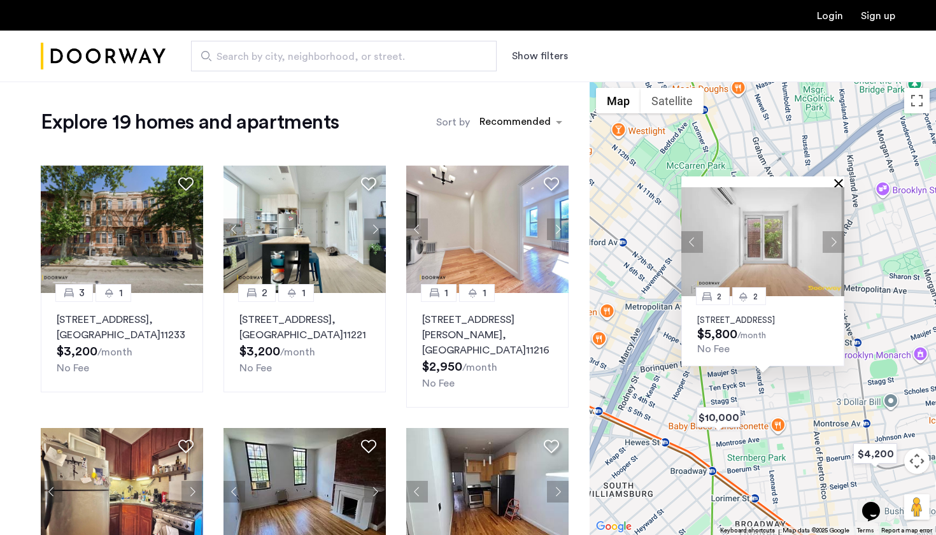
click at [837, 178] on button "Close" at bounding box center [841, 182] width 9 height 9
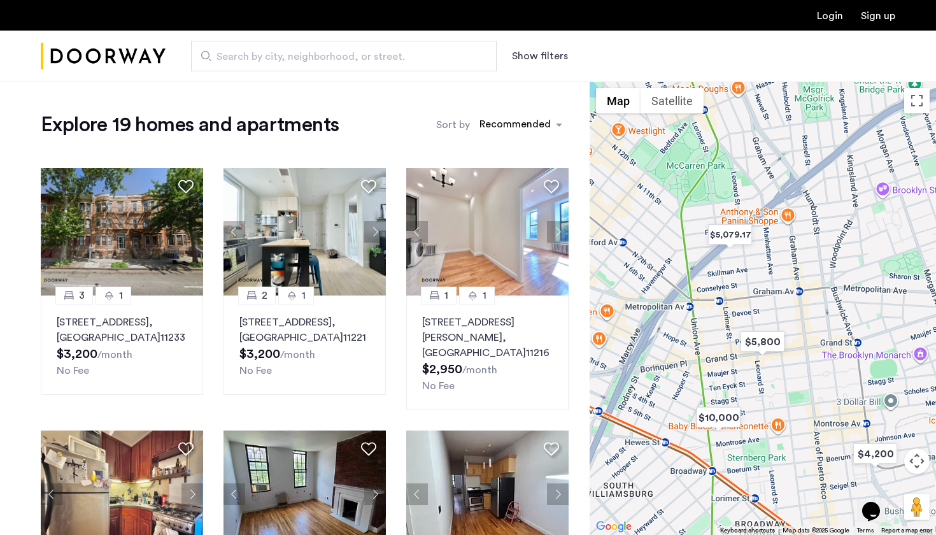
scroll to position [0, 0]
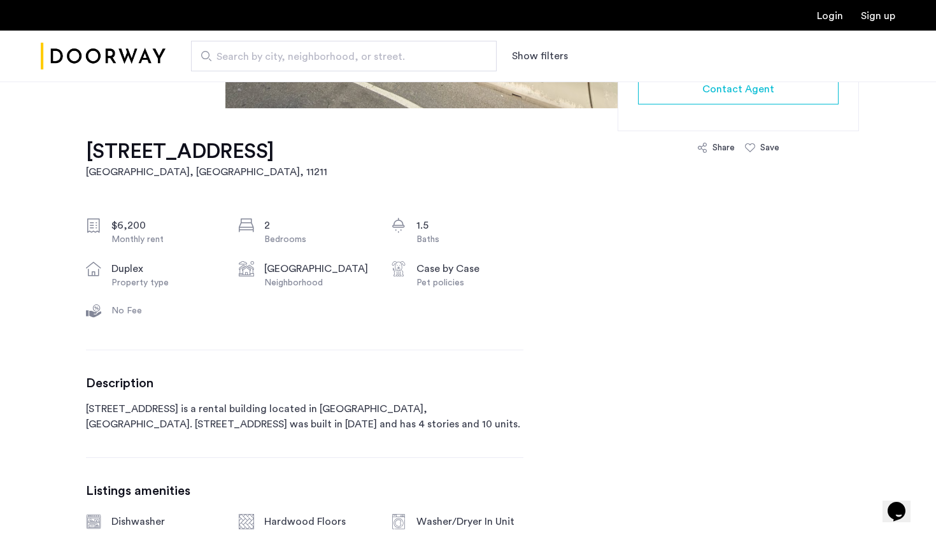
click at [219, 425] on p "489 Grand Street is a rental building located in Brooklyn, NY. 489 Grand Street…" at bounding box center [305, 416] width 438 height 31
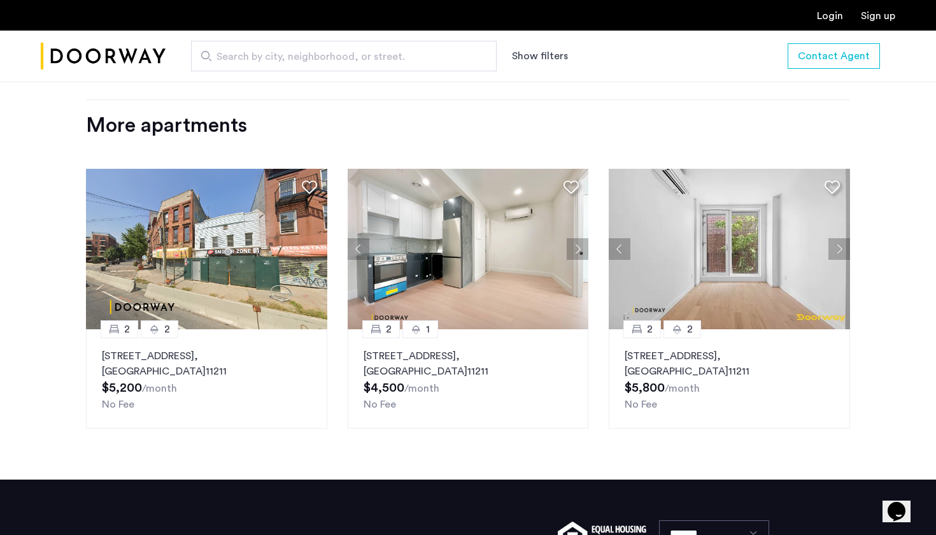
scroll to position [1469, 0]
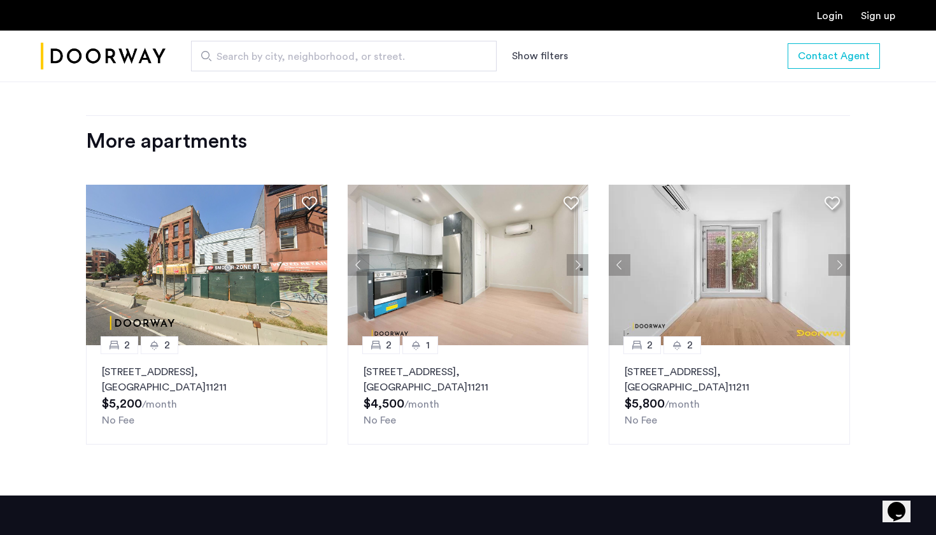
click at [579, 254] on button "Next apartment" at bounding box center [578, 265] width 22 height 22
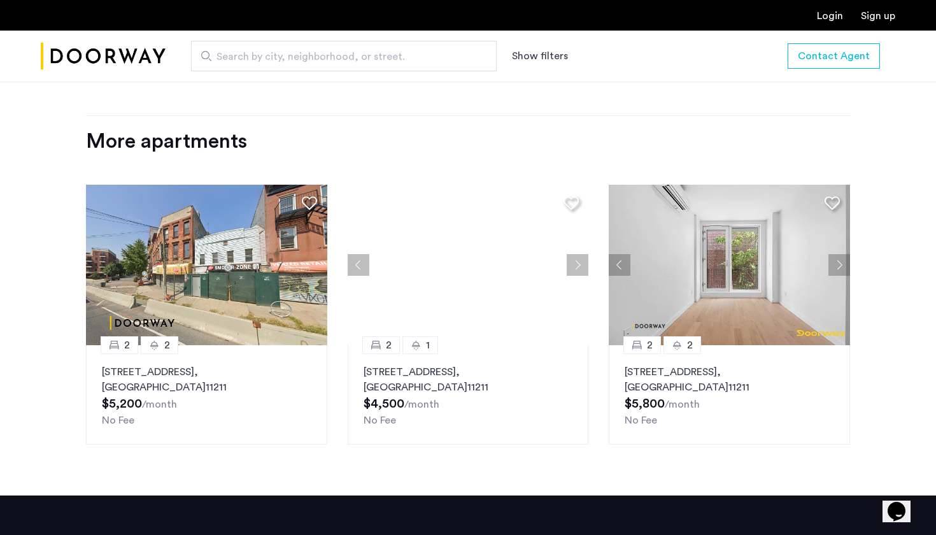
click at [579, 253] on div at bounding box center [468, 265] width 241 height 160
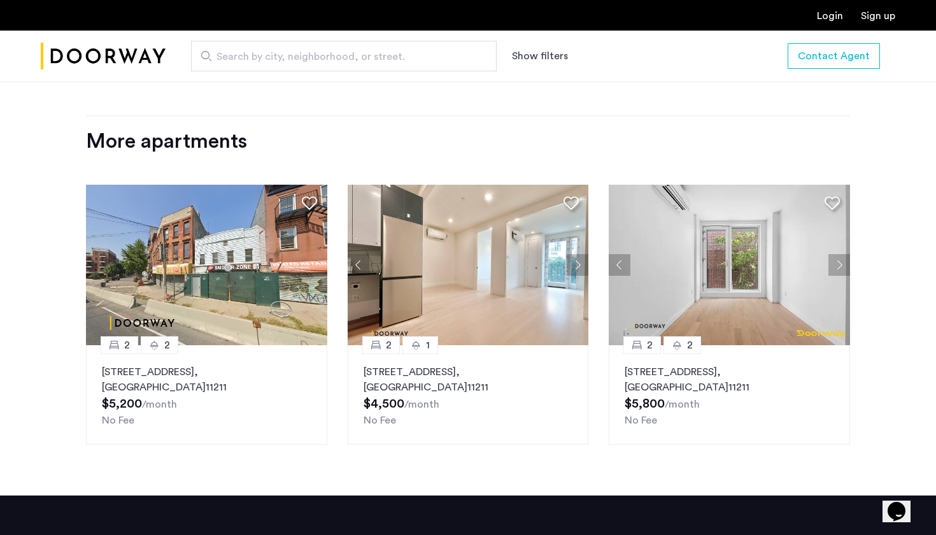
click at [575, 254] on button "Next apartment" at bounding box center [578, 265] width 22 height 22
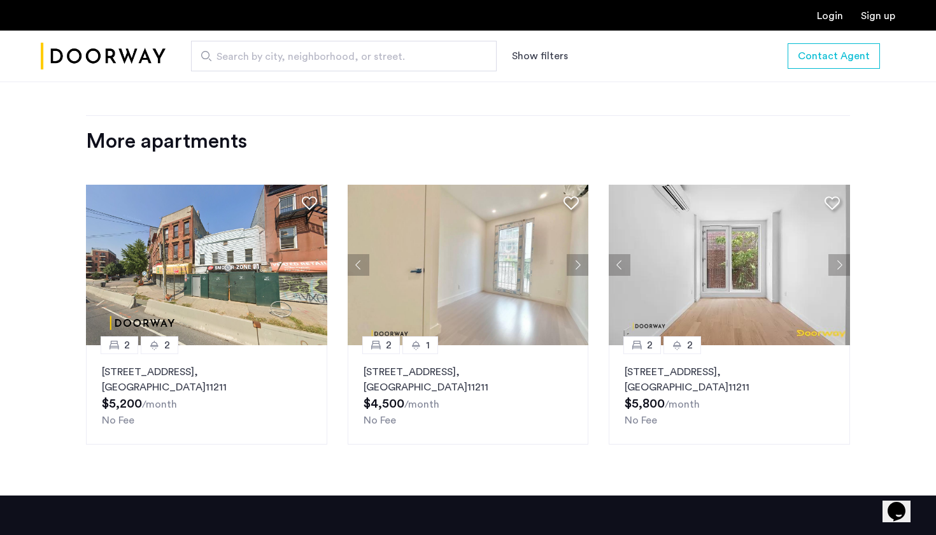
click at [495, 259] on img at bounding box center [468, 265] width 241 height 160
click at [397, 364] on p "467 Grand Street, Unit 2F, Brooklyn , NY 11211" at bounding box center [469, 379] width 210 height 31
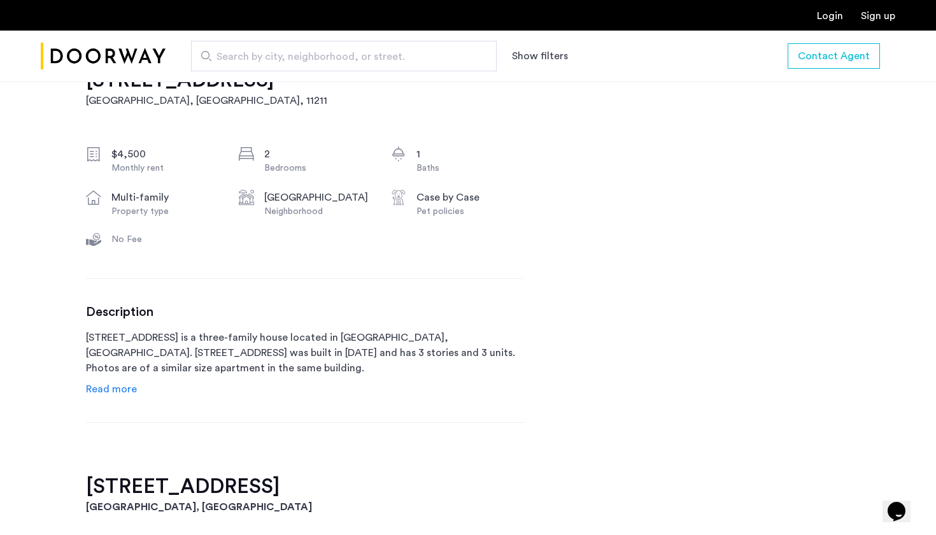
scroll to position [450, 0]
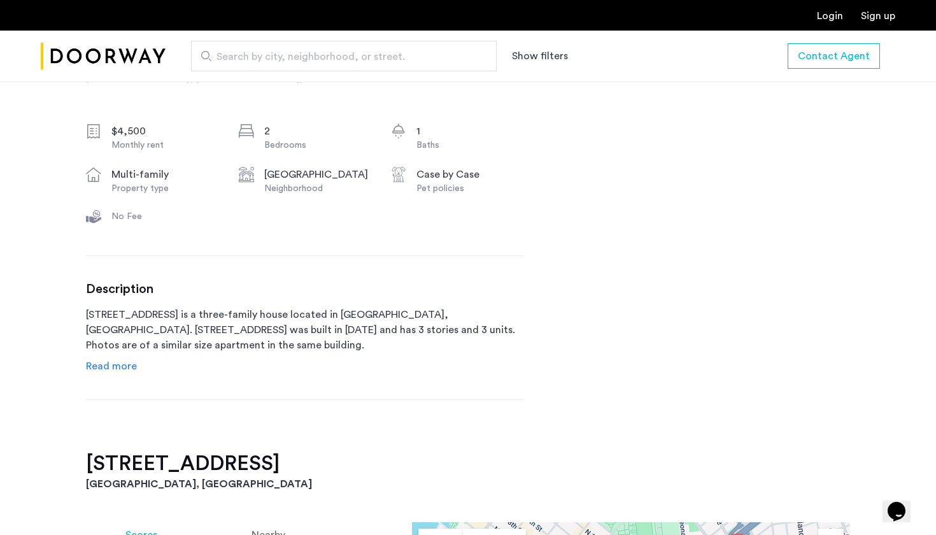
click at [118, 364] on span "Read more" at bounding box center [111, 366] width 51 height 10
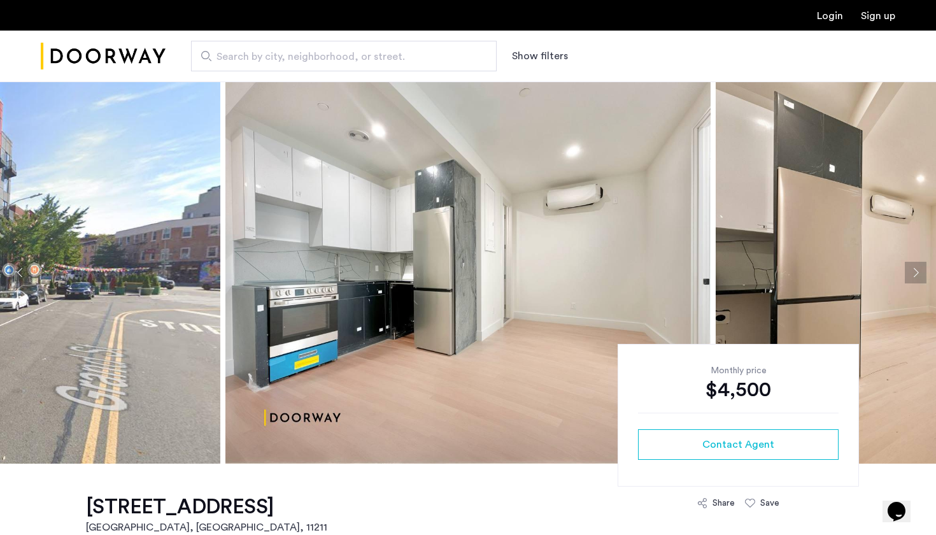
scroll to position [0, 0]
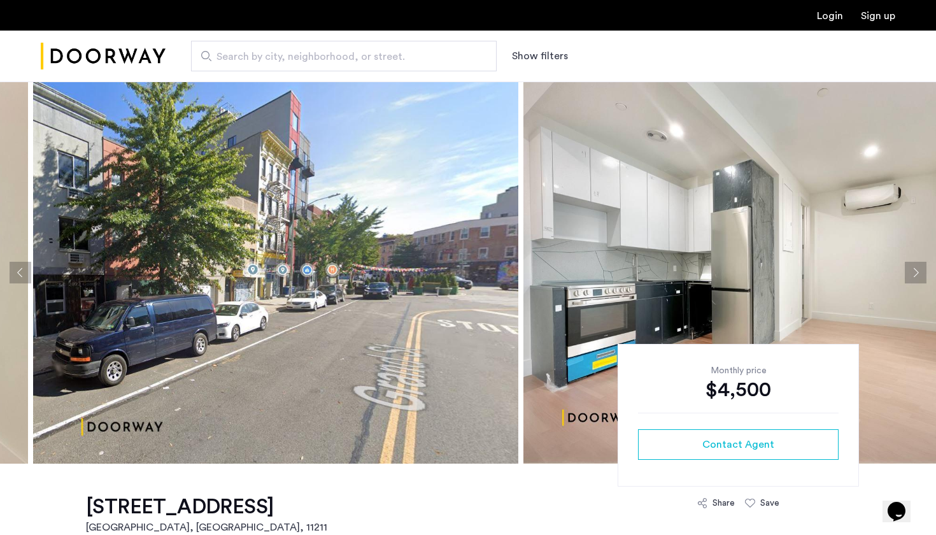
drag, startPoint x: 218, startPoint y: 268, endPoint x: 542, endPoint y: 280, distance: 323.7
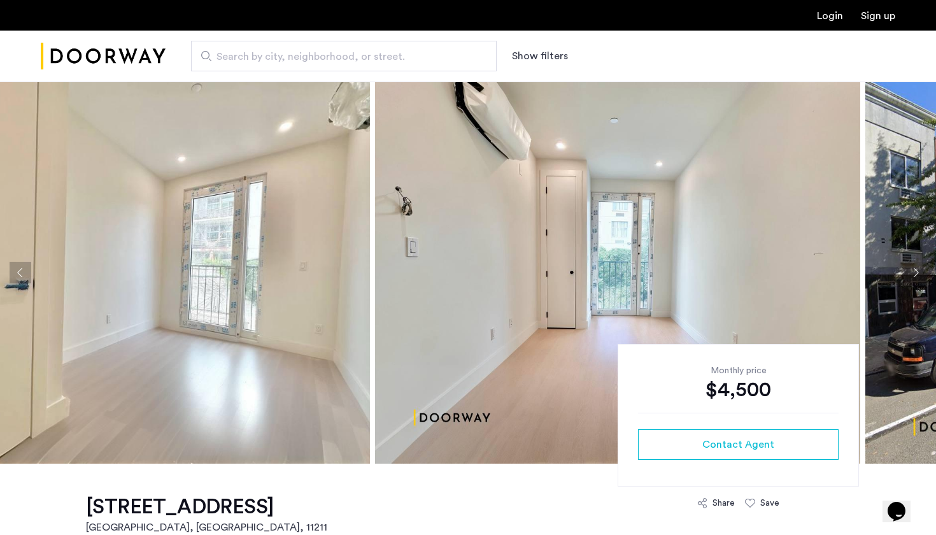
drag, startPoint x: 205, startPoint y: 257, endPoint x: 872, endPoint y: 339, distance: 672.4
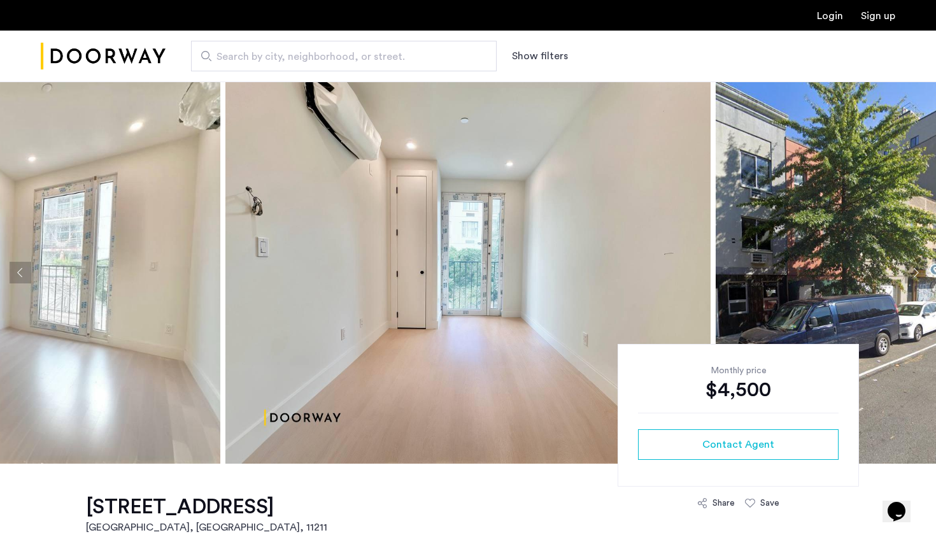
click at [542, 66] on div "Search by city, neighborhood, or street. Show filters" at bounding box center [531, 56] width 730 height 31
click at [544, 55] on button "Show filters" at bounding box center [540, 55] width 56 height 15
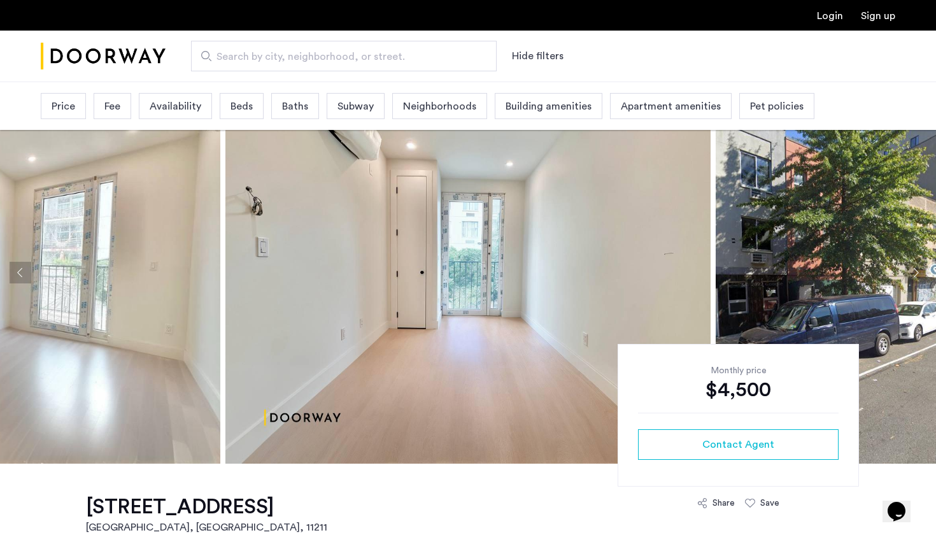
click at [162, 106] on span "Availability" at bounding box center [176, 106] width 52 height 15
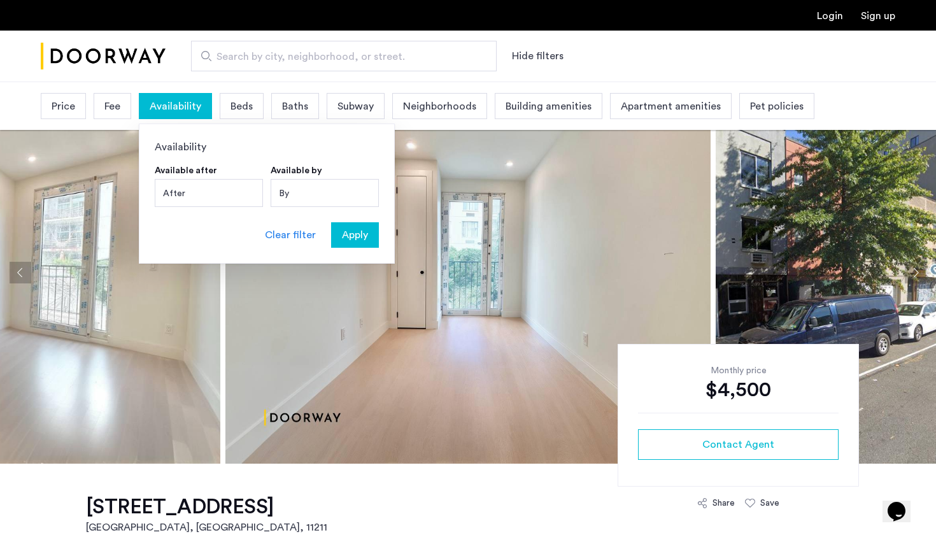
click at [231, 196] on div "After" at bounding box center [209, 193] width 108 height 28
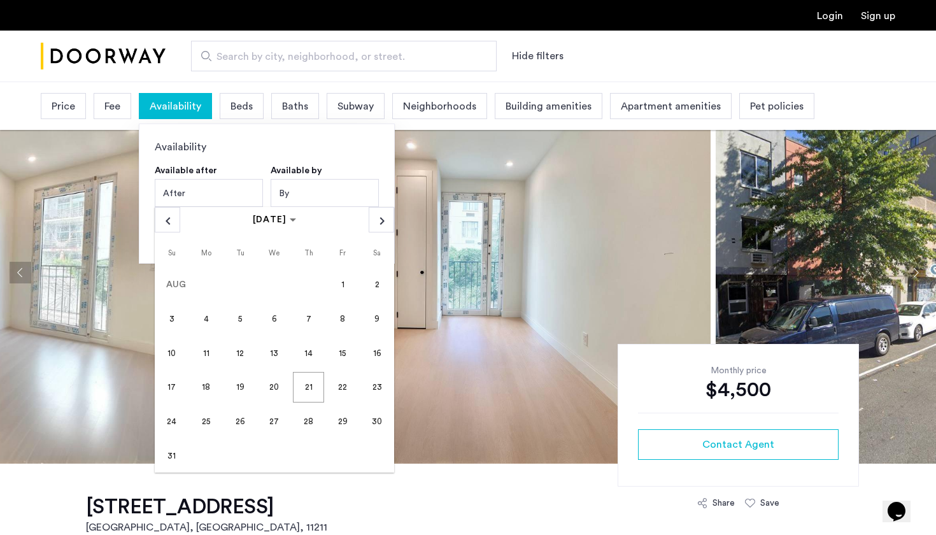
click at [348, 288] on span "1" at bounding box center [342, 284] width 31 height 31
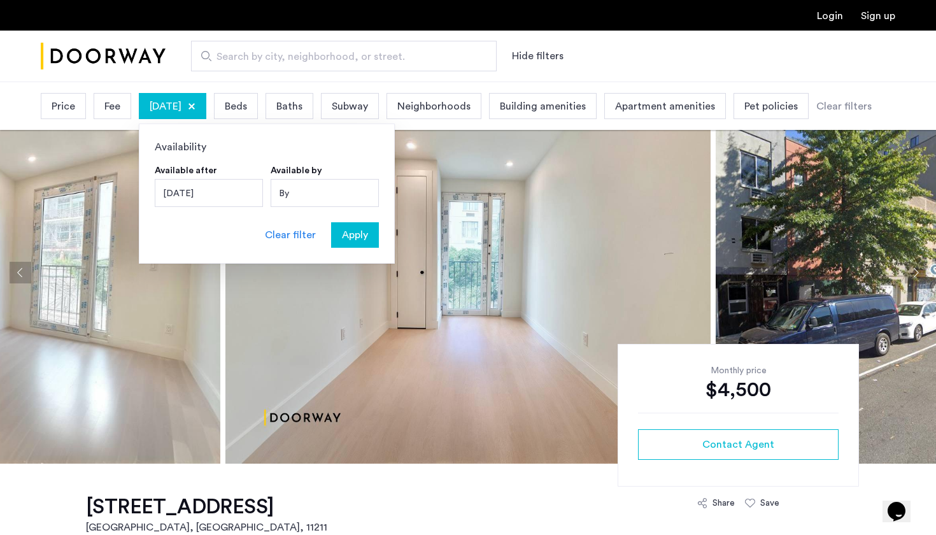
click at [355, 239] on span "Apply" at bounding box center [355, 234] width 26 height 15
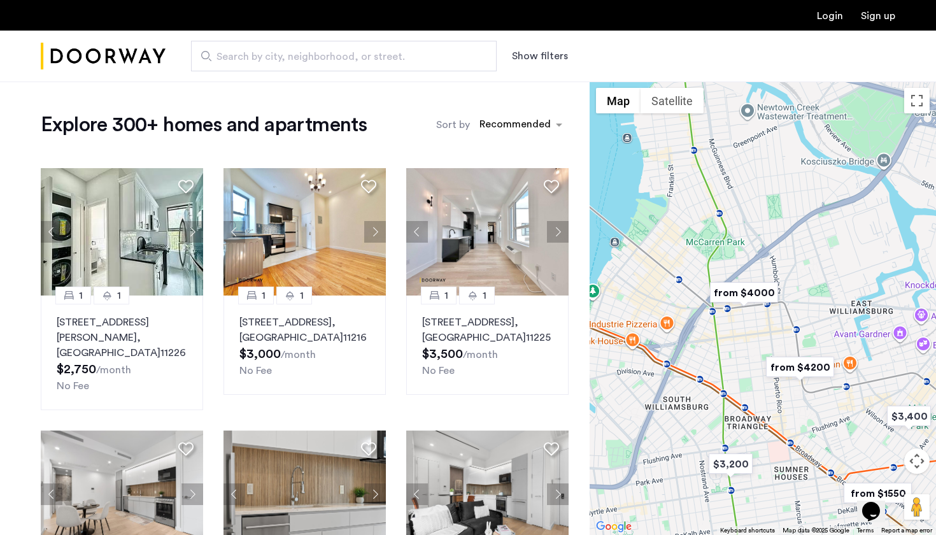
drag, startPoint x: 858, startPoint y: 288, endPoint x: 673, endPoint y: 417, distance: 225.6
click at [672, 418] on div at bounding box center [763, 308] width 346 height 453
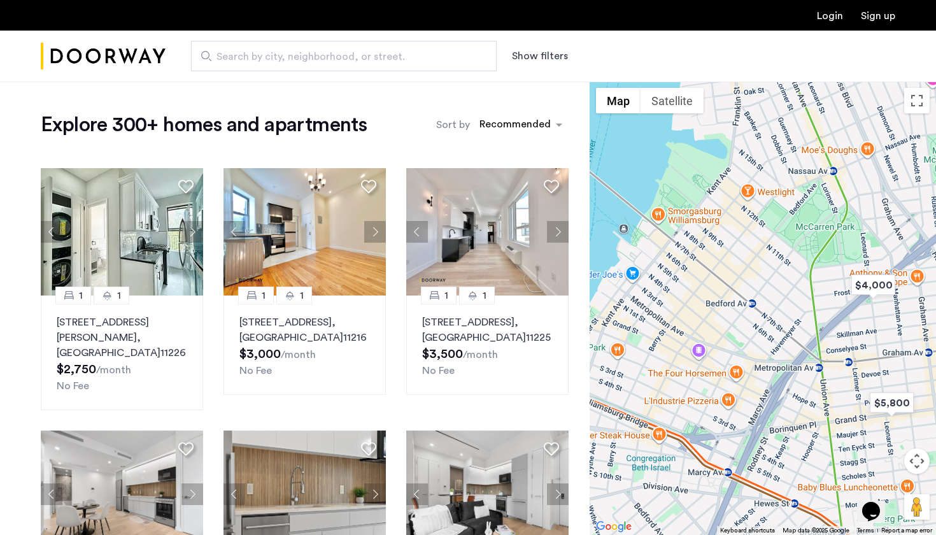
drag, startPoint x: 744, startPoint y: 292, endPoint x: 809, endPoint y: 409, distance: 133.4
click at [809, 409] on div at bounding box center [763, 308] width 346 height 453
click at [878, 407] on img "$5,800" at bounding box center [892, 402] width 54 height 29
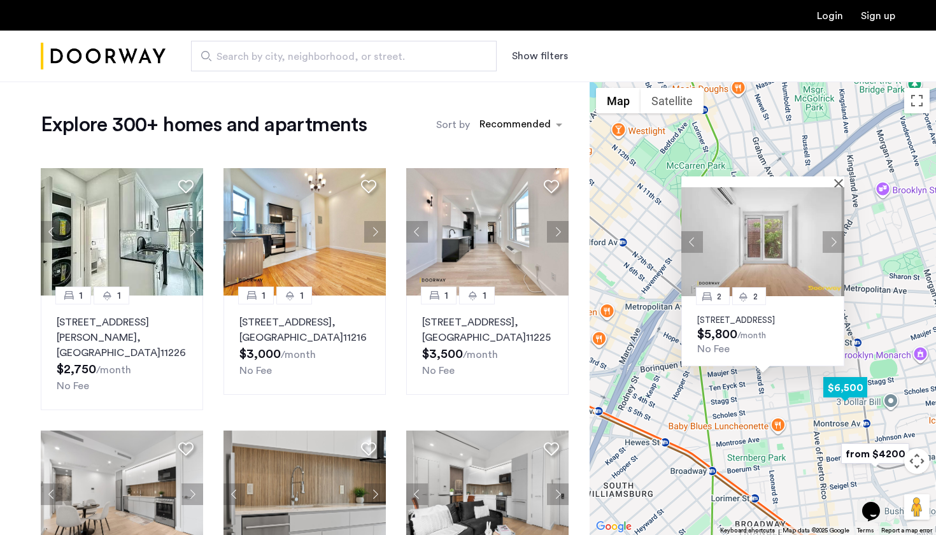
click at [841, 394] on img "$6,500" at bounding box center [845, 387] width 54 height 29
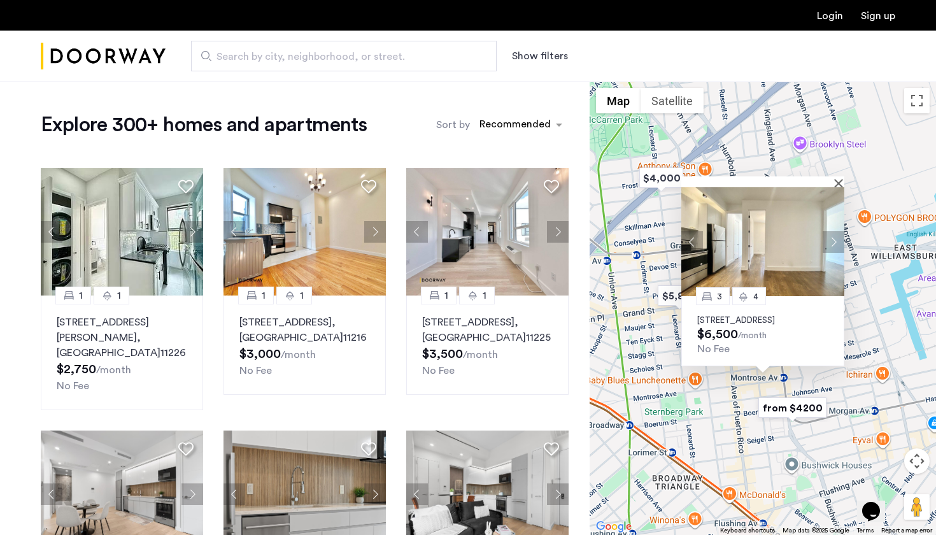
click at [833, 233] on button "Next apartment" at bounding box center [834, 242] width 22 height 22
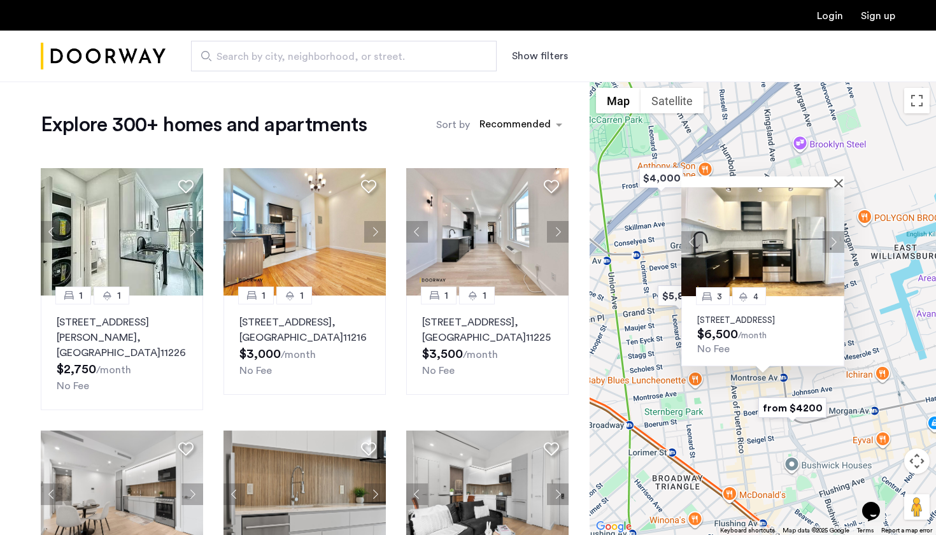
click at [833, 233] on button "Next apartment" at bounding box center [834, 242] width 22 height 22
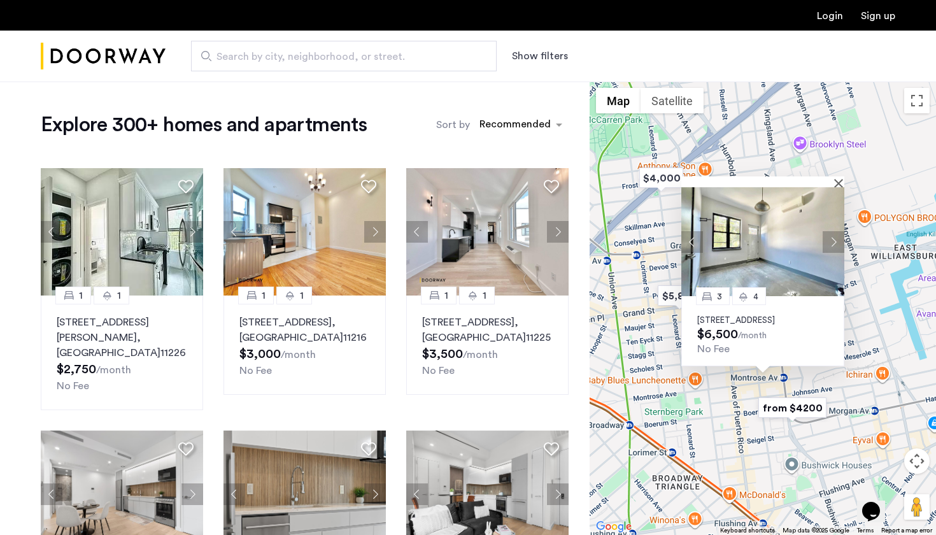
click at [833, 233] on button "Next apartment" at bounding box center [834, 242] width 22 height 22
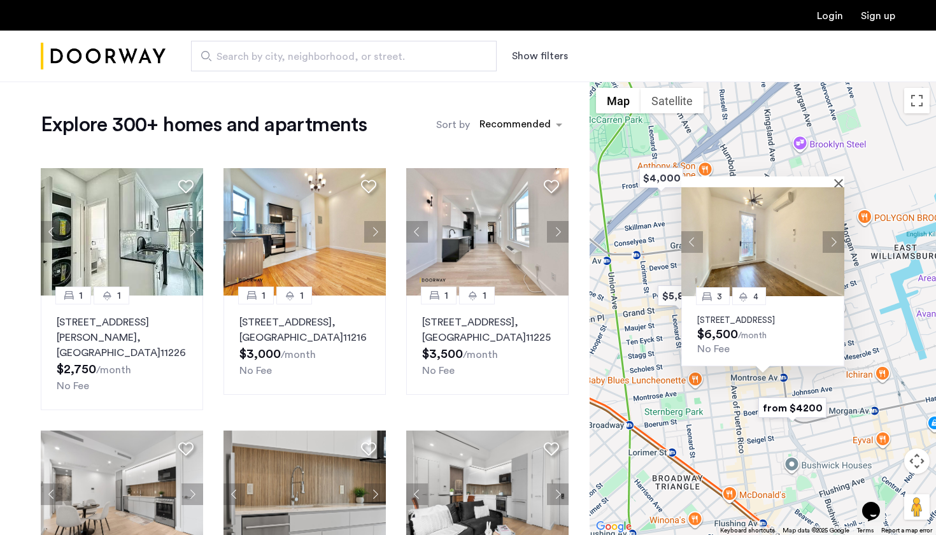
click at [833, 233] on button "Next apartment" at bounding box center [834, 242] width 22 height 22
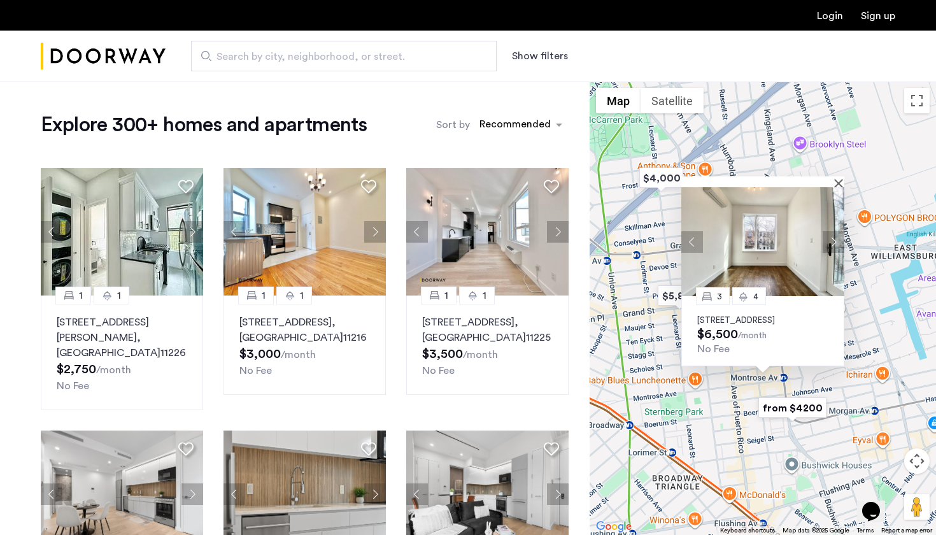
click at [833, 233] on button "Next apartment" at bounding box center [834, 242] width 22 height 22
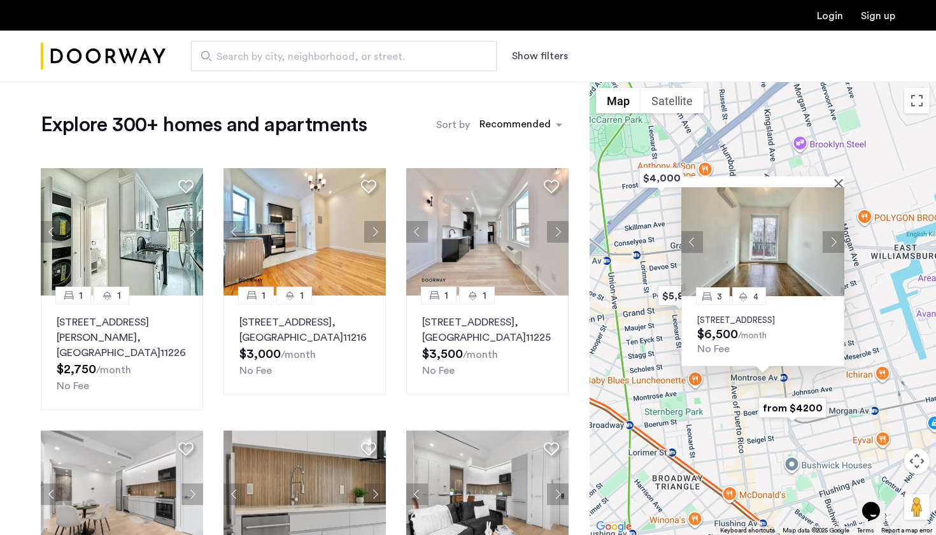
click at [833, 233] on button "Next apartment" at bounding box center [834, 242] width 22 height 22
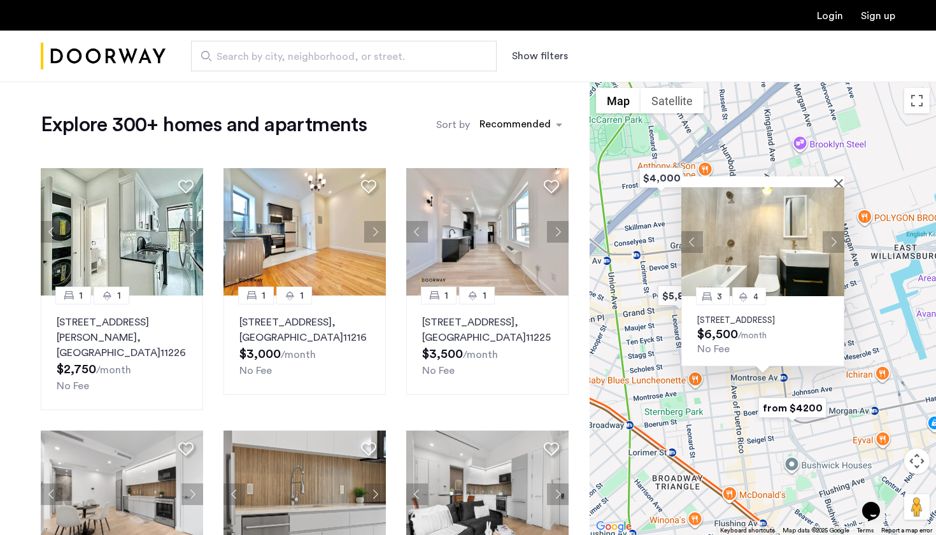
click at [833, 234] on button "Next apartment" at bounding box center [834, 242] width 22 height 22
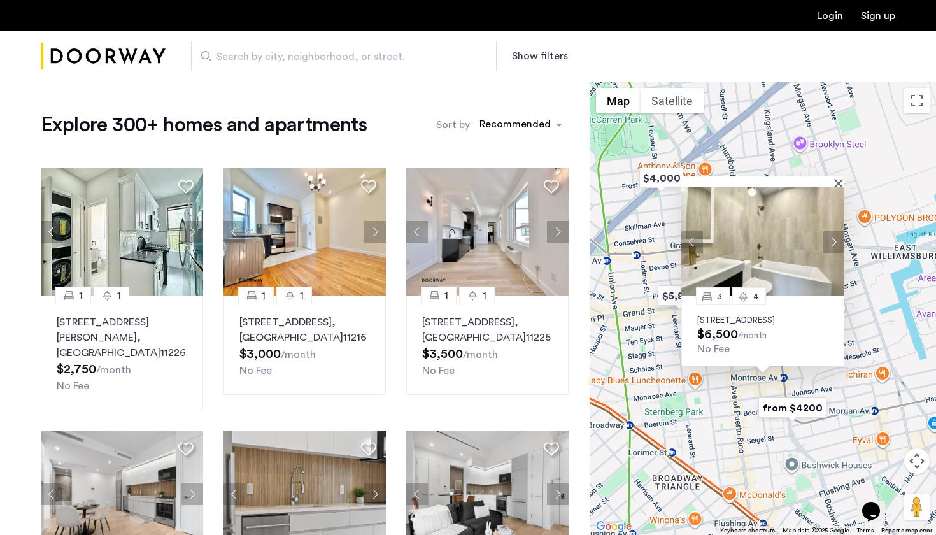
click at [709, 410] on div "3 4 [STREET_ADDRESS] $6,500 /month No Fee" at bounding box center [763, 308] width 346 height 453
click at [663, 180] on img "$4,000" at bounding box center [661, 178] width 54 height 29
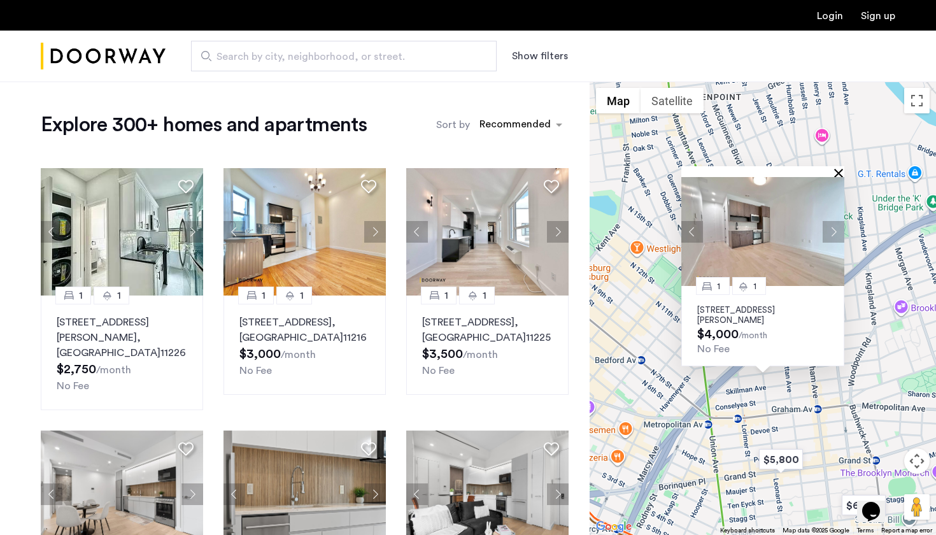
click at [839, 174] on button "Close" at bounding box center [841, 172] width 9 height 9
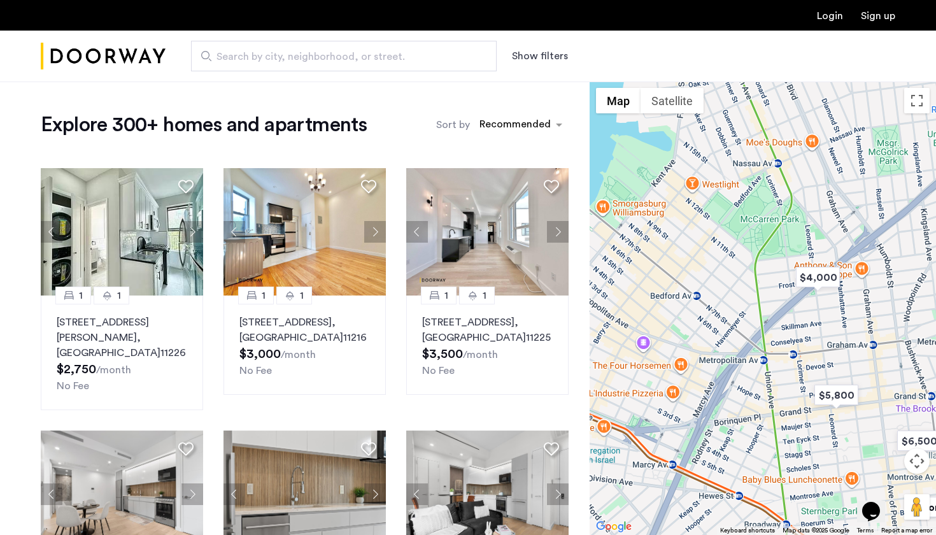
drag, startPoint x: 716, startPoint y: 446, endPoint x: 767, endPoint y: 372, distance: 89.9
click at [767, 373] on div at bounding box center [763, 308] width 346 height 453
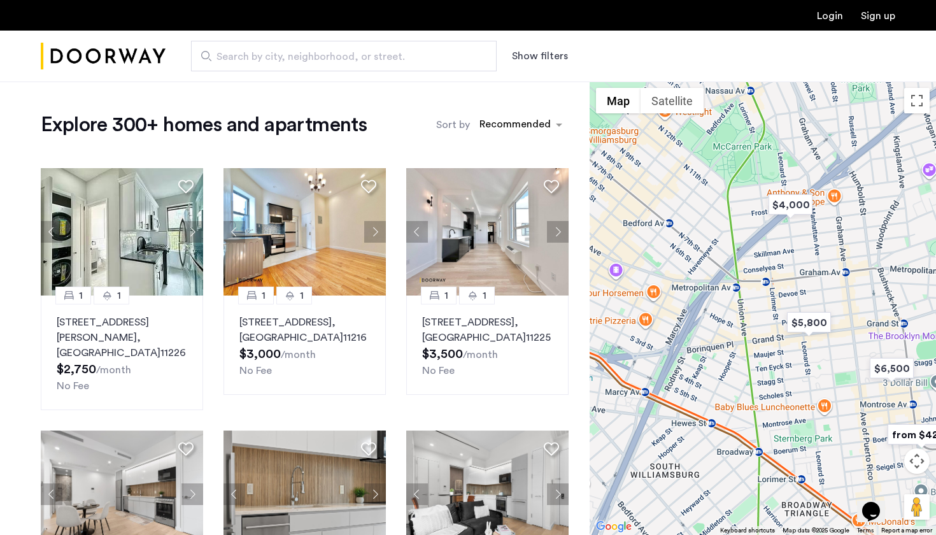
drag, startPoint x: 869, startPoint y: 350, endPoint x: 848, endPoint y: 293, distance: 60.4
click at [848, 292] on div at bounding box center [763, 308] width 346 height 453
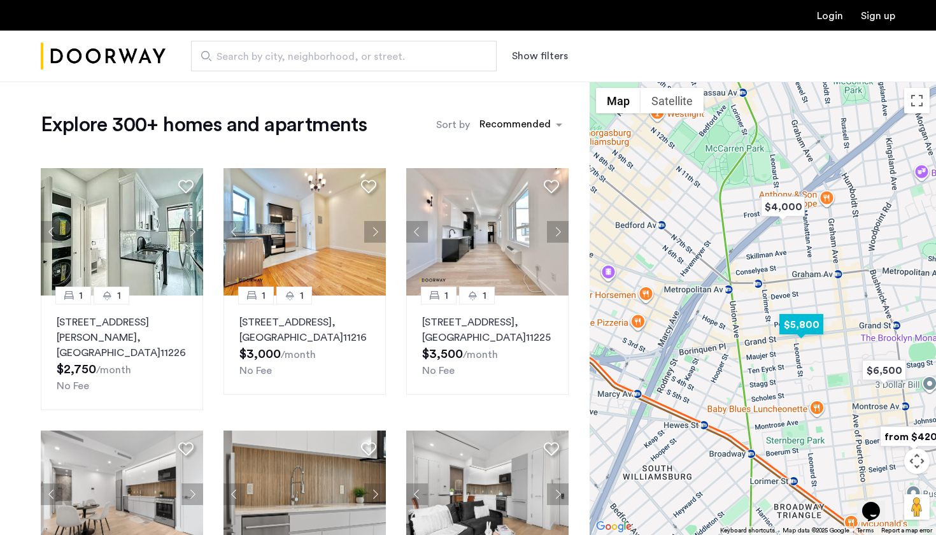
click at [804, 329] on img "$5,800" at bounding box center [801, 324] width 54 height 29
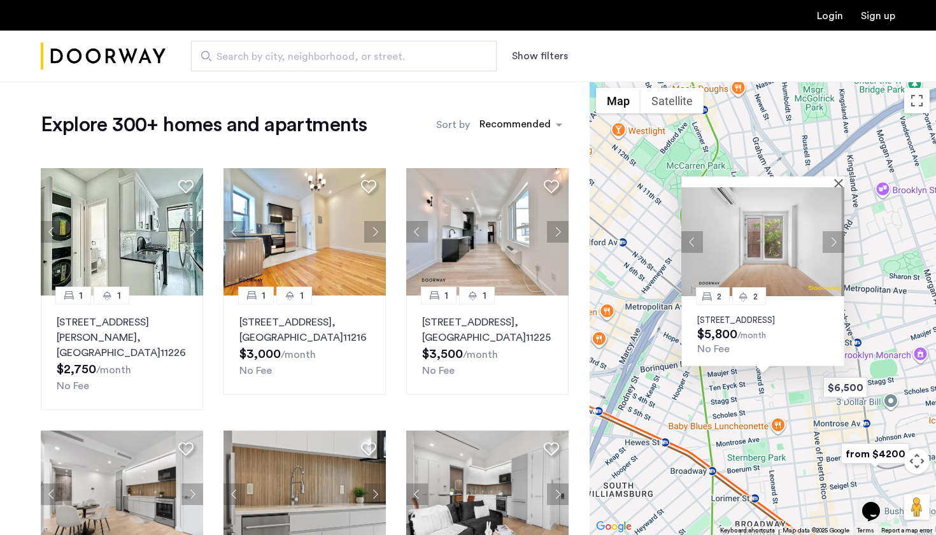
click at [792, 432] on div "2 [GEOGRAPHIC_DATA][STREET_ADDRESS] $5,800 /month No Fee" at bounding box center [763, 308] width 346 height 453
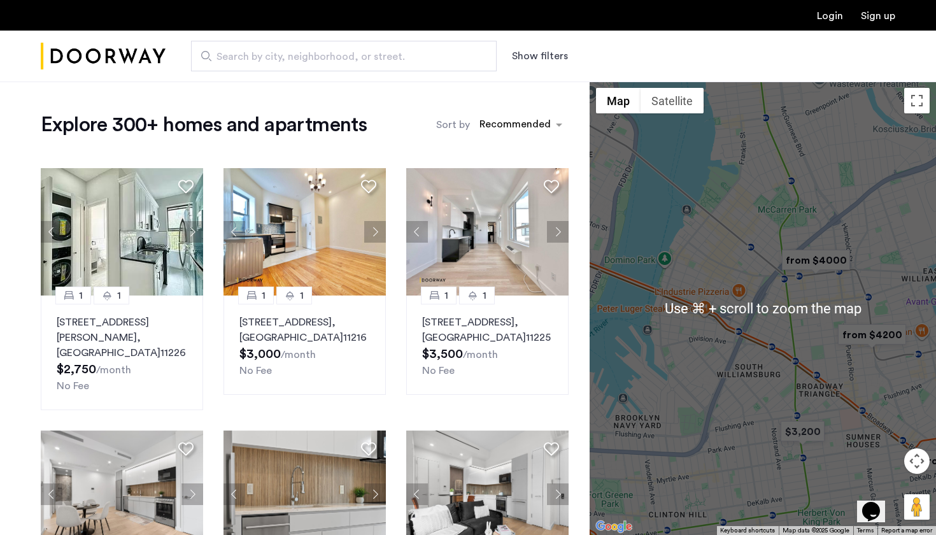
scroll to position [3, 0]
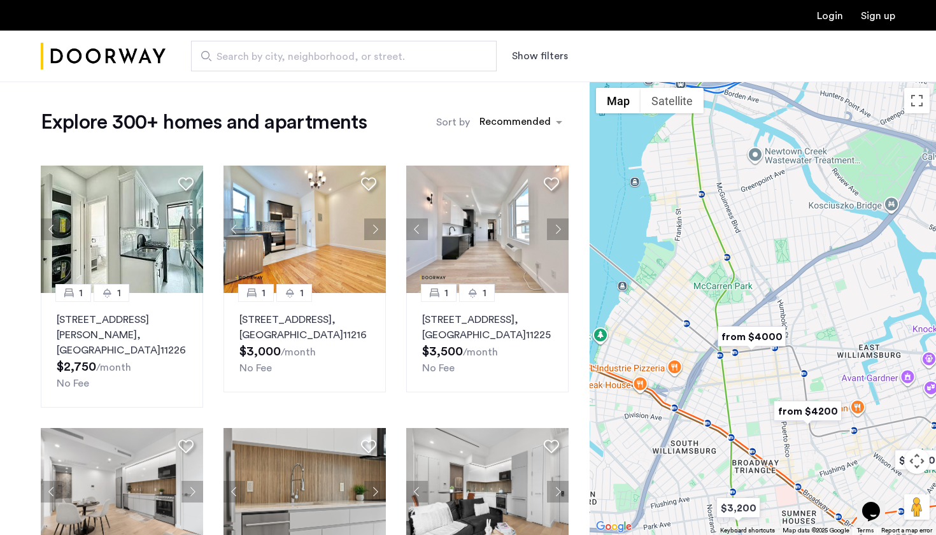
drag, startPoint x: 832, startPoint y: 332, endPoint x: 766, endPoint y: 409, distance: 101.2
click at [766, 409] on div at bounding box center [763, 308] width 346 height 453
click at [746, 338] on img "from $4000" at bounding box center [752, 336] width 78 height 29
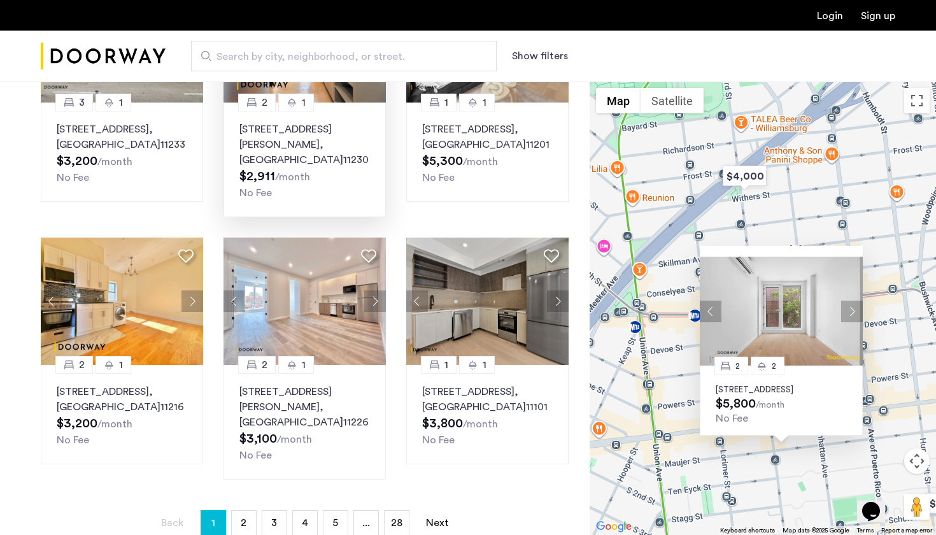
scroll to position [709, 0]
